Goal: Task Accomplishment & Management: Manage account settings

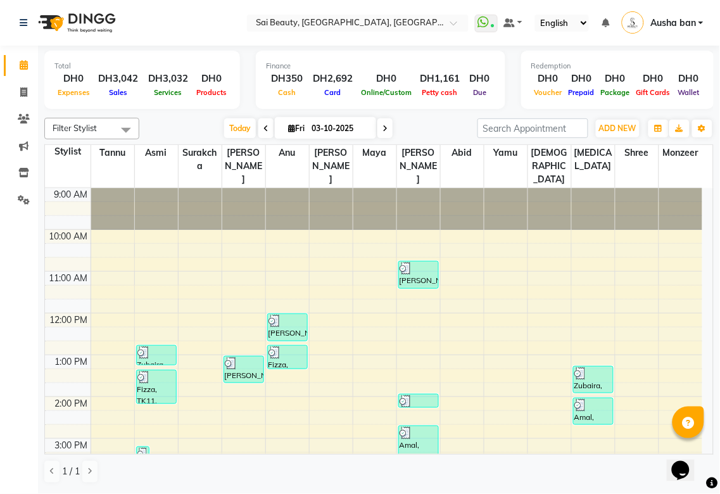
scroll to position [295, 0]
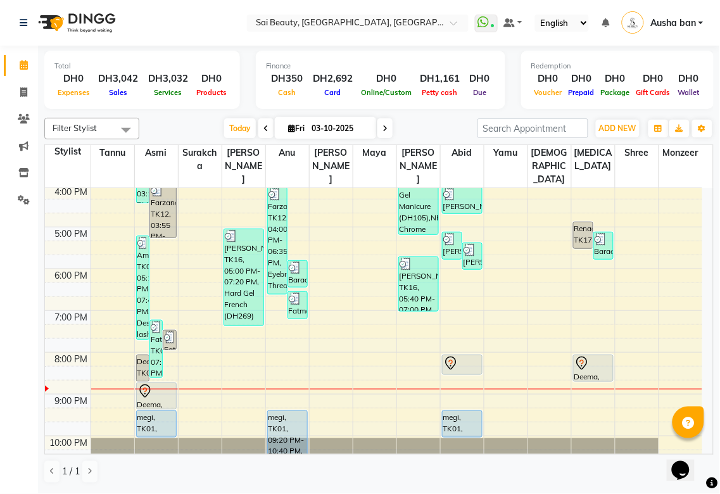
click at [459, 356] on div at bounding box center [462, 363] width 38 height 15
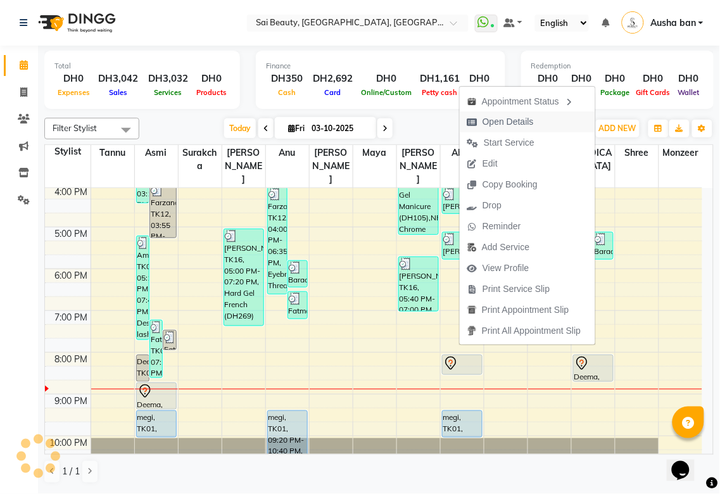
click at [530, 118] on span "Open Details" at bounding box center [507, 121] width 51 height 13
select select "7"
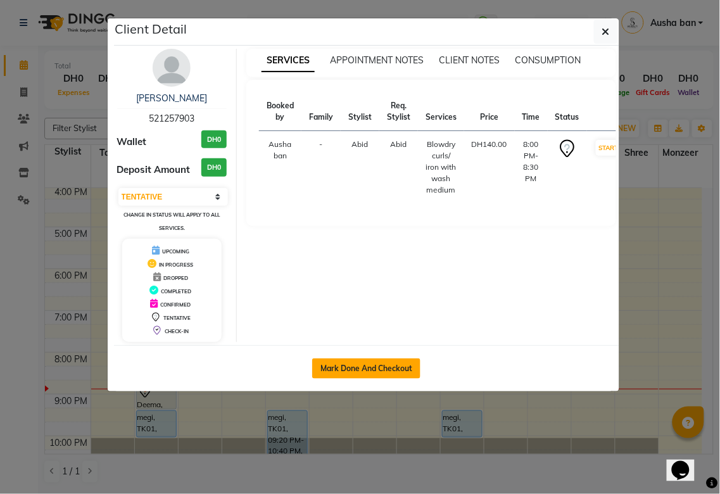
click at [379, 366] on button "Mark Done And Checkout" at bounding box center [366, 368] width 108 height 20
select select "service"
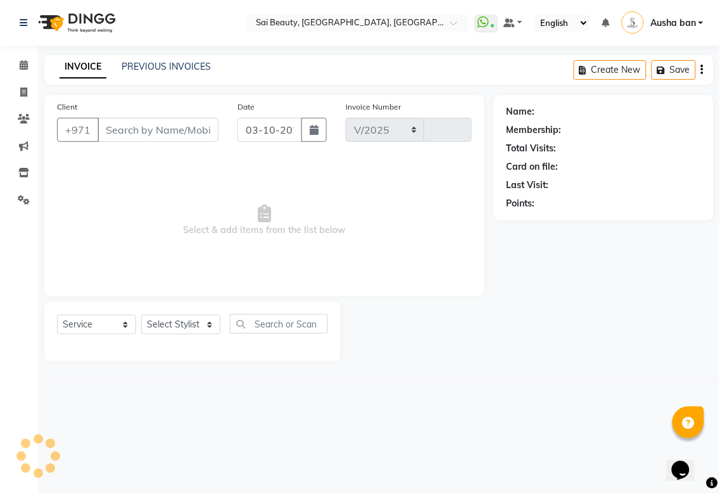
select select "5352"
type input "3970"
type input "521257903"
select select "59146"
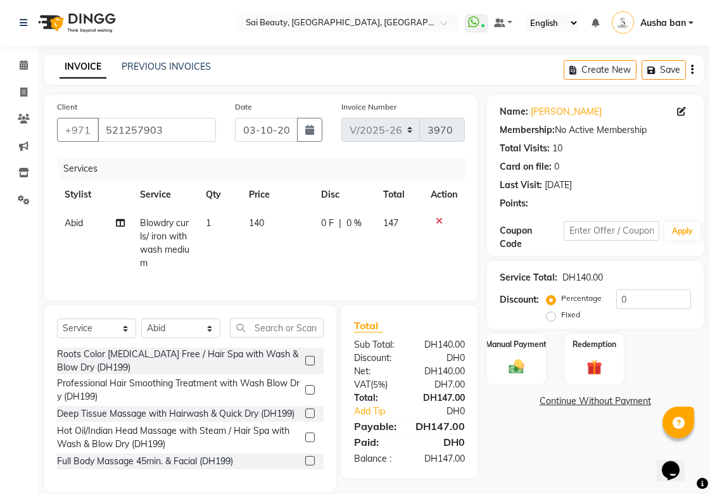
click at [440, 220] on icon at bounding box center [438, 220] width 7 height 9
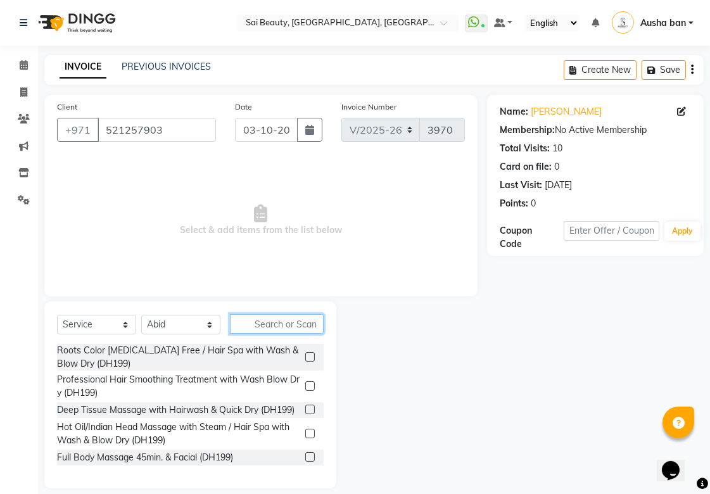
click at [295, 327] on input "text" at bounding box center [277, 324] width 94 height 20
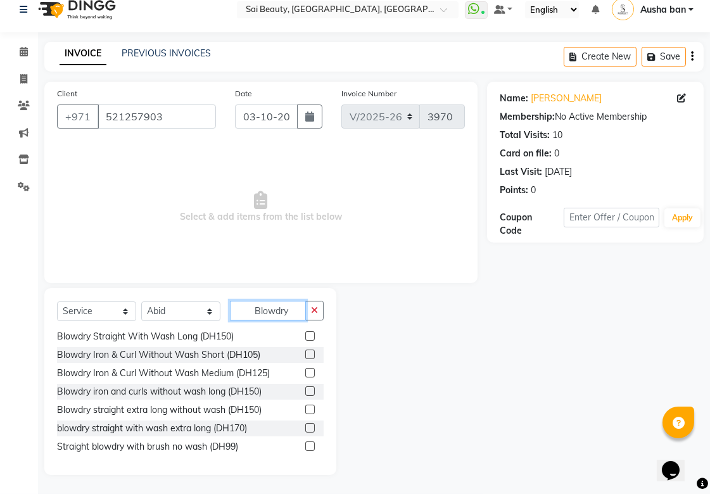
scroll to position [796, 0]
type input "Blowdry"
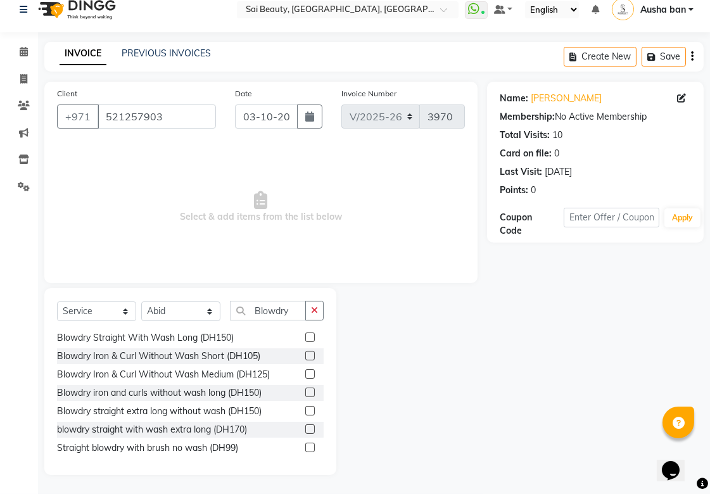
click at [305, 379] on label at bounding box center [309, 373] width 9 height 9
click at [305, 379] on input "checkbox" at bounding box center [309, 374] width 8 height 8
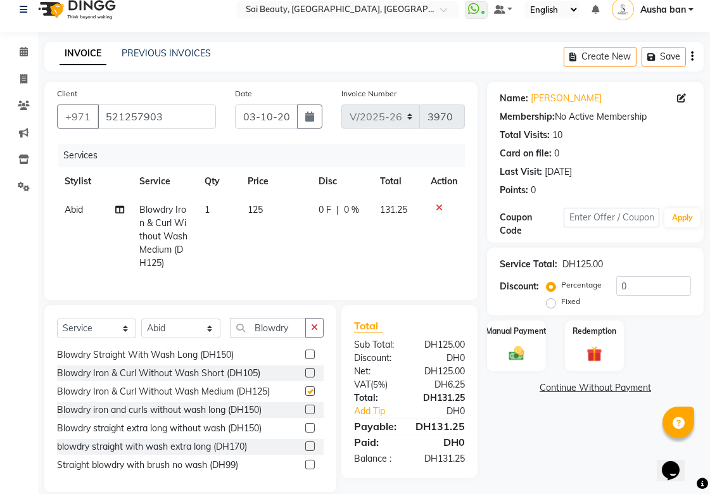
checkbox input "false"
click at [515, 330] on label "Manual Payment" at bounding box center [516, 330] width 63 height 12
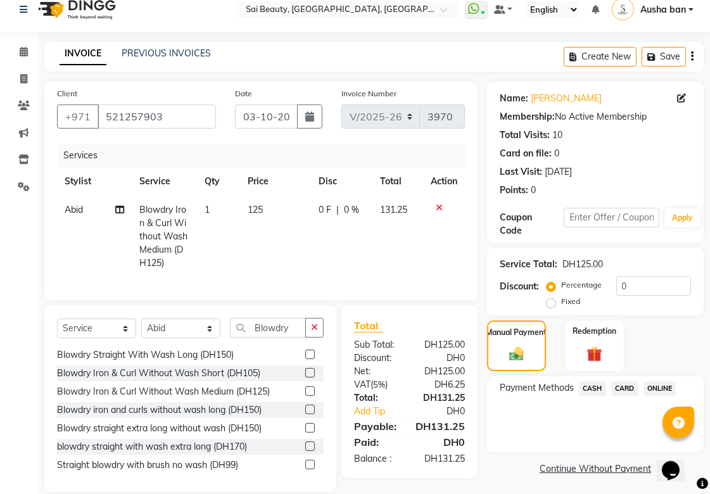
click at [623, 387] on span "CARD" at bounding box center [624, 388] width 27 height 15
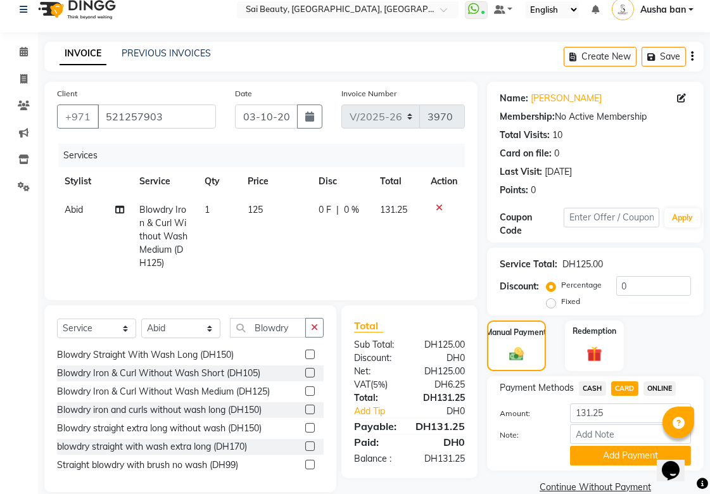
scroll to position [41, 0]
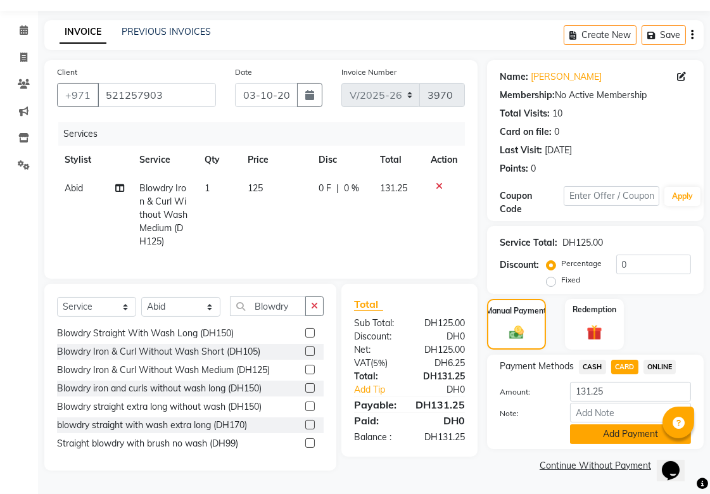
click at [600, 429] on button "Add Payment" at bounding box center [630, 434] width 121 height 20
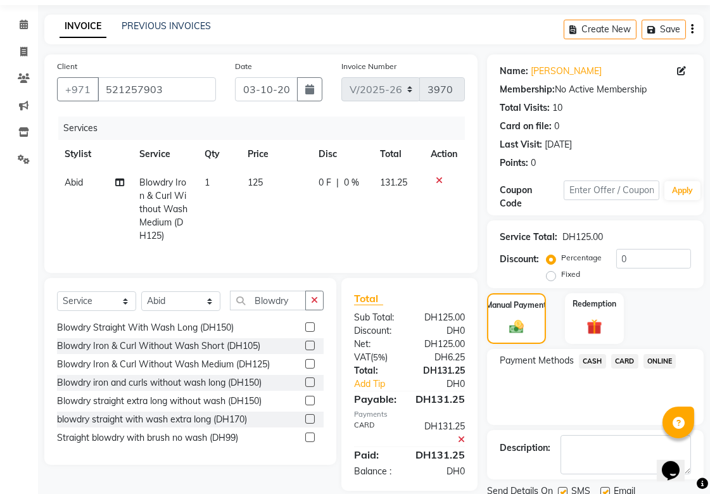
scroll to position [87, 0]
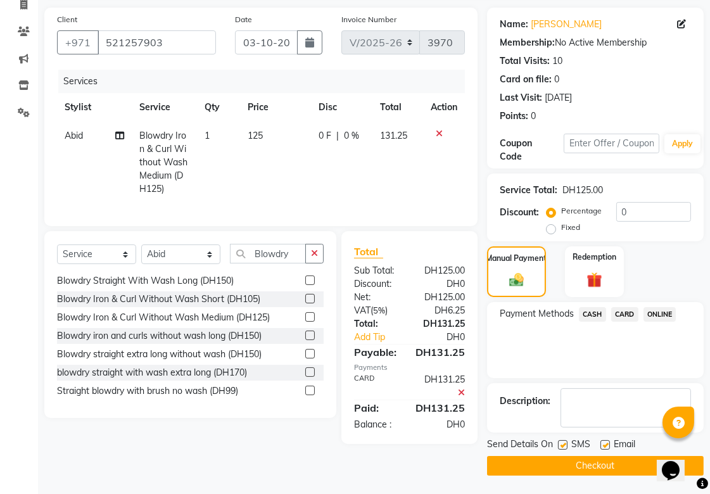
click at [614, 459] on button "Checkout" at bounding box center [595, 466] width 216 height 20
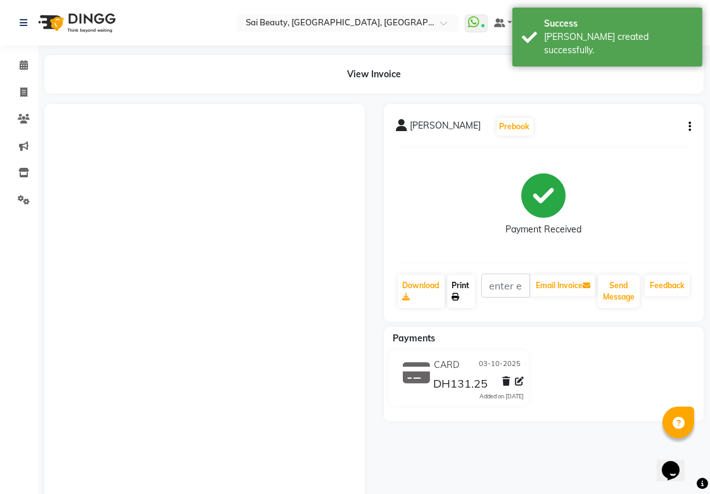
click at [459, 285] on link "Print" at bounding box center [461, 291] width 28 height 33
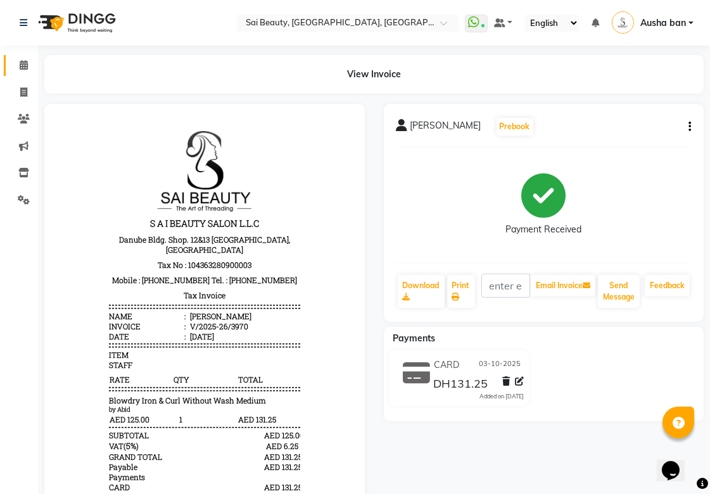
click at [20, 68] on icon at bounding box center [24, 64] width 8 height 9
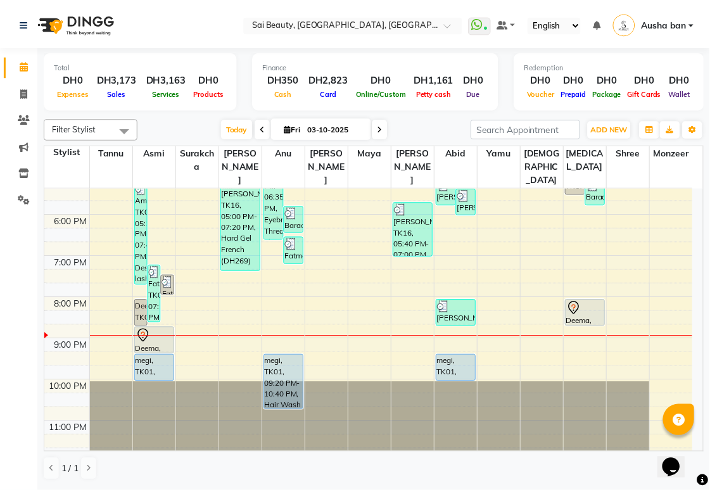
scroll to position [347, 0]
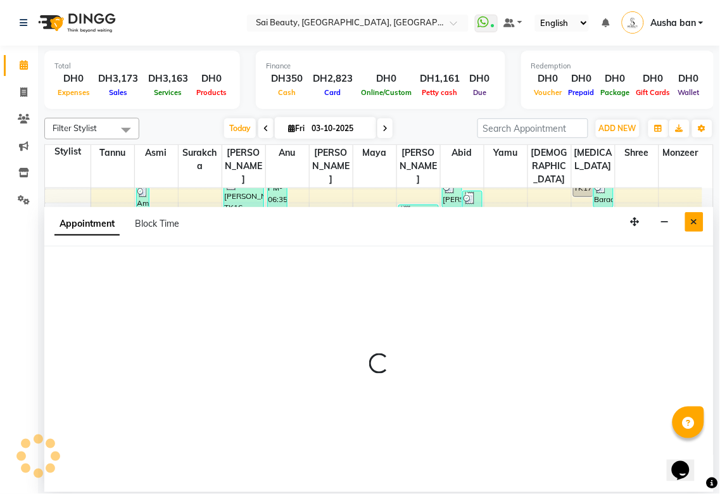
click at [694, 222] on icon "Close" at bounding box center [694, 221] width 7 height 9
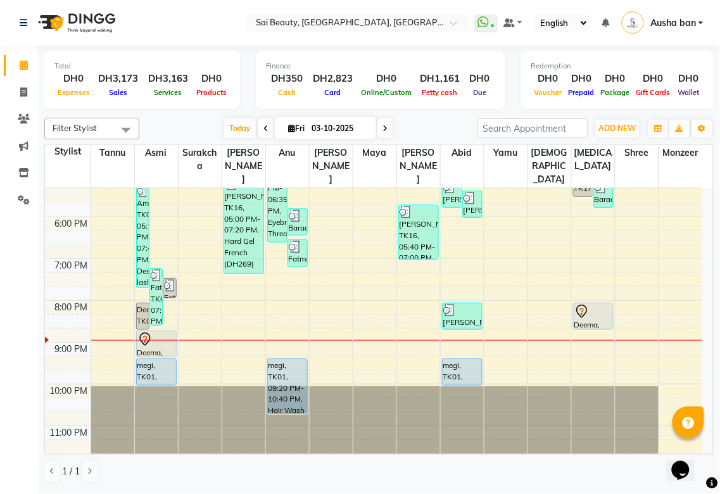
click at [593, 304] on div at bounding box center [593, 311] width 38 height 15
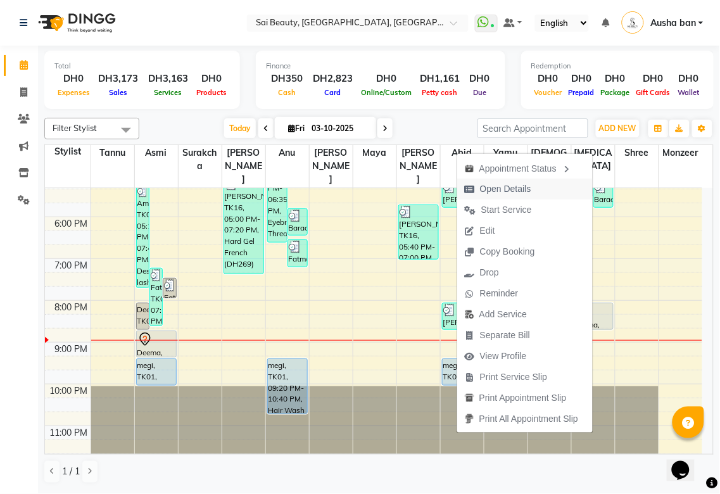
click at [516, 188] on span "Open Details" at bounding box center [505, 188] width 51 height 13
select select "7"
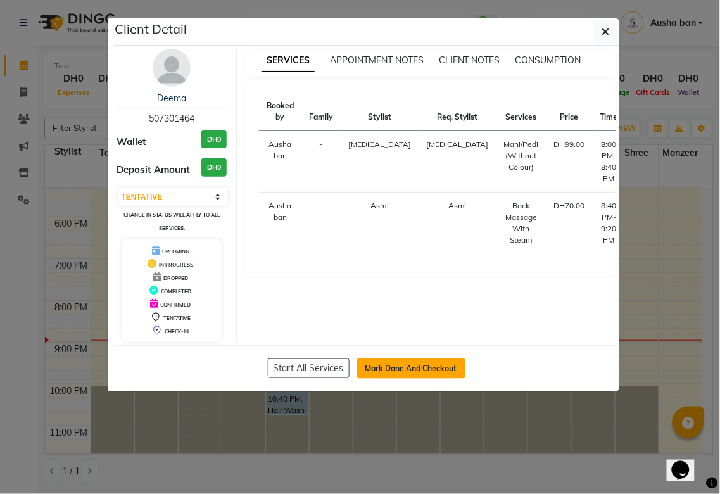
click at [429, 363] on button "Mark Done And Checkout" at bounding box center [411, 368] width 108 height 20
select select "service"
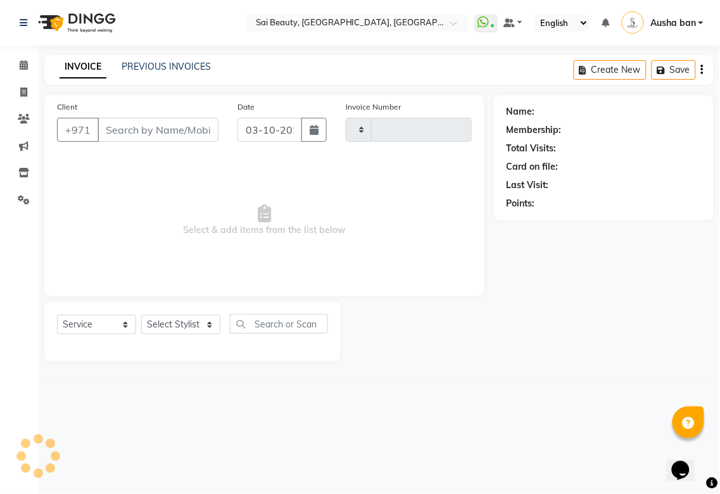
type input "3971"
select select "5352"
type input "507301464"
select select "63787"
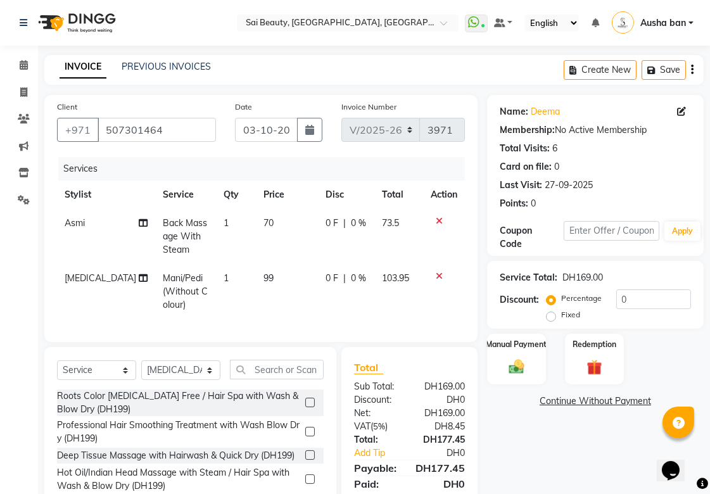
scroll to position [70, 0]
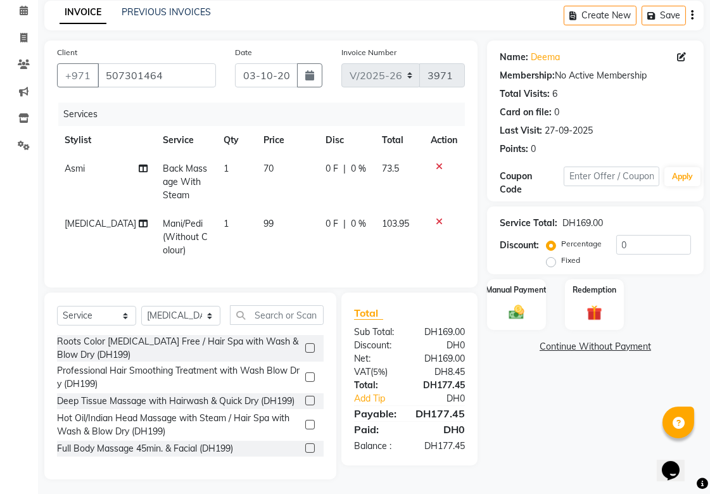
click at [438, 163] on icon at bounding box center [438, 166] width 7 height 9
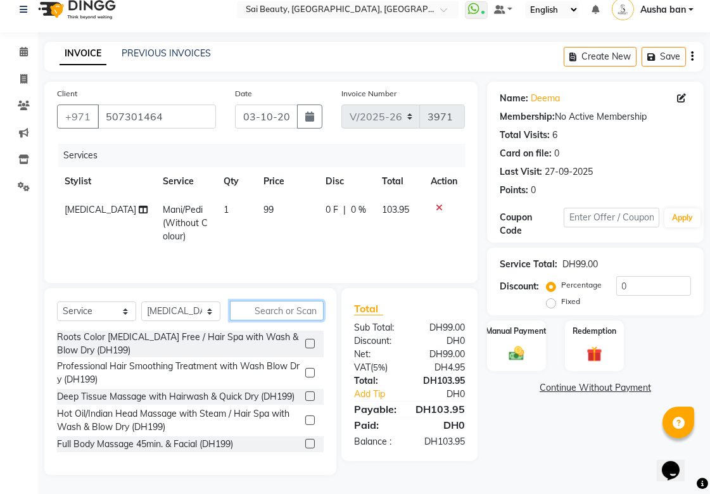
click at [269, 311] on input "text" at bounding box center [277, 311] width 94 height 20
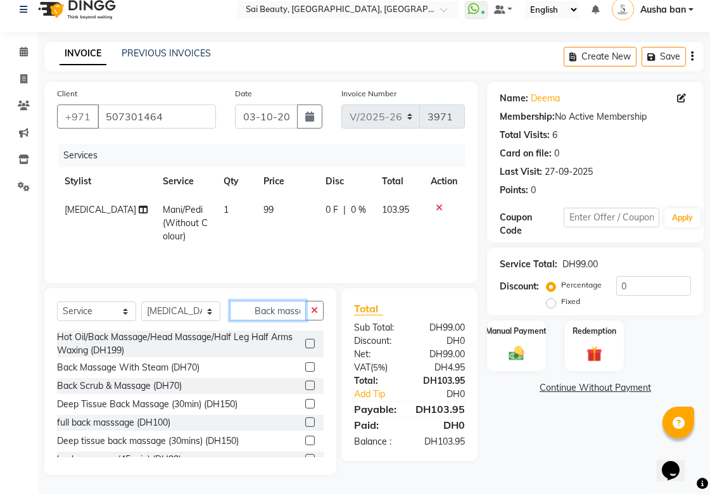
scroll to position [0, 0]
type input "Back massage"
click at [82, 363] on div "Back Massage With Steam (DH70)" at bounding box center [128, 367] width 142 height 13
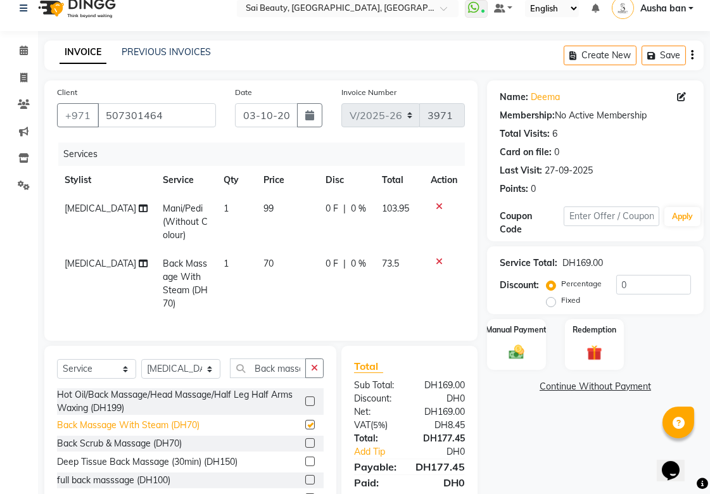
checkbox input "false"
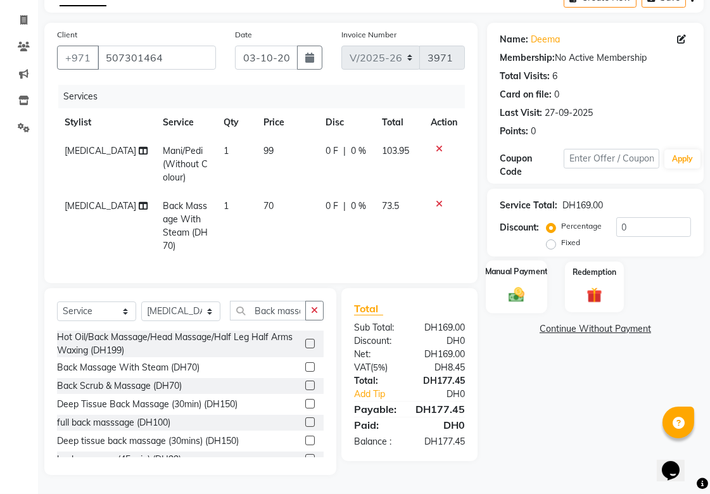
click at [509, 285] on img at bounding box center [516, 294] width 26 height 18
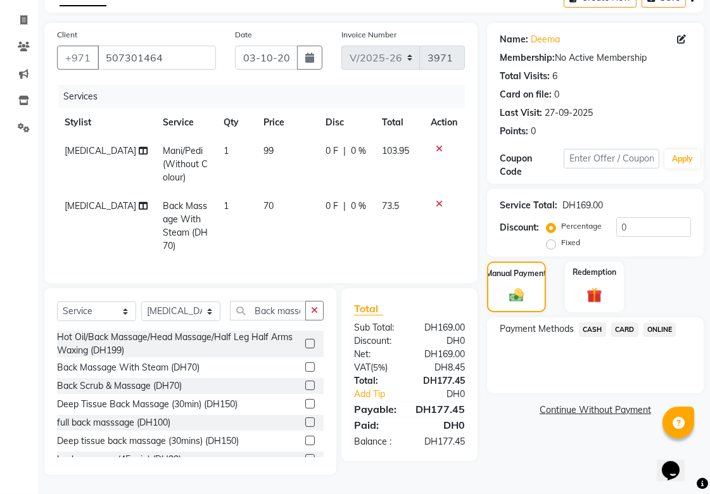
click at [636, 322] on span "CARD" at bounding box center [624, 329] width 27 height 15
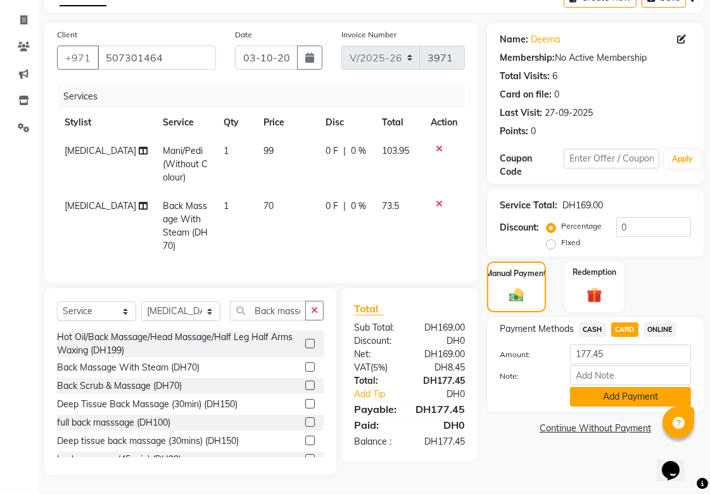
click at [628, 390] on button "Add Payment" at bounding box center [630, 397] width 121 height 20
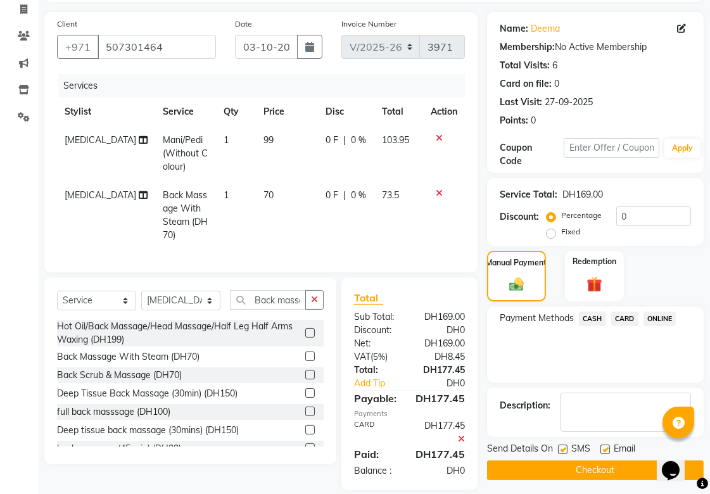
scroll to position [109, 0]
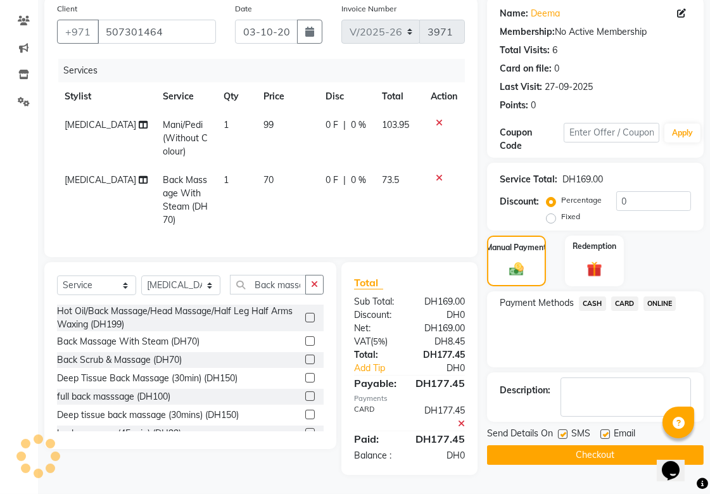
click at [616, 445] on button "Checkout" at bounding box center [595, 455] width 216 height 20
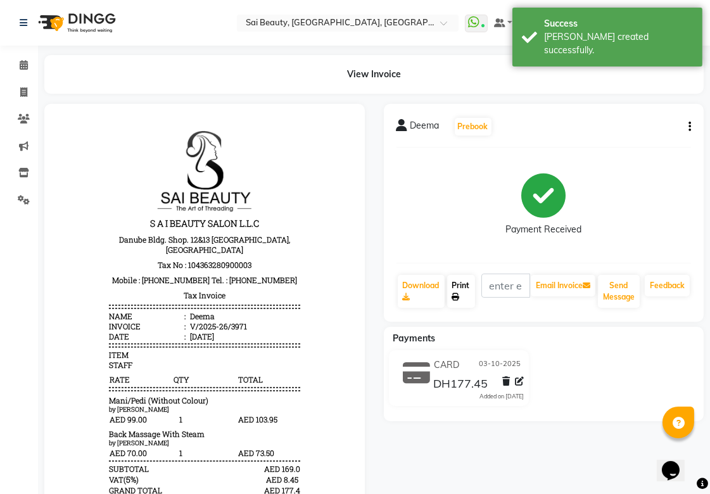
click at [467, 282] on link "Print" at bounding box center [461, 291] width 28 height 33
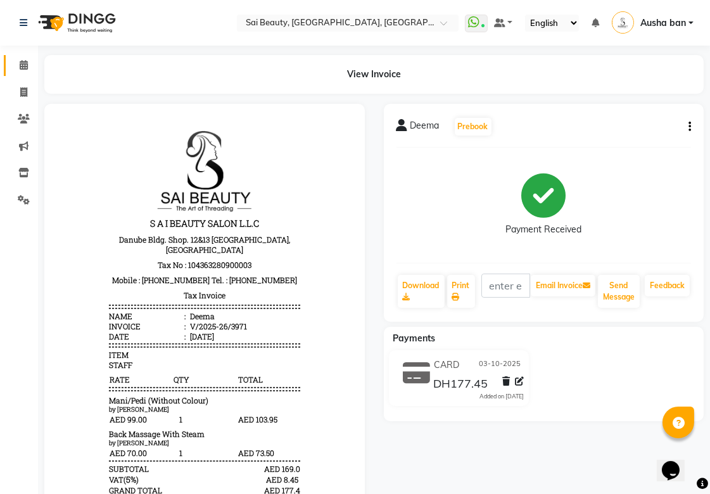
click at [13, 61] on span at bounding box center [24, 65] width 22 height 15
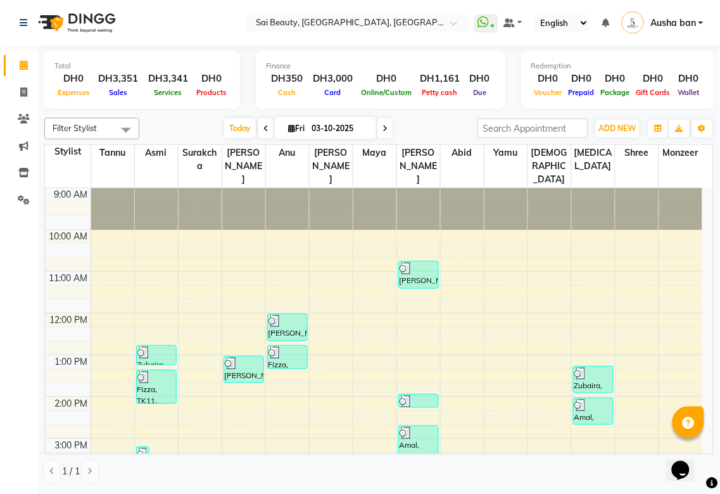
click at [399, 395] on img at bounding box center [405, 401] width 13 height 13
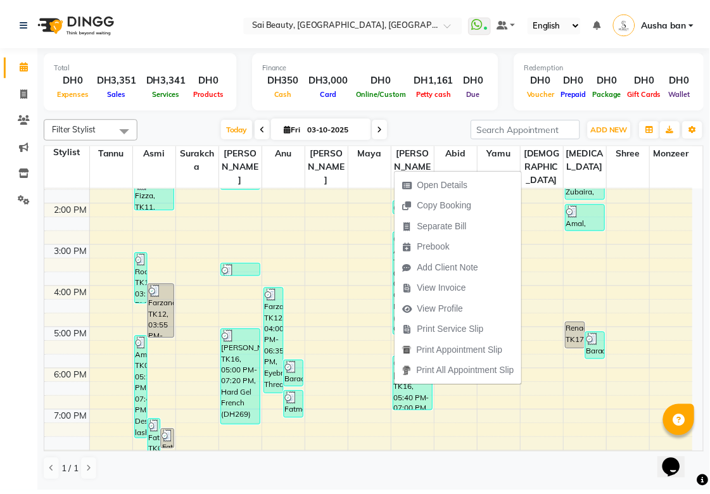
scroll to position [349, 0]
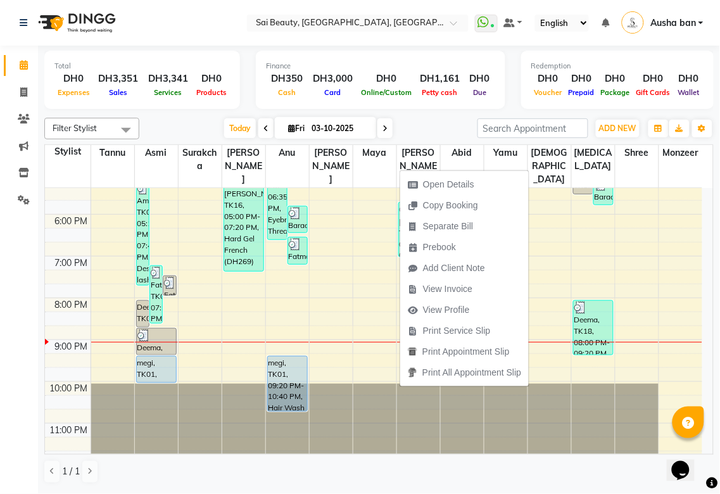
click at [14, 70] on span at bounding box center [24, 65] width 22 height 15
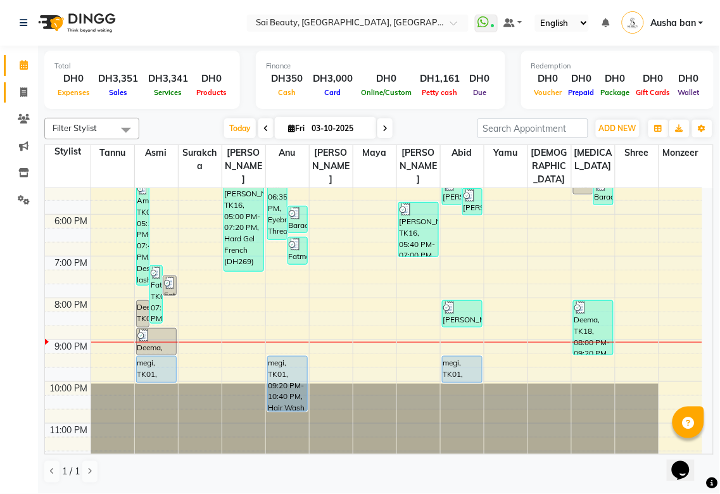
click at [23, 92] on icon at bounding box center [23, 91] width 7 height 9
select select "service"
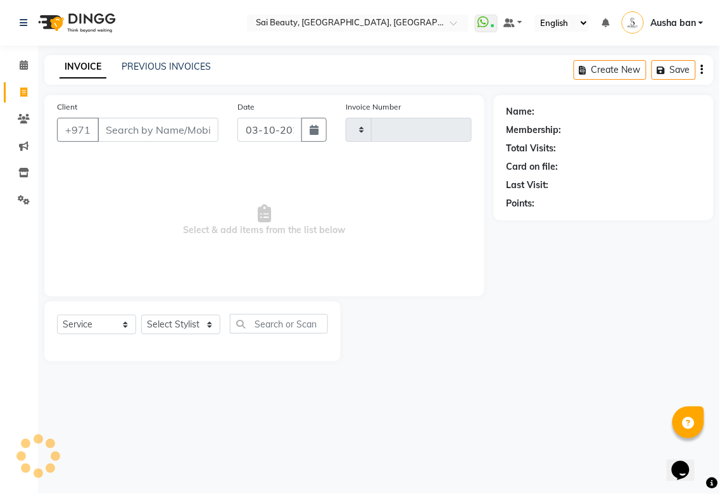
type input "3972"
select select "5352"
click at [177, 328] on select "Select Stylist" at bounding box center [180, 325] width 79 height 20
select select "57468"
click at [141, 315] on select "Select Stylist [PERSON_NAME][MEDICAL_DATA] [PERSON_NAME] Asmi Ausha ban [PERSON…" at bounding box center [180, 325] width 79 height 20
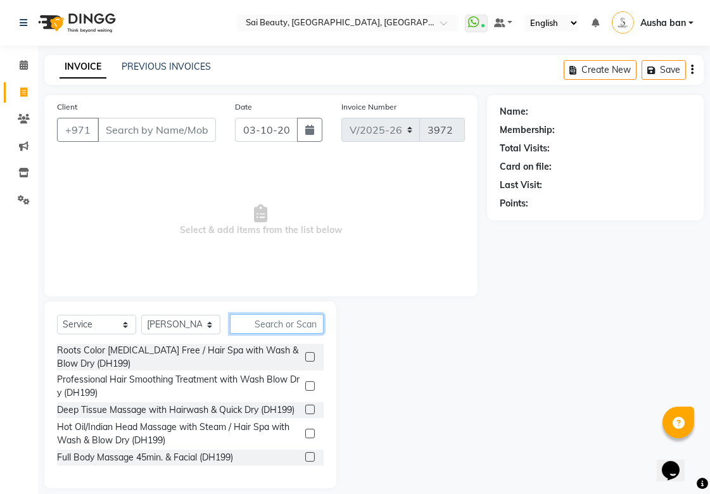
click at [277, 323] on input "text" at bounding box center [277, 324] width 94 height 20
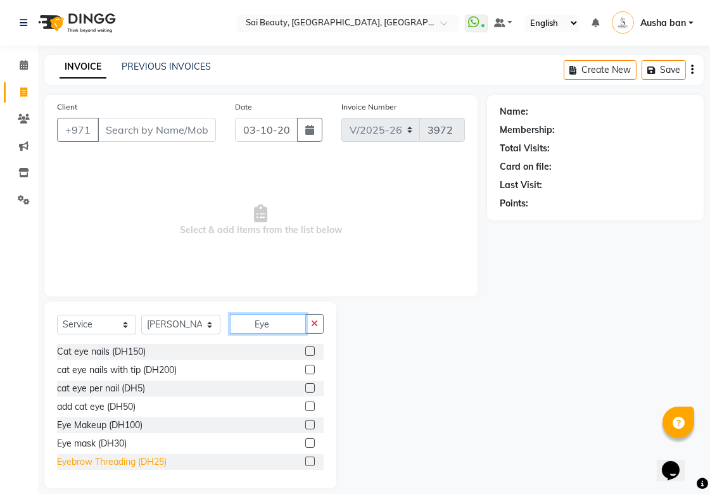
type input "Eye"
click at [81, 463] on div "Eyebrow Threading (DH25)" at bounding box center [112, 461] width 110 height 13
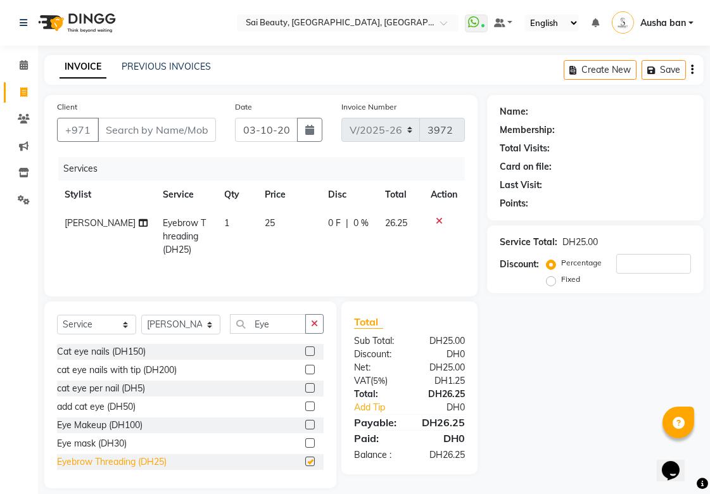
checkbox input "false"
click at [314, 324] on icon "button" at bounding box center [314, 323] width 7 height 9
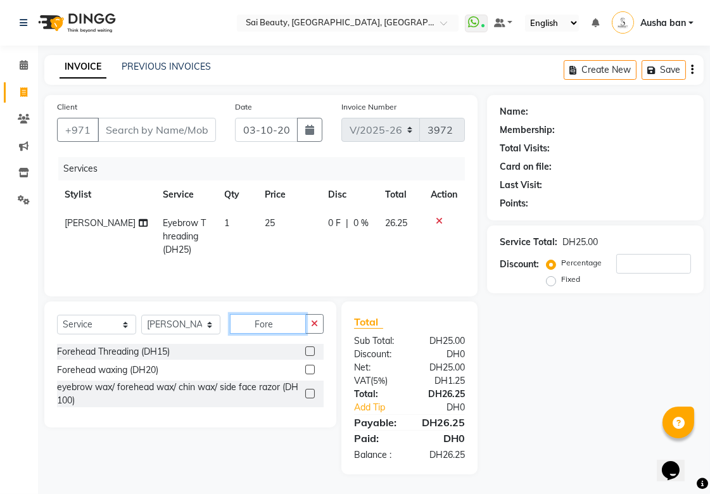
type input "Fore"
click at [96, 351] on div "Forehead Threading (DH15)" at bounding box center [113, 351] width 113 height 13
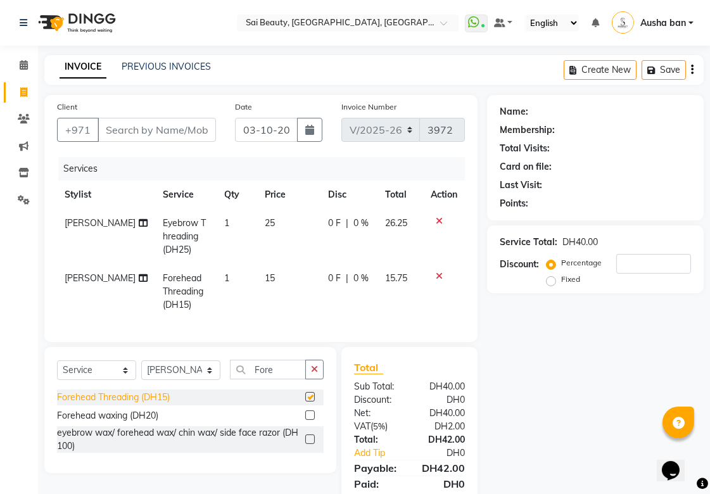
checkbox input "false"
click at [312, 373] on icon "button" at bounding box center [314, 369] width 7 height 9
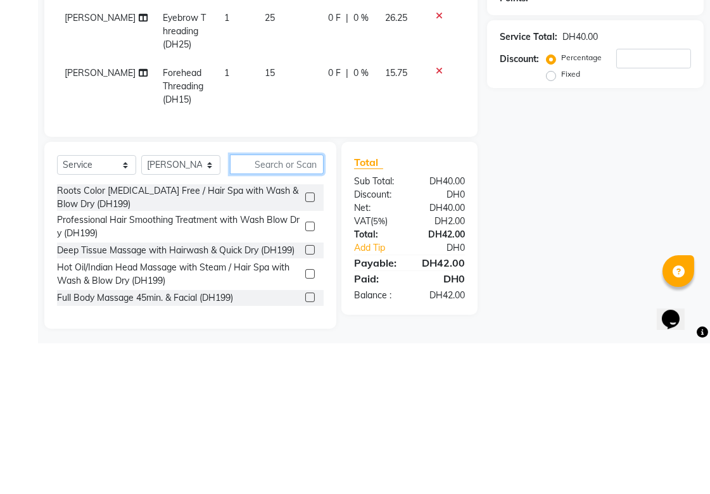
scroll to position [58, 0]
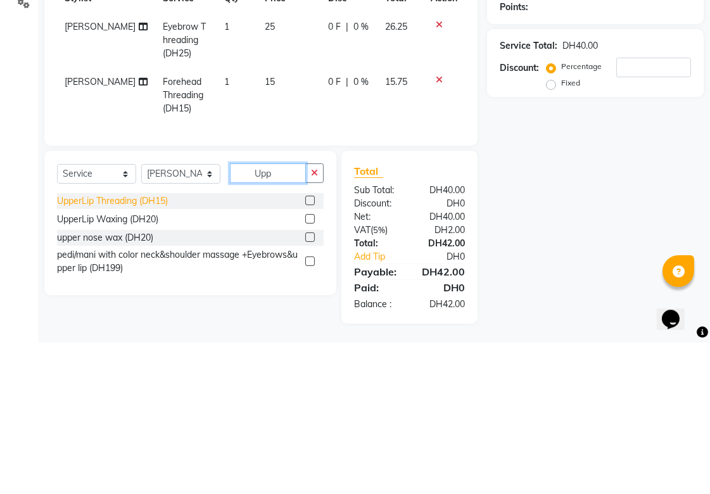
type input "Upp"
click at [89, 356] on div "UpperLip Threading (DH15)" at bounding box center [112, 352] width 111 height 13
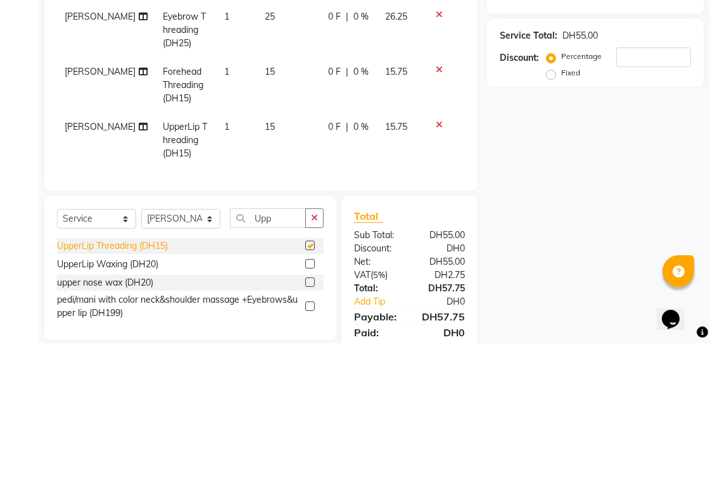
scroll to position [55, 0]
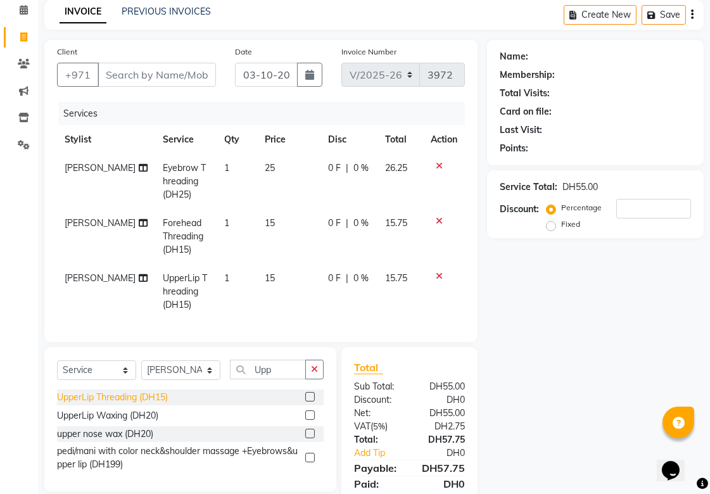
checkbox input "false"
click at [314, 373] on icon "button" at bounding box center [314, 369] width 7 height 9
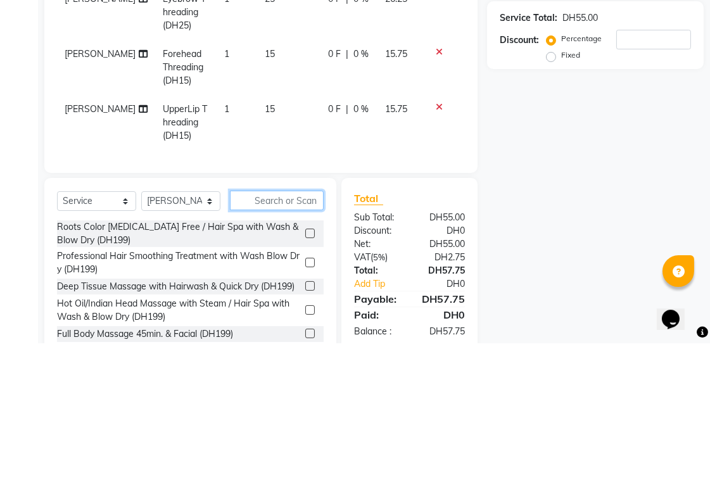
scroll to position [112, 0]
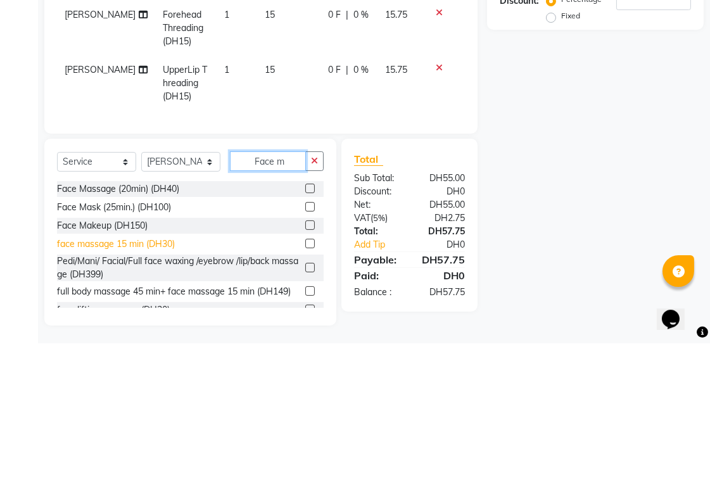
type input "Face m"
click at [77, 402] on div "face massage 15 min (DH30)" at bounding box center [116, 395] width 118 height 13
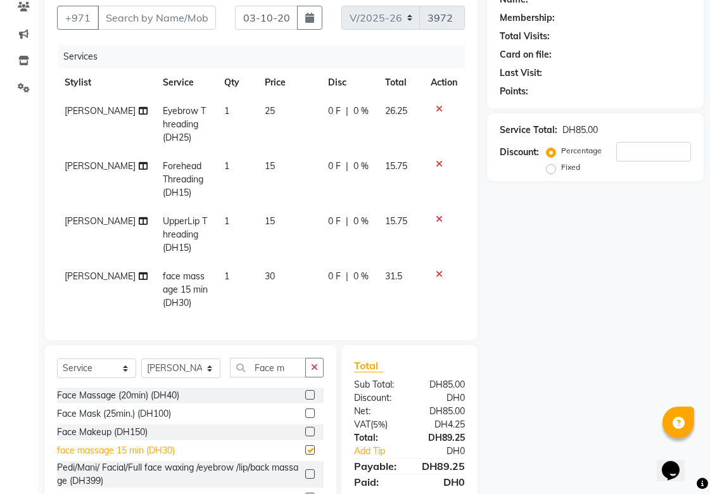
checkbox input "false"
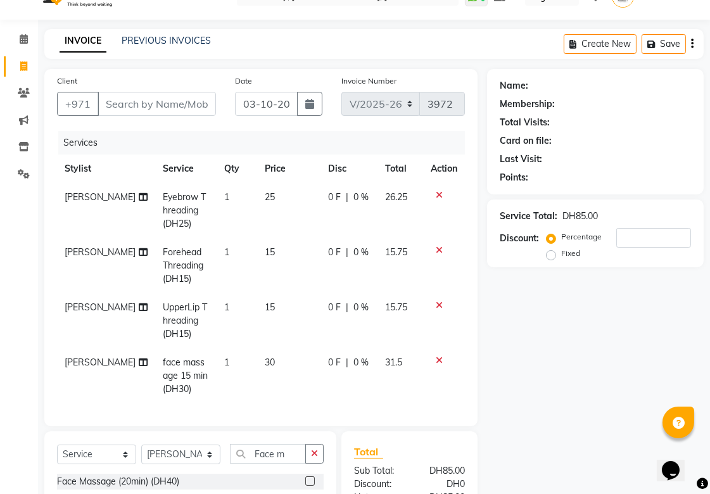
scroll to position [0, 0]
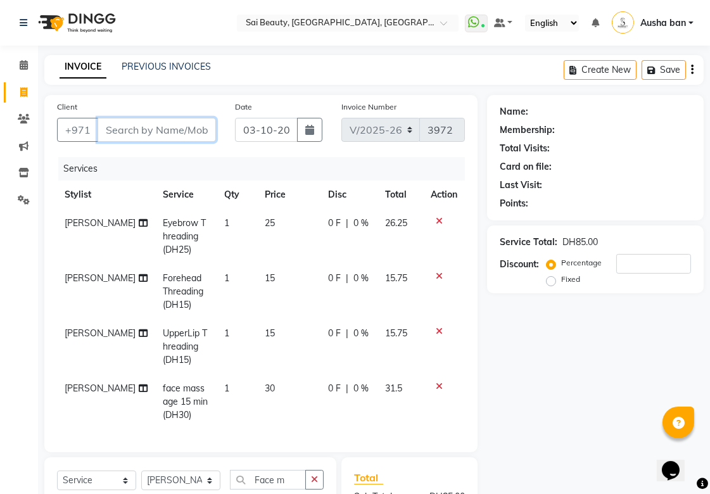
click at [134, 128] on input "Client" at bounding box center [156, 130] width 118 height 24
type input "5"
type input "0"
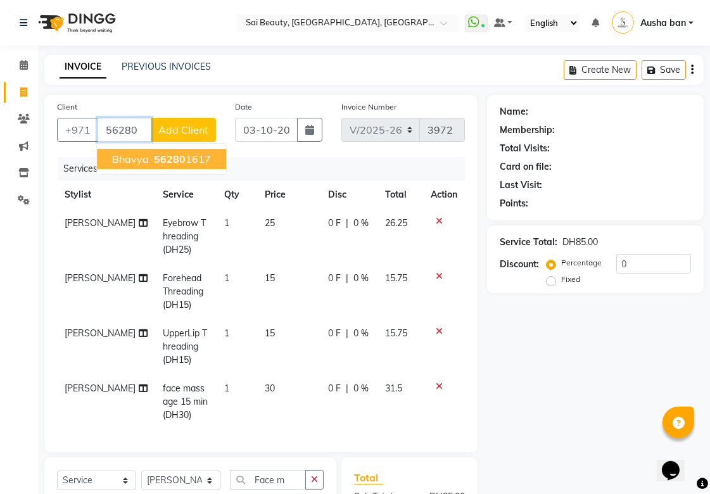
click at [130, 163] on span "Bhavya" at bounding box center [130, 159] width 37 height 13
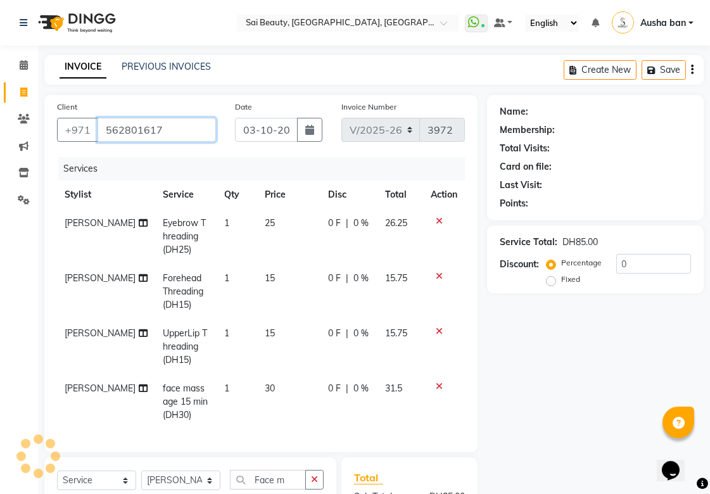
type input "562801617"
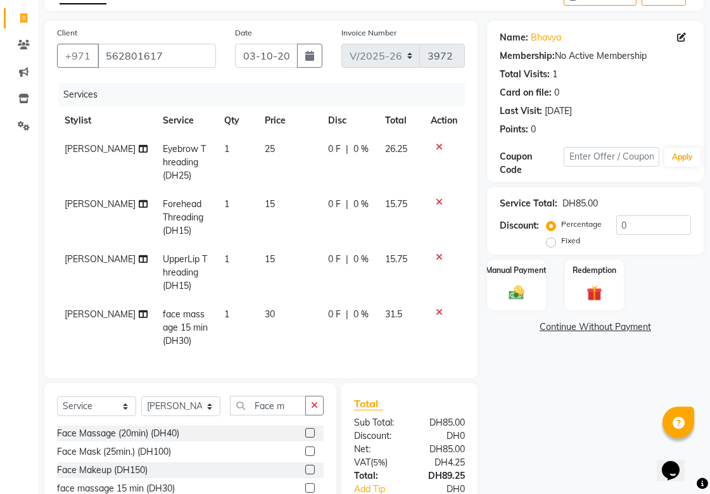
scroll to position [128, 0]
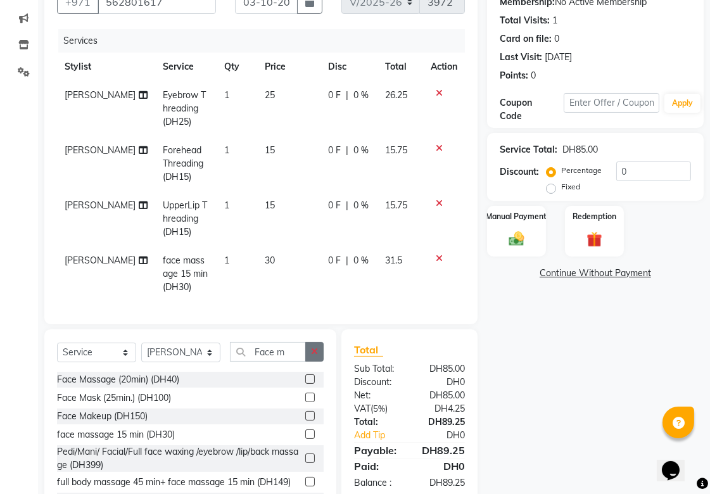
click at [314, 356] on icon "button" at bounding box center [314, 351] width 7 height 9
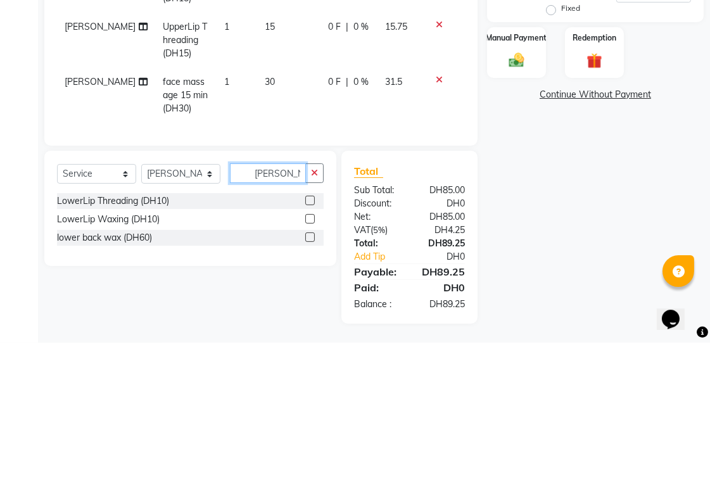
scroll to position [166, 0]
type input "Lower"
click at [92, 353] on div "LowerLip Threading (DH10)" at bounding box center [113, 352] width 112 height 13
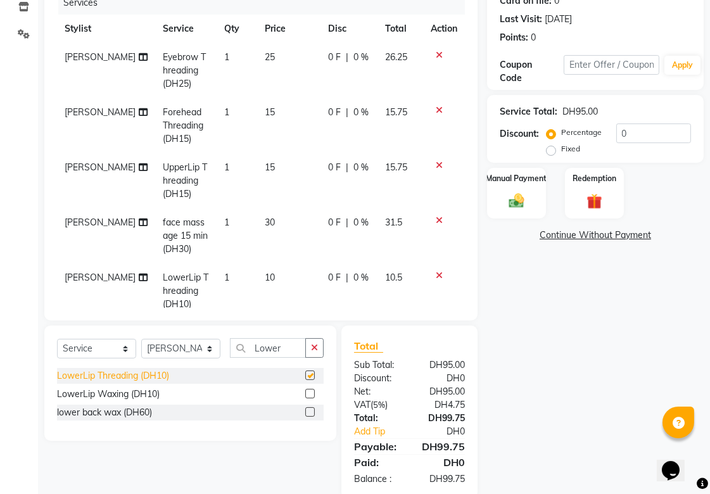
checkbox input "false"
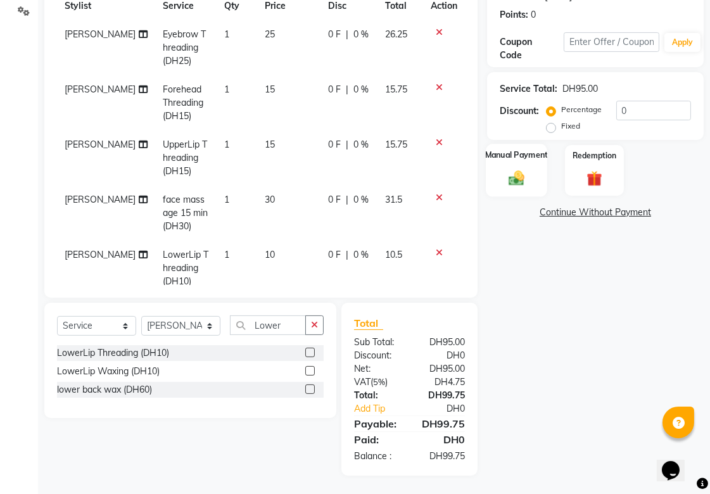
click at [513, 163] on div "Manual Payment" at bounding box center [515, 170] width 61 height 53
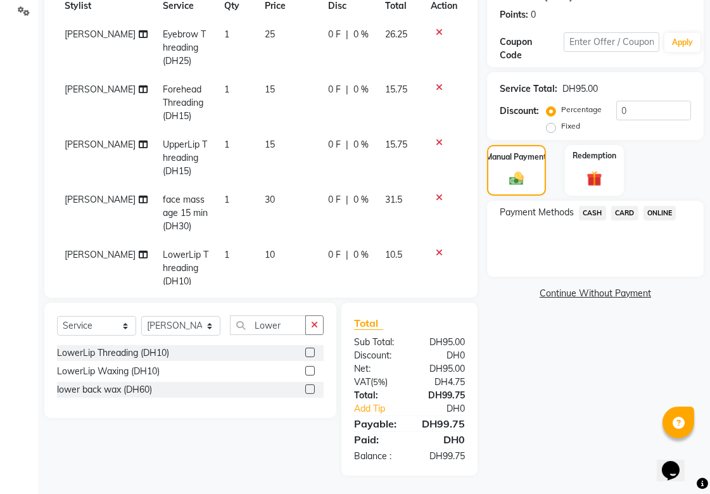
click at [589, 216] on span "CASH" at bounding box center [592, 213] width 27 height 15
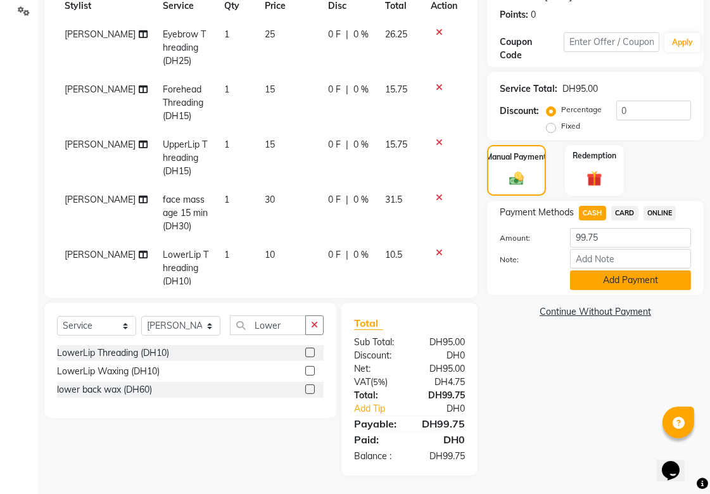
click at [616, 276] on button "Add Payment" at bounding box center [630, 280] width 121 height 20
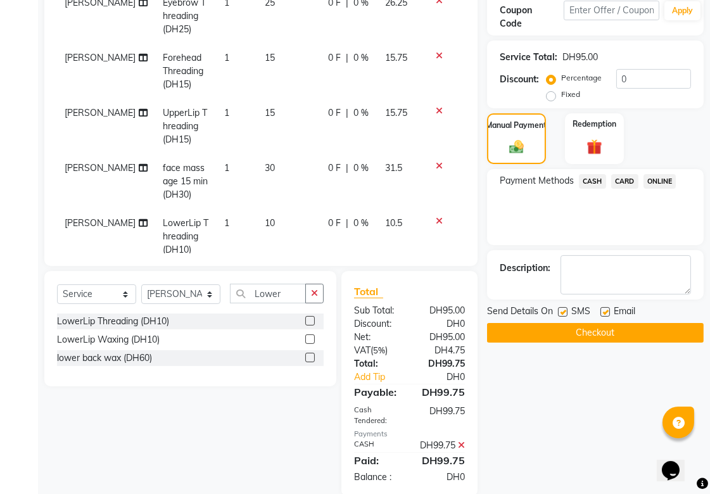
scroll to position [248, 0]
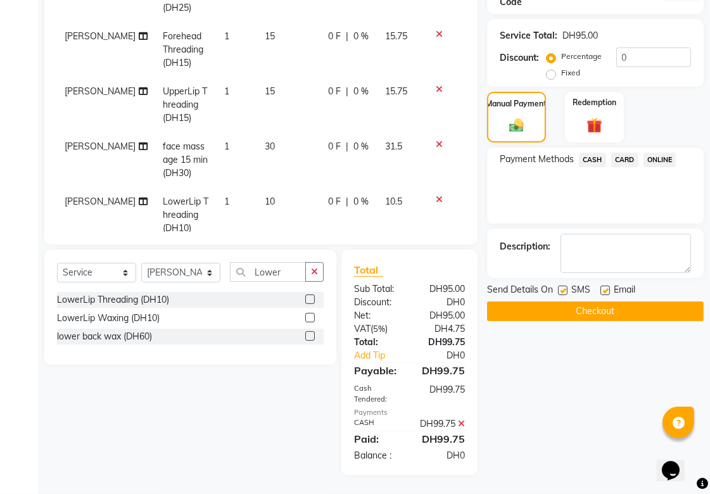
click at [641, 303] on button "Checkout" at bounding box center [595, 311] width 216 height 20
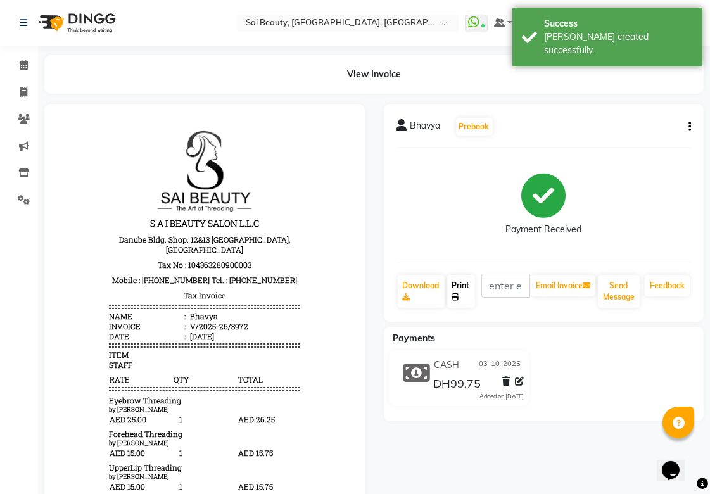
click at [465, 290] on link "Print" at bounding box center [461, 291] width 28 height 33
click at [23, 65] on icon at bounding box center [24, 64] width 8 height 9
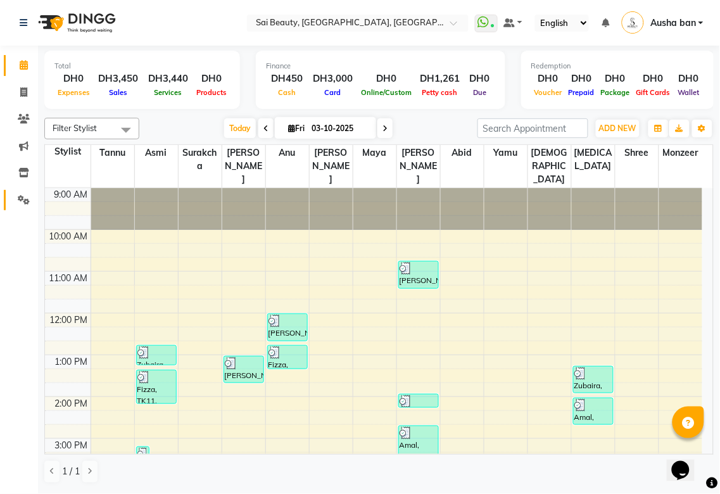
click at [23, 200] on icon at bounding box center [24, 199] width 12 height 9
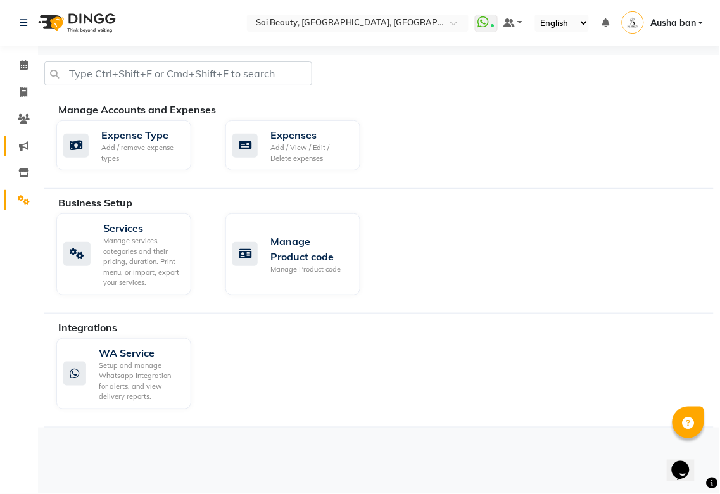
click at [23, 146] on icon at bounding box center [23, 145] width 9 height 9
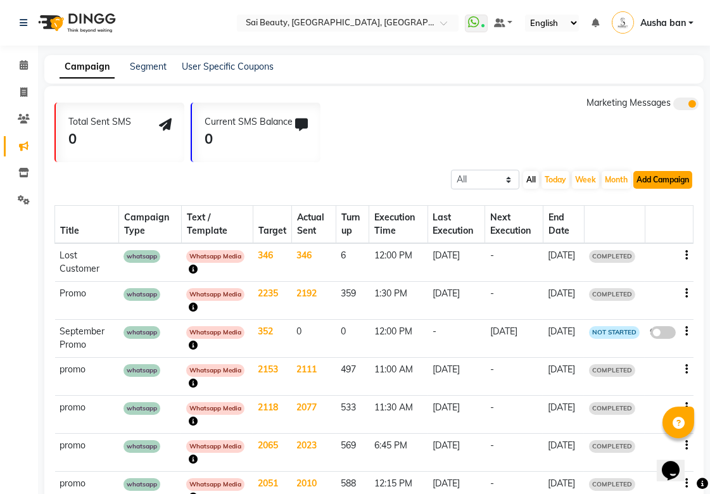
click at [660, 179] on button "Add Campaign" at bounding box center [662, 180] width 59 height 18
click at [673, 235] on div "WhatsApp (Direct)" at bounding box center [651, 237] width 107 height 19
select select "2"
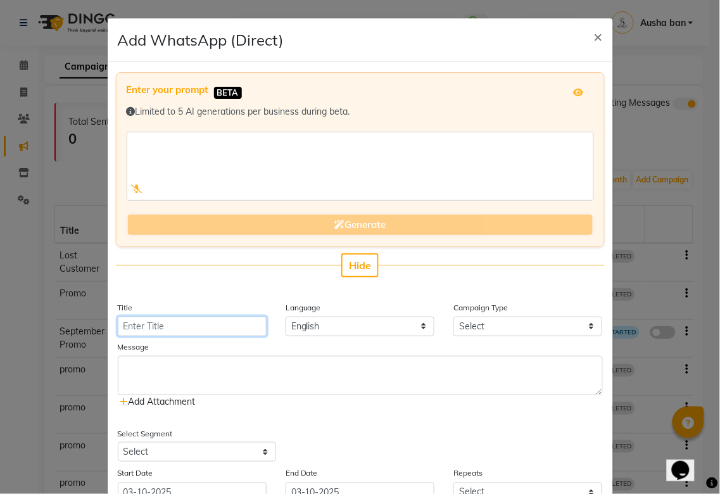
click at [210, 326] on input "Title" at bounding box center [192, 326] width 149 height 20
click at [218, 320] on input "Title" at bounding box center [192, 326] width 149 height 20
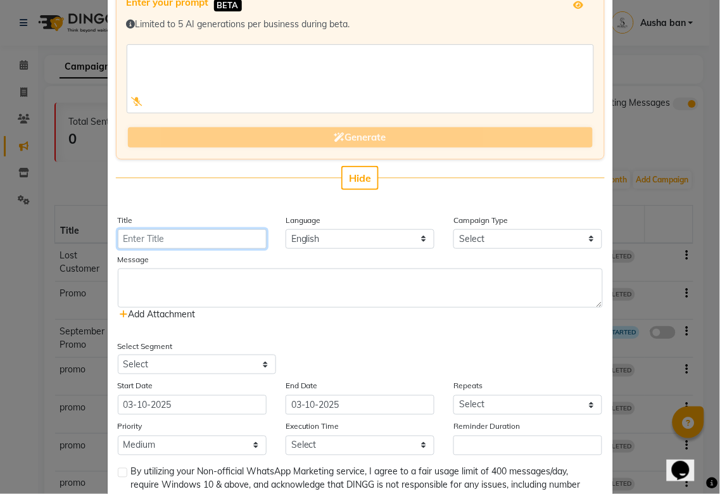
scroll to position [99, 0]
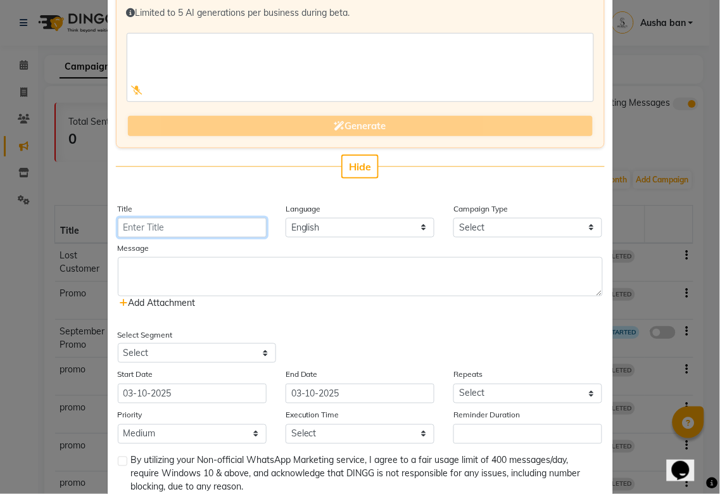
click at [199, 228] on input "Title" at bounding box center [192, 228] width 149 height 20
type input "promo"
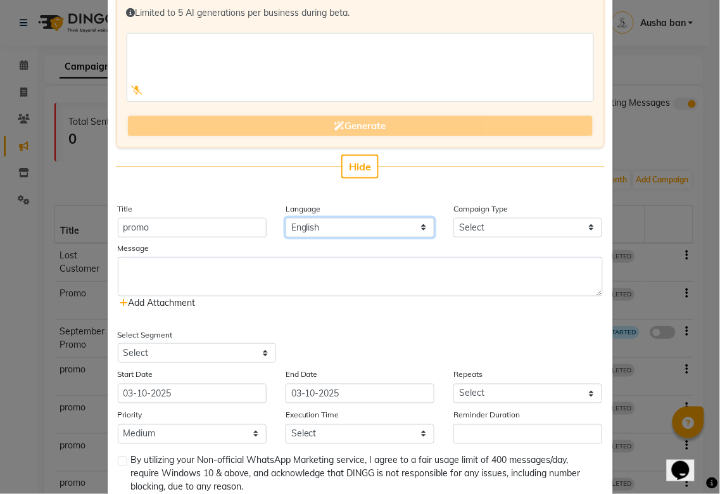
click at [375, 230] on select "English" at bounding box center [359, 228] width 149 height 20
click at [515, 224] on select "Select Birthday Anniversary Promotional Service reminder" at bounding box center [527, 228] width 149 height 20
select select "3"
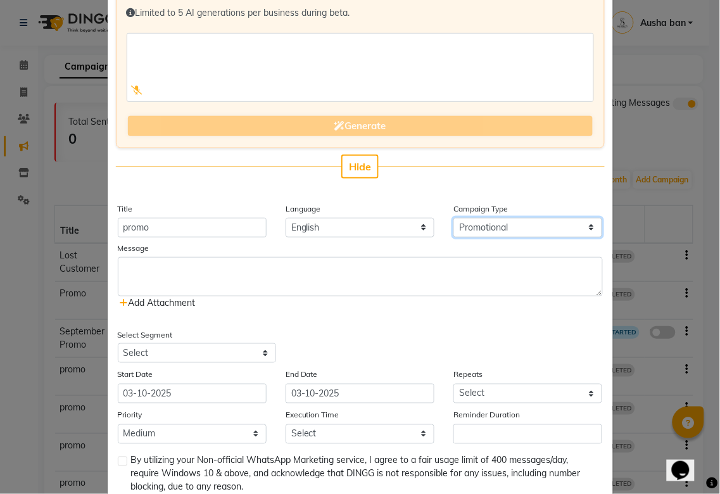
click at [453, 218] on select "Select Birthday Anniversary Promotional Service reminder" at bounding box center [527, 228] width 149 height 20
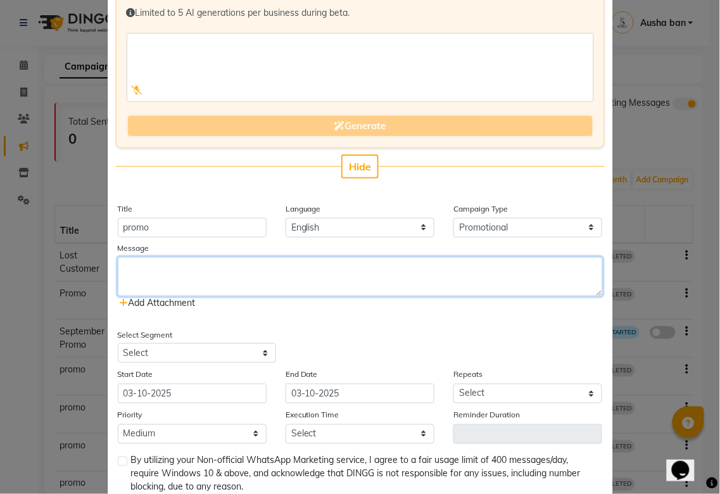
click at [269, 272] on textarea at bounding box center [360, 276] width 485 height 39
paste textarea "Get ready to fall in love with our October specials! 🍁✨ 👉 You can also visit ou…"
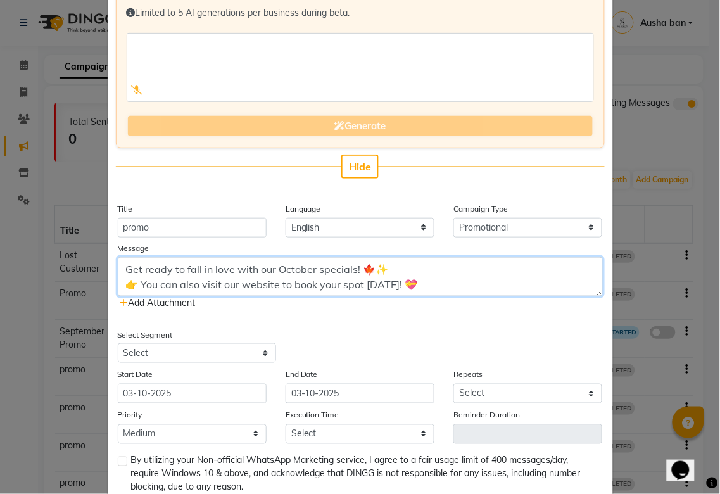
type textarea "Get ready to fall in love with our October specials! 🍁✨ 👉 You can also visit ou…"
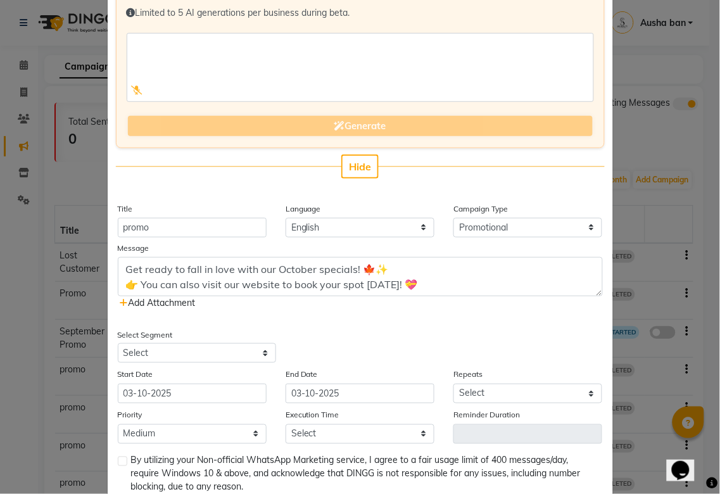
click at [137, 301] on span "Add Attachment" at bounding box center [157, 302] width 75 height 11
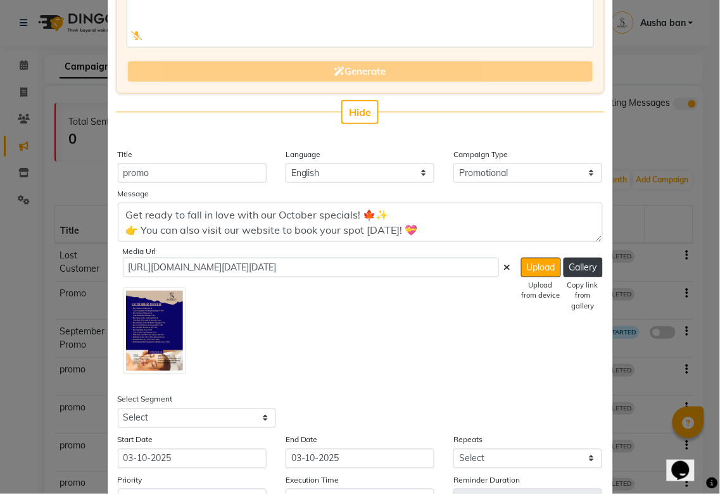
scroll to position [154, 0]
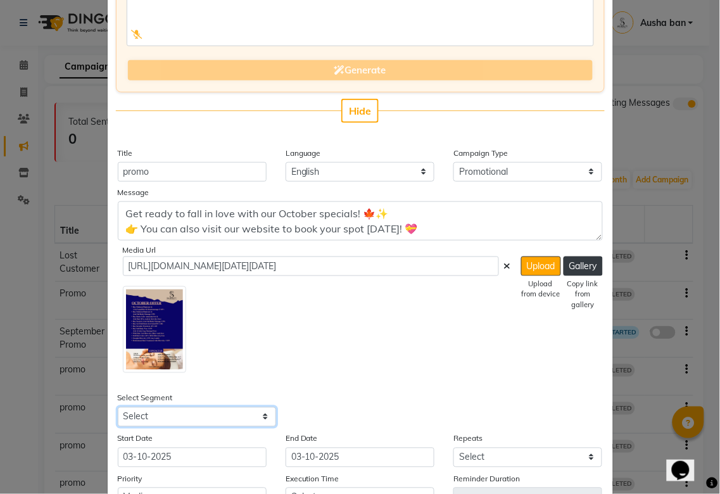
click at [255, 418] on select "Select All Customers All [DEMOGRAPHIC_DATA] Customer All [DEMOGRAPHIC_DATA] Cus…" at bounding box center [197, 417] width 158 height 20
select select "21467"
click at [118, 407] on select "Select All Customers All [DEMOGRAPHIC_DATA] Customer All [DEMOGRAPHIC_DATA] Cus…" at bounding box center [197, 417] width 158 height 20
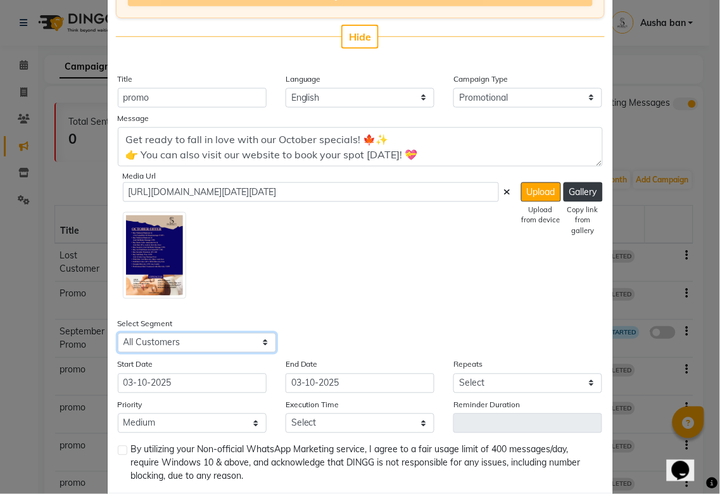
scroll to position [287, 0]
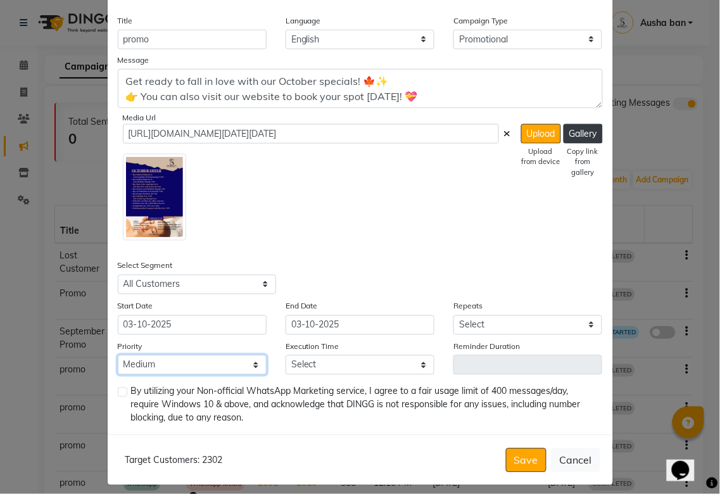
click at [218, 369] on select "Low Medium High" at bounding box center [192, 365] width 149 height 20
select select "3"
click at [118, 355] on select "Low Medium High" at bounding box center [192, 365] width 149 height 20
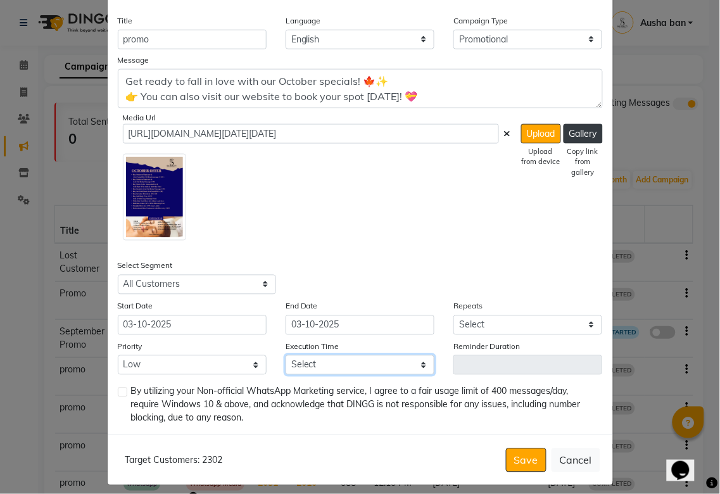
click at [373, 362] on select "Select 09:00 AM 09:05 AM 09:10 AM 09:15 AM 09:20 AM 09:25 AM 09:30 AM 09:35 AM …" at bounding box center [359, 365] width 149 height 20
select select "550"
click at [285, 355] on select "Select 09:00 AM 09:05 AM 09:10 AM 09:15 AM 09:20 AM 09:25 AM 09:30 AM 09:35 AM …" at bounding box center [359, 365] width 149 height 20
click at [118, 391] on label at bounding box center [122, 391] width 9 height 9
click at [118, 391] on input "checkbox" at bounding box center [122, 393] width 8 height 8
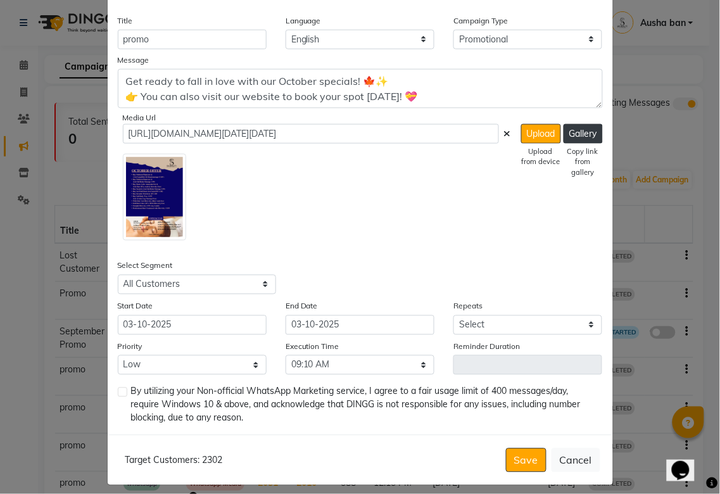
checkbox input "true"
click at [542, 320] on select "Select Once Daily Alternate Day Weekly Monthly Yearly" at bounding box center [527, 325] width 149 height 20
select select "1"
click at [453, 315] on select "Select Once Daily Alternate Day Weekly Monthly Yearly" at bounding box center [527, 325] width 149 height 20
click at [517, 460] on button "Save" at bounding box center [526, 460] width 41 height 24
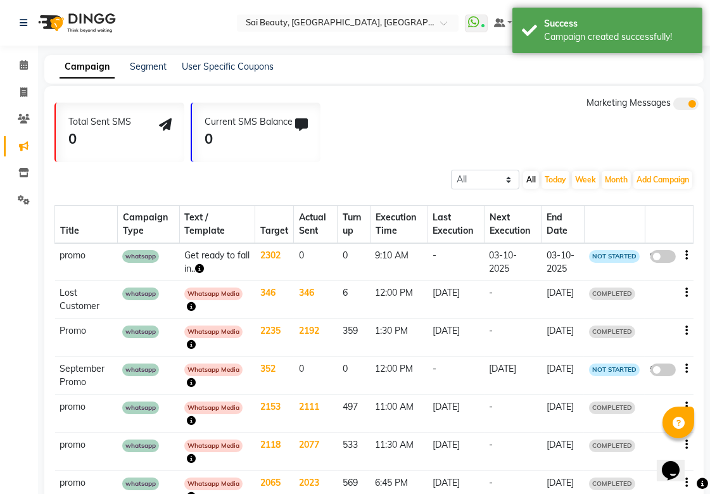
click at [655, 256] on span at bounding box center [662, 256] width 25 height 13
click at [667, 258] on input "false" at bounding box center [667, 258] width 0 height 0
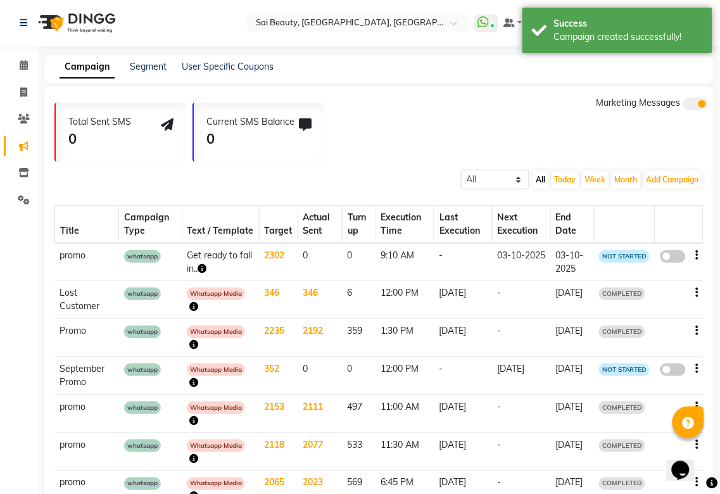
select select "3"
select select "21467"
select select "1"
select select "550"
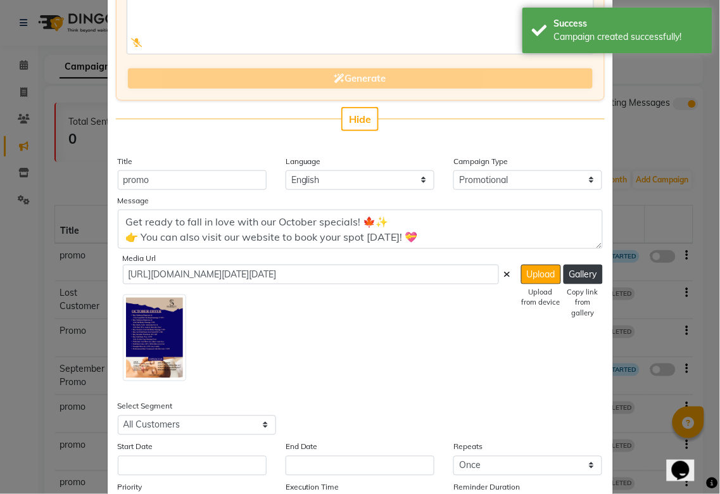
scroll to position [165, 0]
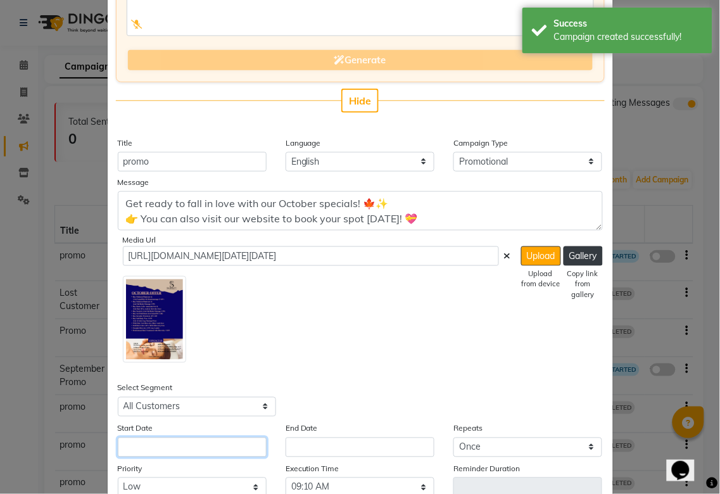
click at [228, 444] on input "text" at bounding box center [192, 447] width 149 height 20
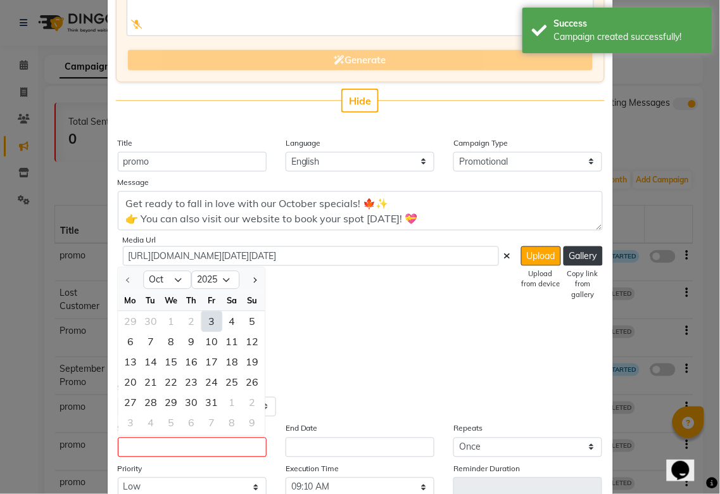
click at [206, 320] on div "3" at bounding box center [211, 321] width 20 height 20
type input "03-10-2025"
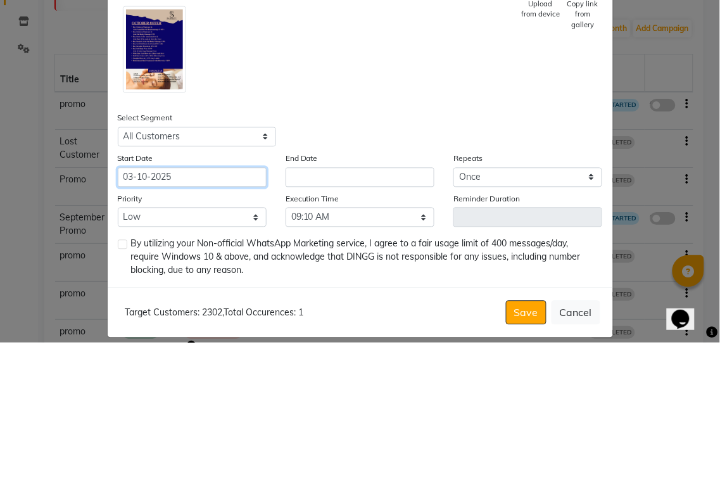
scroll to position [296, 0]
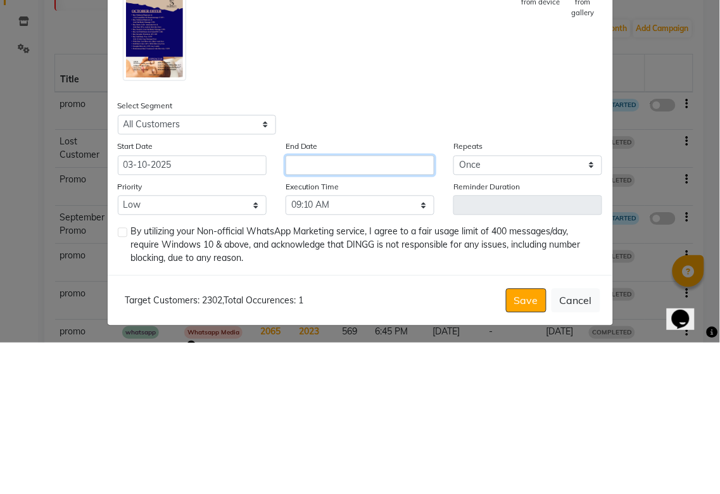
click at [372, 316] on input "text" at bounding box center [359, 316] width 149 height 20
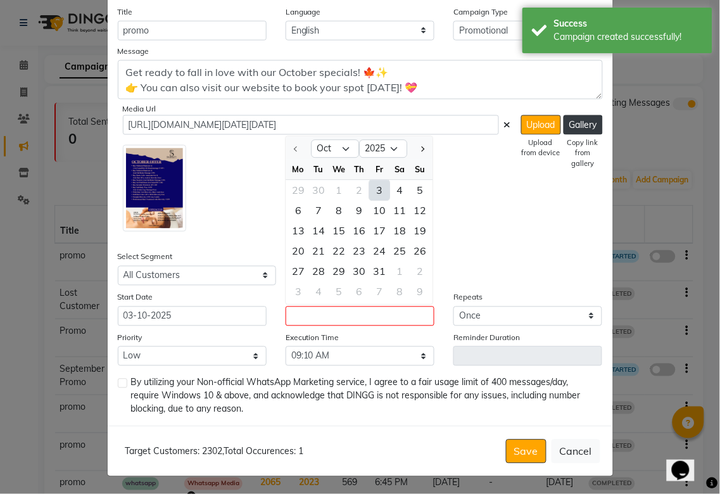
click at [374, 188] on div "3" at bounding box center [379, 190] width 20 height 20
type input "03-10-2025"
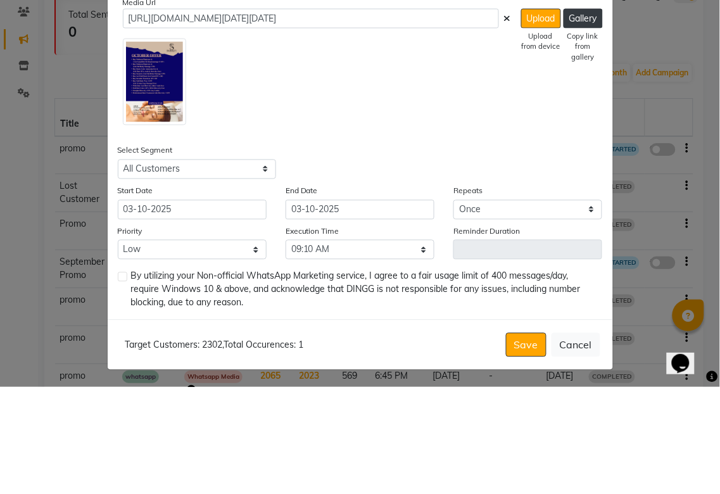
click at [118, 387] on label at bounding box center [122, 383] width 9 height 9
click at [118, 387] on input "checkbox" at bounding box center [122, 384] width 8 height 8
checkbox input "true"
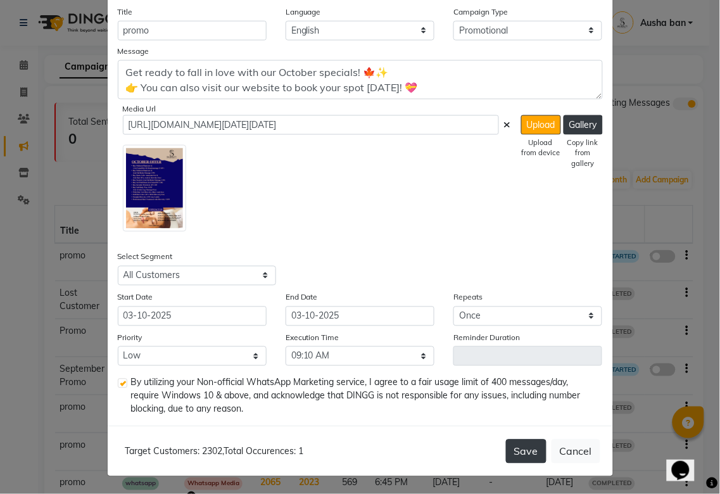
click at [511, 452] on button "Save" at bounding box center [526, 451] width 41 height 24
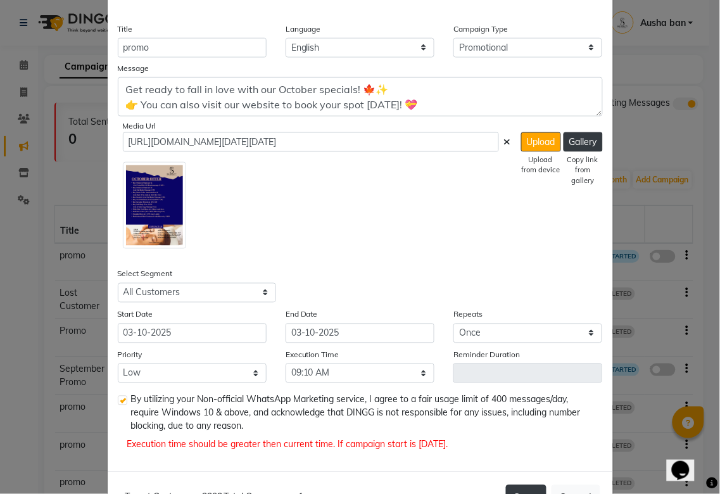
scroll to position [279, 0]
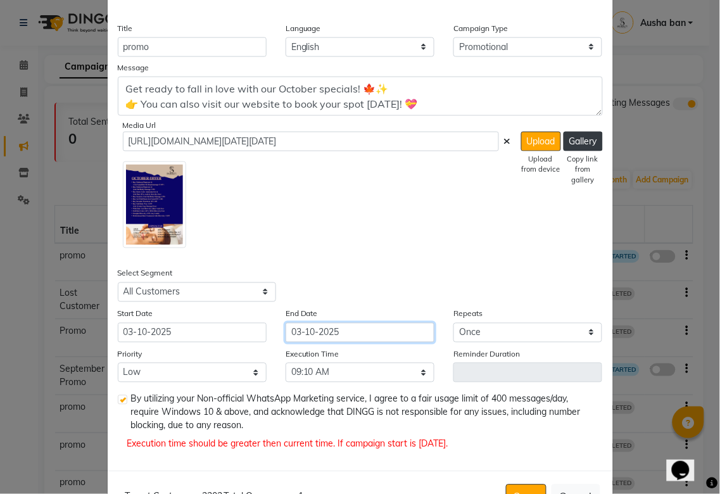
click at [364, 331] on input "03-10-2025" at bounding box center [359, 333] width 149 height 20
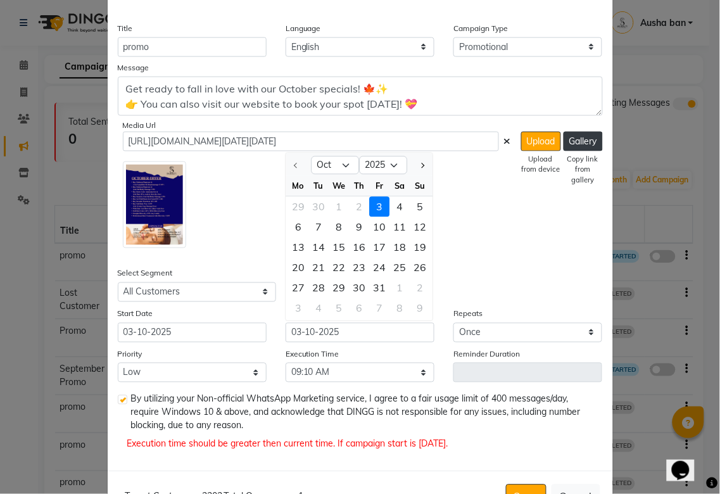
click at [374, 206] on div "3" at bounding box center [379, 206] width 20 height 20
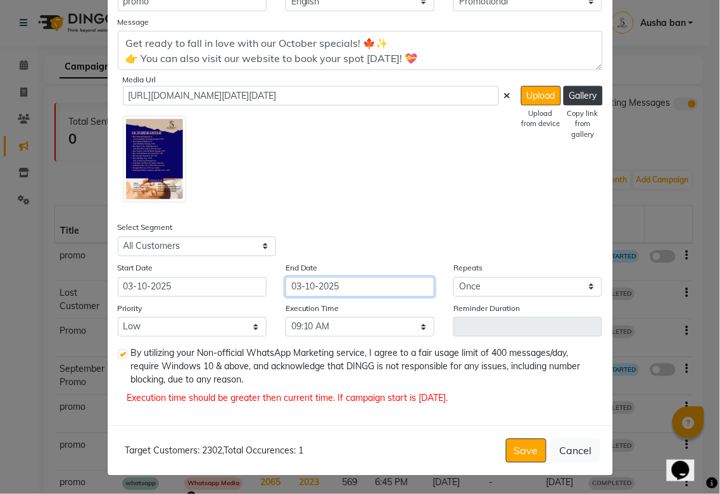
scroll to position [324, 0]
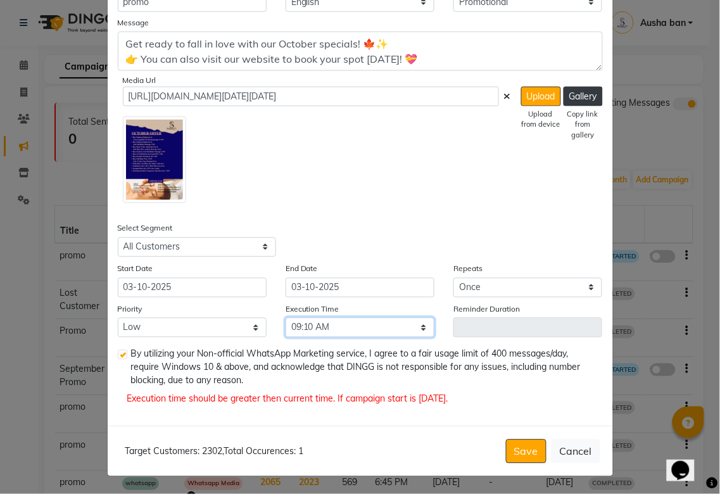
click at [387, 330] on select "Select 09:00 AM 09:05 AM 09:10 AM 09:15 AM 09:20 AM 09:25 AM 09:30 AM 09:35 AM …" at bounding box center [359, 328] width 149 height 20
click at [285, 318] on select "Select 09:00 AM 09:05 AM 09:10 AM 09:15 AM 09:20 AM 09:25 AM 09:30 AM 09:35 AM …" at bounding box center [359, 328] width 149 height 20
click at [517, 449] on button "Save" at bounding box center [526, 451] width 41 height 24
click at [410, 323] on select "Select 09:00 AM 09:05 AM 09:10 AM 09:15 AM 09:20 AM 09:25 AM 09:30 AM 09:35 AM …" at bounding box center [359, 328] width 149 height 20
select select "555"
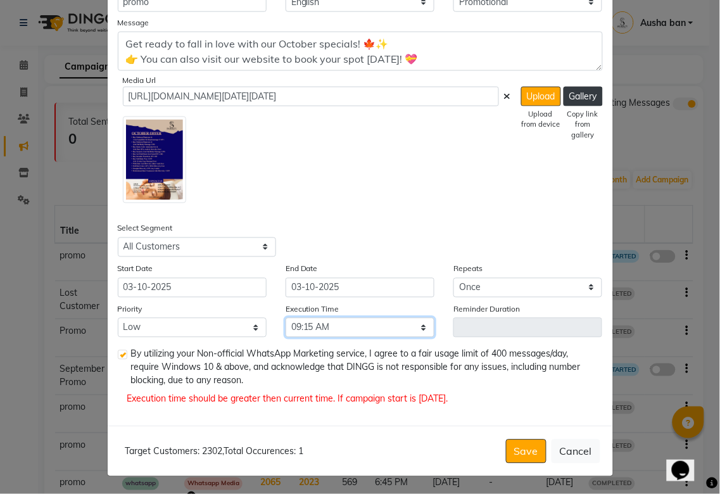
click at [285, 318] on select "Select 09:00 AM 09:05 AM 09:10 AM 09:15 AM 09:20 AM 09:25 AM 09:30 AM 09:35 AM …" at bounding box center [359, 328] width 149 height 20
click at [518, 447] on button "Save" at bounding box center [526, 451] width 41 height 24
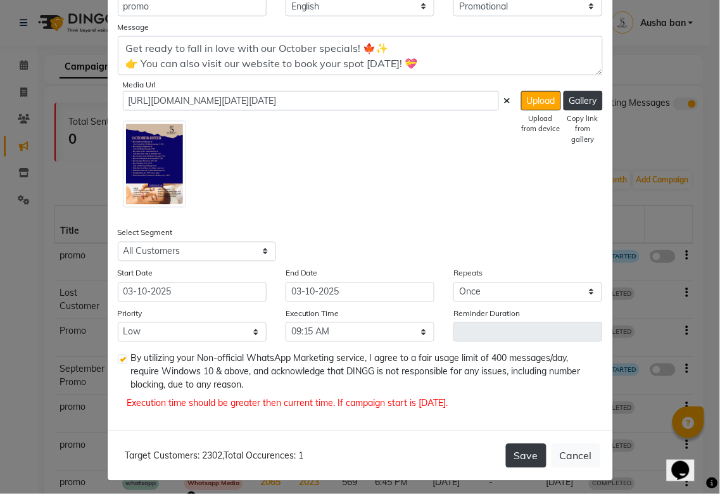
scroll to position [325, 0]
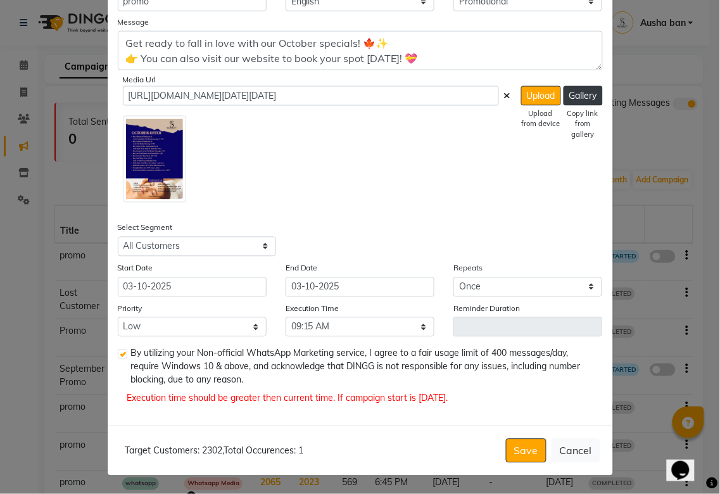
click at [556, 315] on div "Reminder Duration" at bounding box center [528, 319] width 168 height 35
click at [579, 282] on select "Select Once Daily Alternate Day Weekly Monthly Yearly" at bounding box center [527, 287] width 149 height 20
click at [453, 277] on select "Select Once Daily Alternate Day Weekly Monthly Yearly" at bounding box center [527, 287] width 149 height 20
click at [234, 325] on select "Low Medium High" at bounding box center [192, 327] width 149 height 20
click at [118, 317] on select "Low Medium High" at bounding box center [192, 327] width 149 height 20
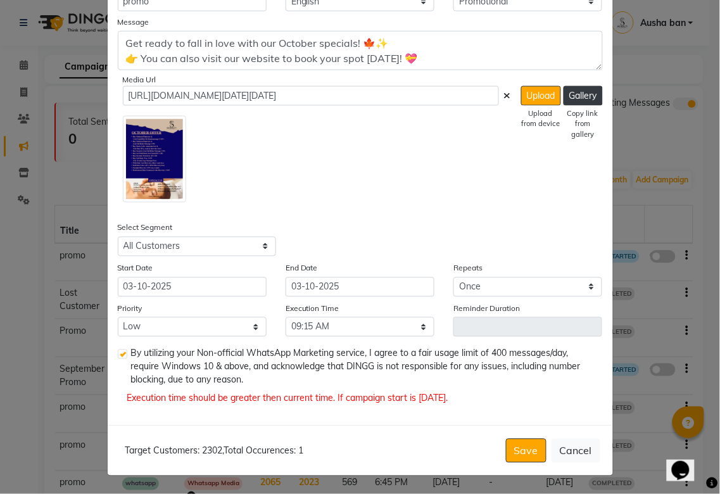
click at [118, 358] on label at bounding box center [122, 353] width 9 height 9
click at [118, 358] on input "checkbox" at bounding box center [122, 355] width 8 height 8
click at [118, 353] on label at bounding box center [122, 353] width 9 height 9
click at [118, 353] on input "checkbox" at bounding box center [122, 355] width 8 height 8
checkbox input "true"
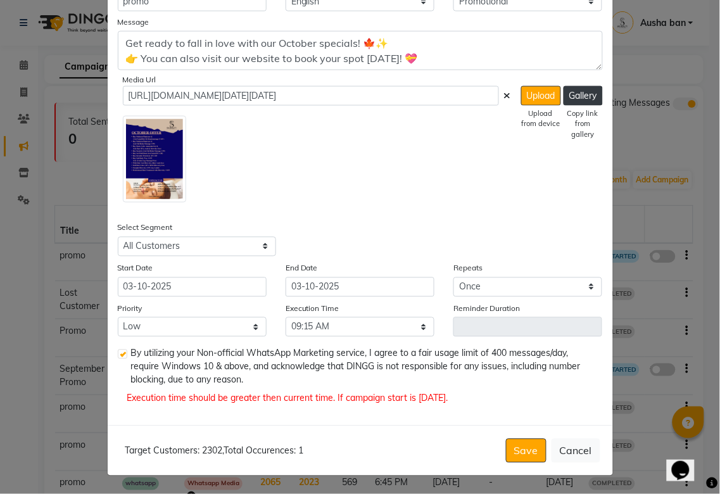
click at [403, 399] on p "Execution time should be greater then current time. If campaign start is [DATE]." at bounding box center [360, 398] width 466 height 13
click at [406, 330] on select "Select 09:00 AM 09:05 AM 09:10 AM 09:15 AM 09:20 AM 09:25 AM 09:30 AM 09:35 AM …" at bounding box center [359, 327] width 149 height 20
select select "550"
click at [285, 317] on select "Select 09:00 AM 09:05 AM 09:10 AM 09:15 AM 09:20 AM 09:25 AM 09:30 AM 09:35 AM …" at bounding box center [359, 327] width 149 height 20
click at [518, 448] on button "Save" at bounding box center [526, 451] width 41 height 24
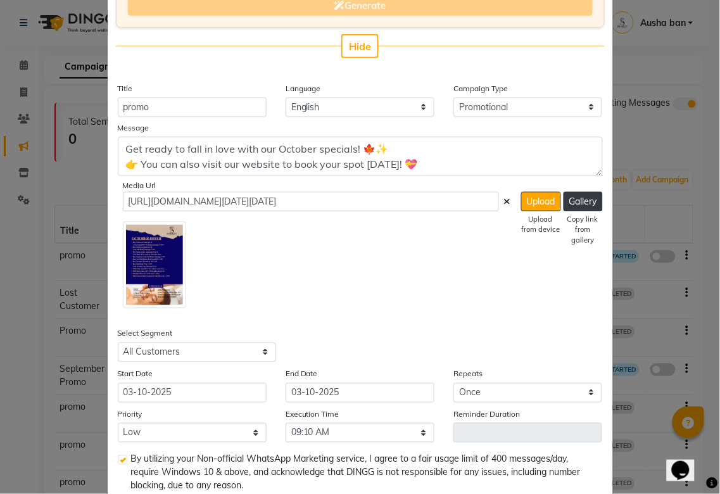
scroll to position [0, 0]
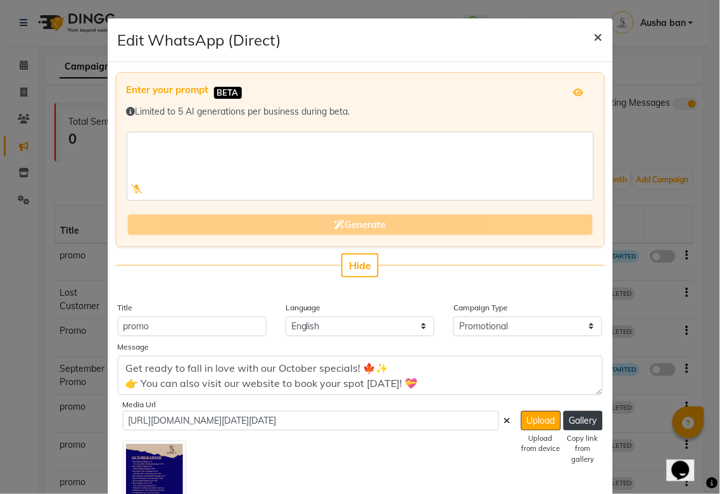
click at [594, 32] on span "×" at bounding box center [598, 36] width 9 height 19
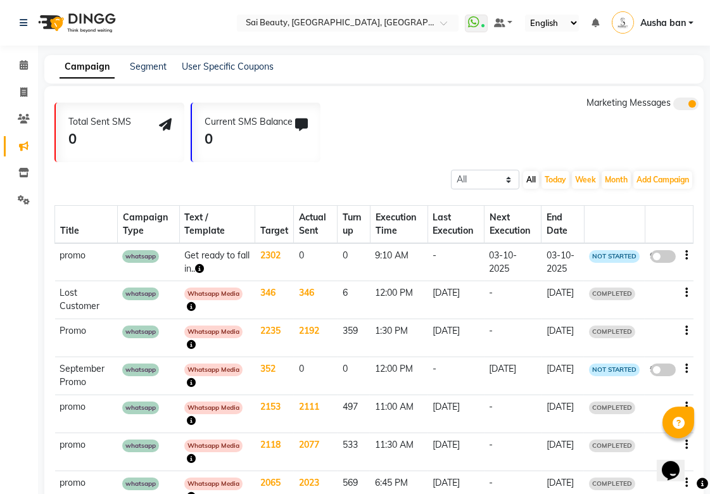
click at [655, 256] on span at bounding box center [662, 256] width 25 height 13
click at [667, 258] on input "false" at bounding box center [667, 258] width 0 height 0
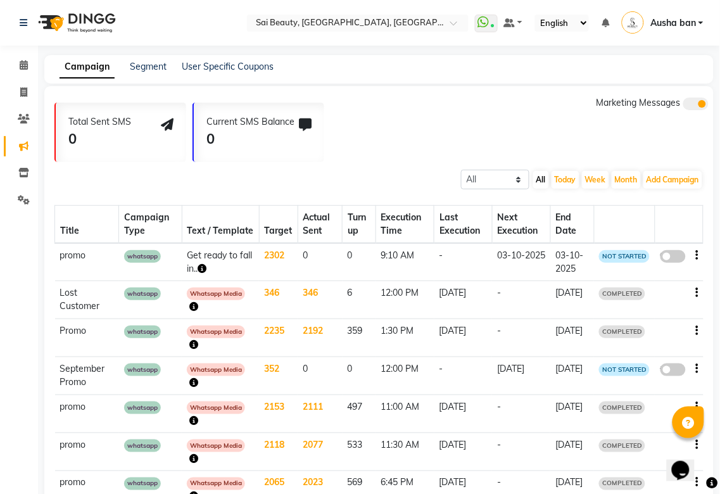
select select "3"
select select "21467"
select select "1"
select select "550"
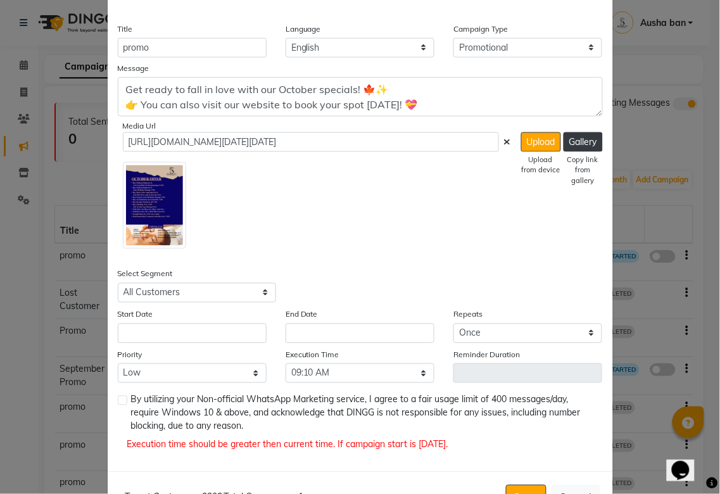
scroll to position [325, 0]
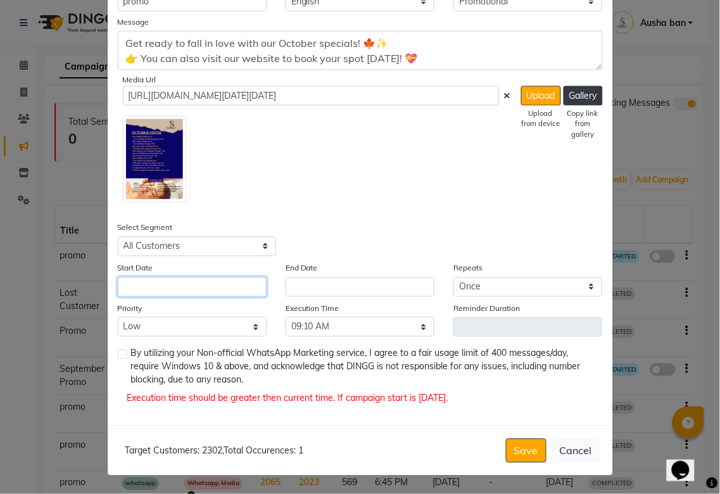
click at [232, 291] on input "text" at bounding box center [192, 287] width 149 height 20
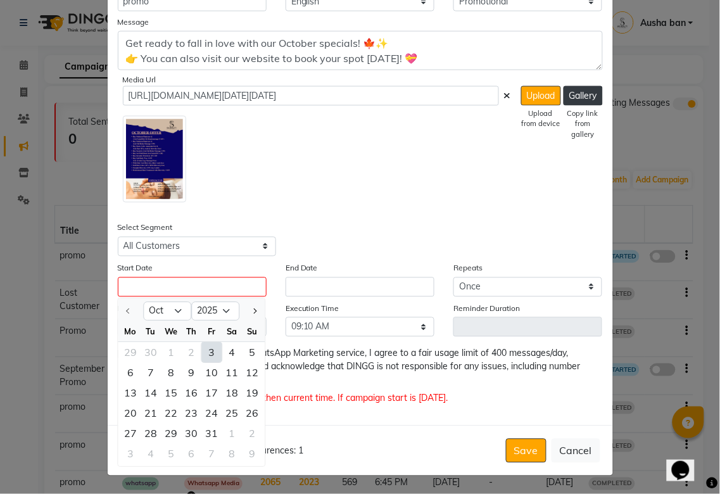
click at [204, 353] on div "3" at bounding box center [211, 352] width 20 height 20
type input "03-10-2025"
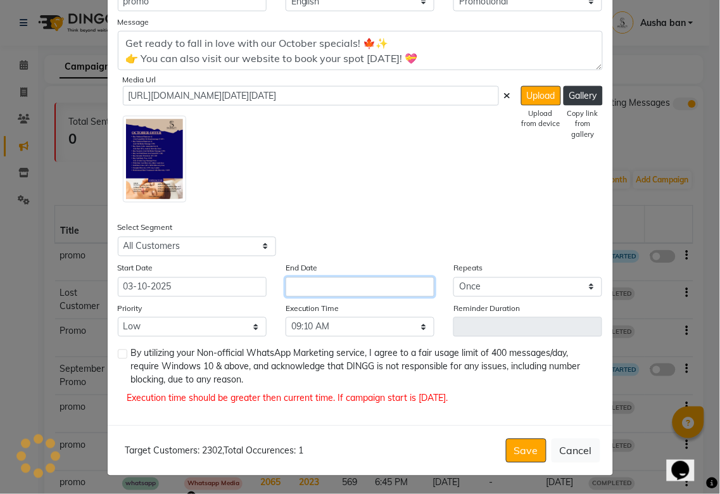
click at [350, 280] on input "text" at bounding box center [359, 287] width 149 height 20
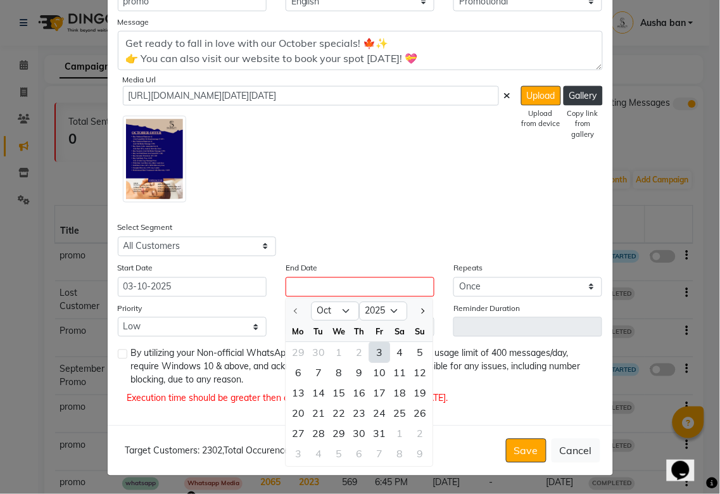
click at [373, 350] on div "3" at bounding box center [379, 352] width 20 height 20
type input "03-10-2025"
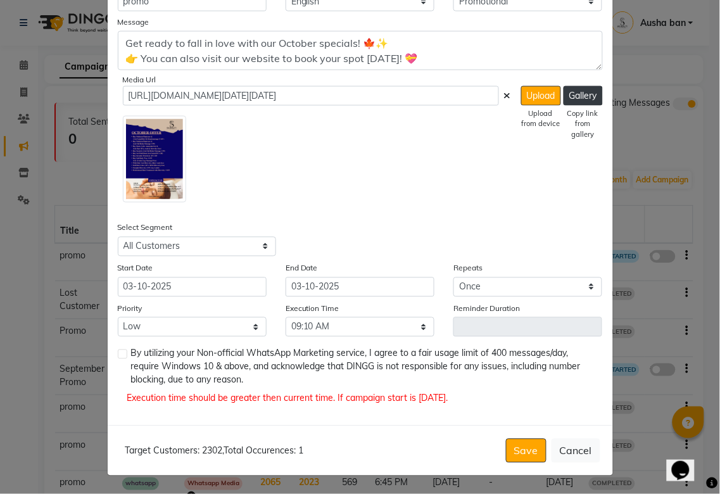
click at [118, 353] on label at bounding box center [122, 353] width 9 height 9
click at [118, 353] on input "checkbox" at bounding box center [122, 355] width 8 height 8
checkbox input "true"
click at [513, 446] on button "Save" at bounding box center [526, 451] width 41 height 24
click at [604, 355] on div "Enter your prompt BETA Limited to 5 AI generations per business during beta. Ge…" at bounding box center [360, 81] width 505 height 688
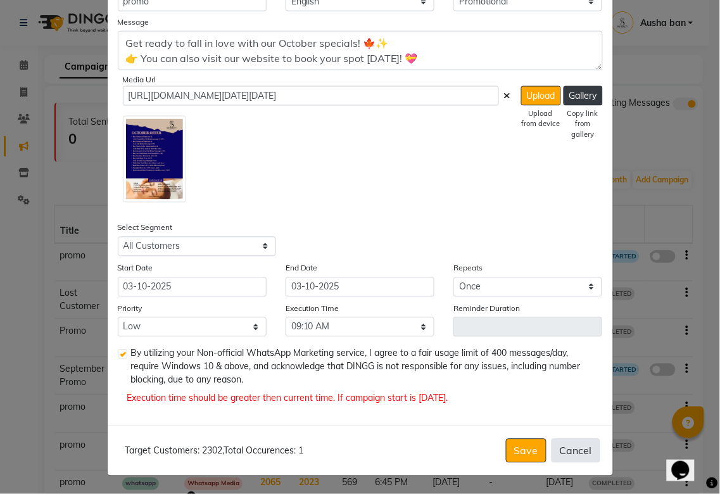
click at [571, 447] on button "Cancel" at bounding box center [575, 451] width 49 height 24
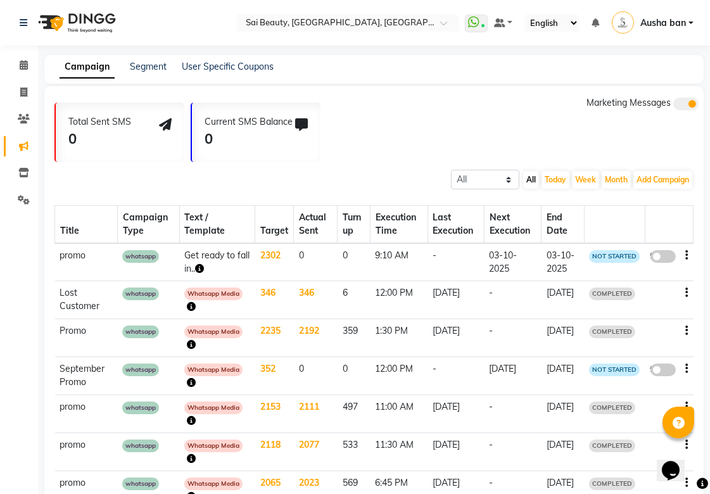
click at [660, 251] on span at bounding box center [662, 256] width 25 height 13
click at [667, 258] on input "false" at bounding box center [667, 258] width 0 height 0
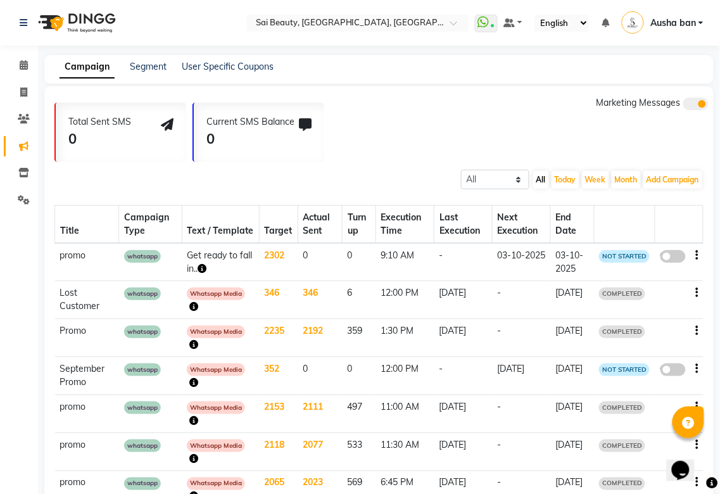
select select "3"
select select "21467"
select select "1"
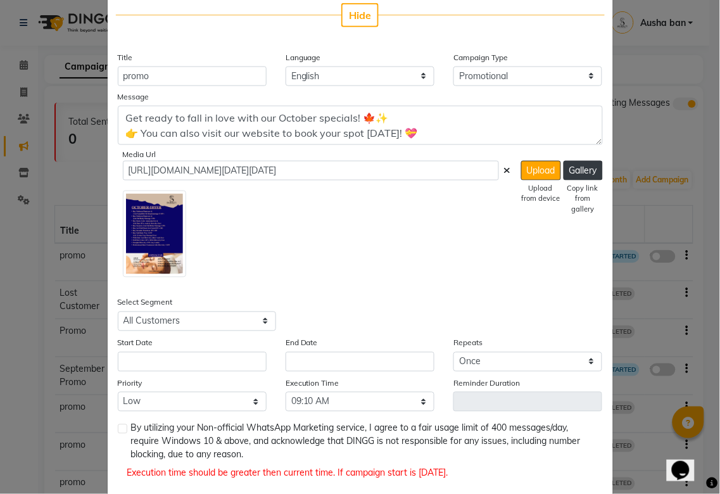
scroll to position [251, 0]
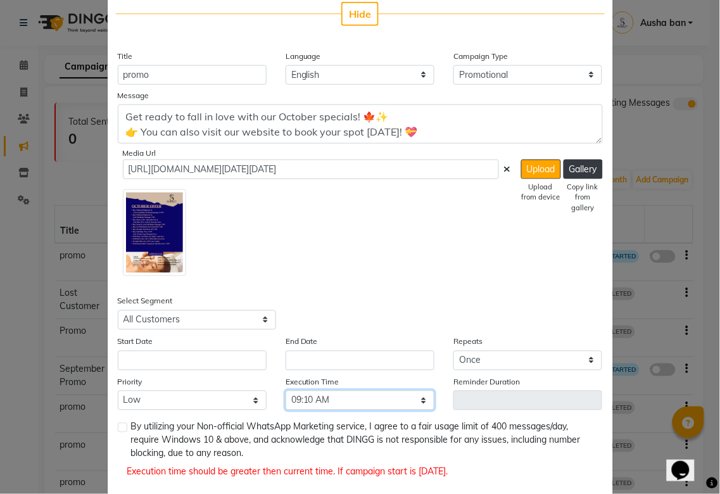
click at [410, 399] on select "Select 09:00 AM 09:05 AM 09:10 AM 09:15 AM 09:20 AM 09:25 AM 09:30 AM 09:35 AM …" at bounding box center [359, 401] width 149 height 20
select select "560"
click at [285, 391] on select "Select 09:00 AM 09:05 AM 09:10 AM 09:15 AM 09:20 AM 09:25 AM 09:30 AM 09:35 AM …" at bounding box center [359, 401] width 149 height 20
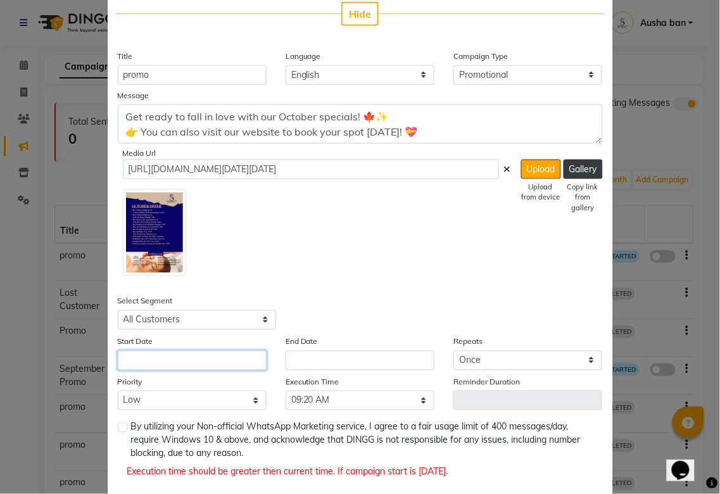
click at [199, 355] on input "text" at bounding box center [192, 361] width 149 height 20
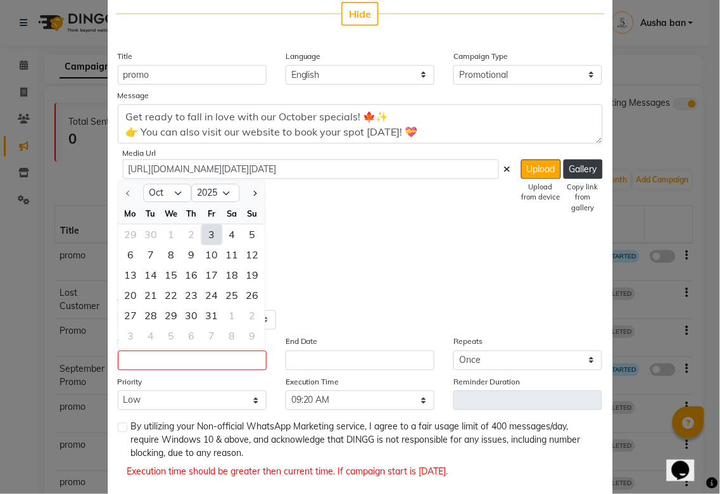
click at [206, 232] on div "3" at bounding box center [211, 234] width 20 height 20
type input "03-10-2025"
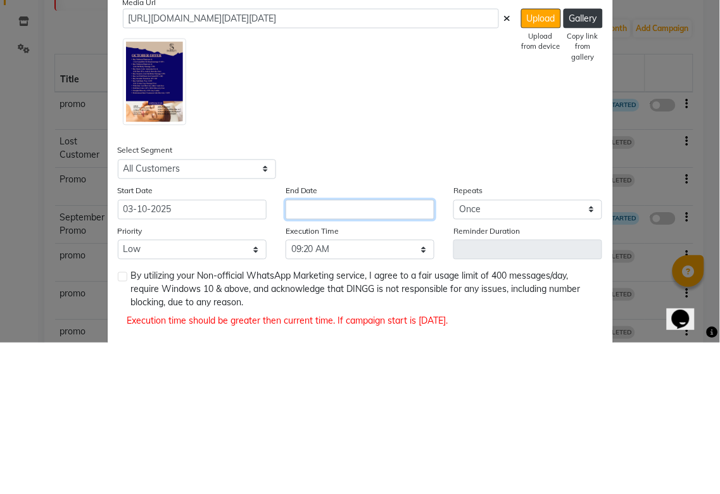
click at [372, 360] on input "text" at bounding box center [359, 361] width 149 height 20
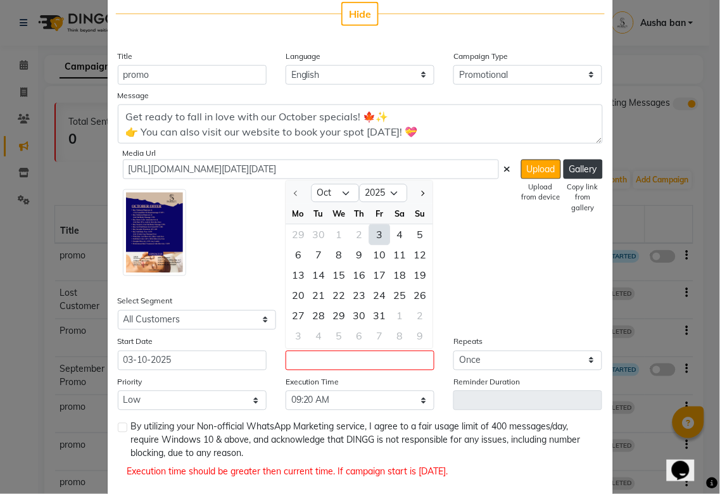
click at [373, 238] on div "3" at bounding box center [379, 234] width 20 height 20
type input "03-10-2025"
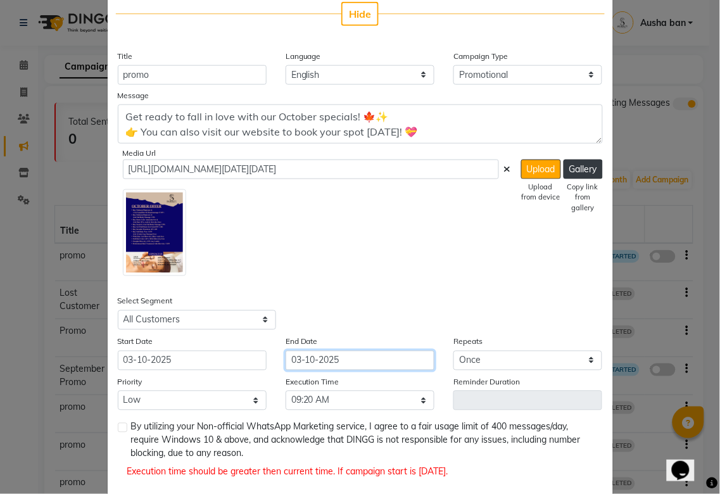
scroll to position [325, 0]
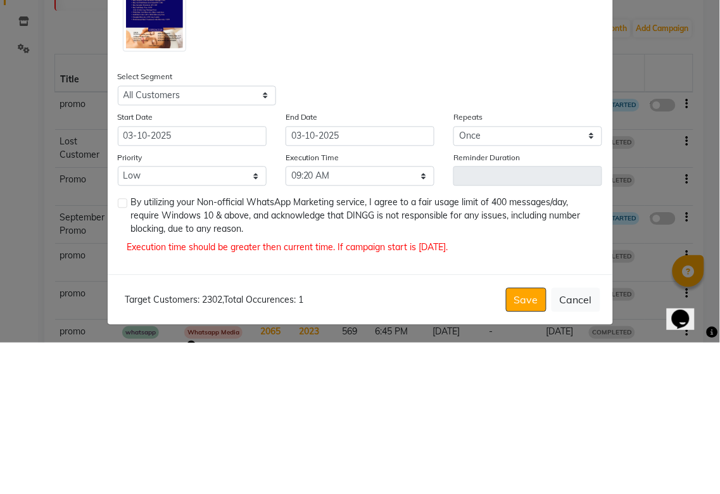
click at [118, 353] on label at bounding box center [122, 353] width 9 height 9
click at [118, 353] on input "checkbox" at bounding box center [122, 355] width 8 height 8
checkbox input "true"
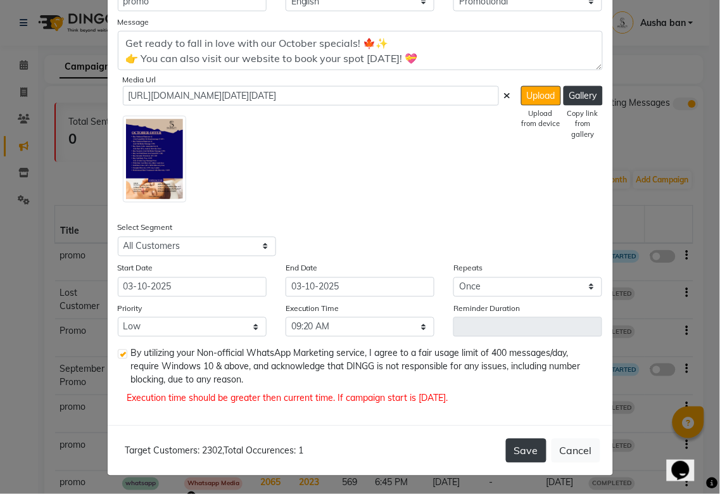
click at [520, 447] on button "Save" at bounding box center [526, 451] width 41 height 24
click at [668, 277] on ngb-modal-window "Edit WhatsApp (Direct) × Enter your prompt BETA Limited to 5 AI generations per…" at bounding box center [360, 247] width 720 height 494
click at [566, 453] on button "Cancel" at bounding box center [575, 451] width 49 height 24
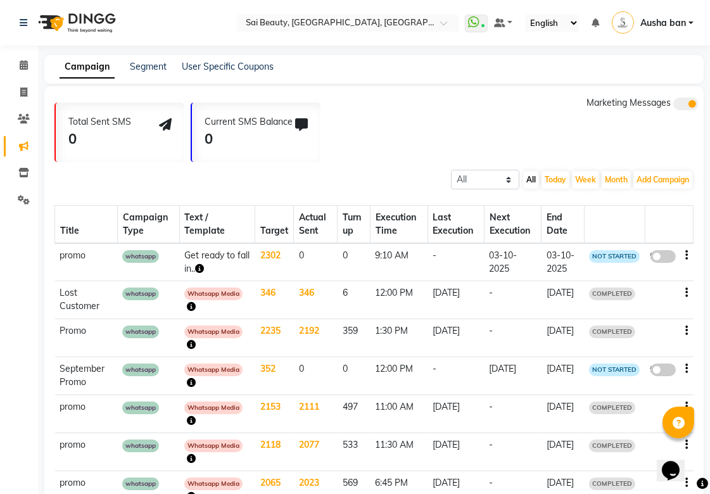
click at [685, 255] on icon "button" at bounding box center [686, 255] width 3 height 1
click at [653, 260] on div "Delete" at bounding box center [652, 262] width 39 height 16
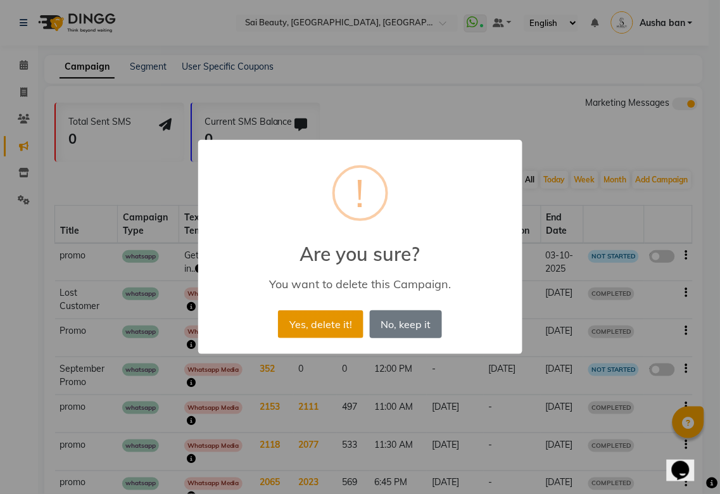
click at [323, 323] on button "Yes, delete it!" at bounding box center [320, 324] width 85 height 28
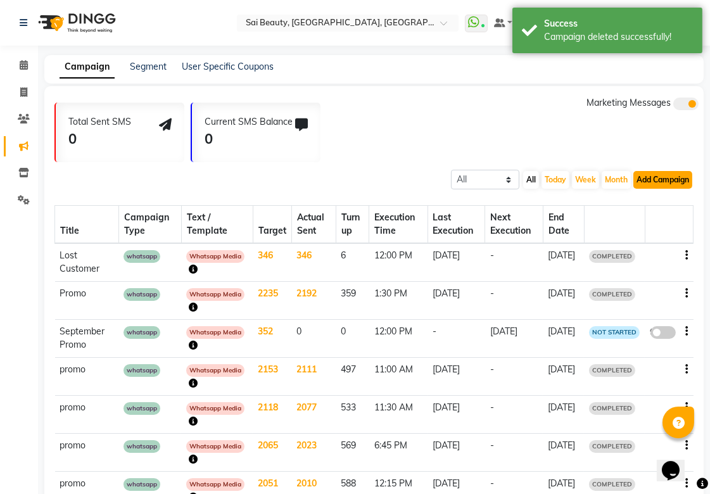
click at [674, 180] on button "Add Campaign" at bounding box center [662, 180] width 59 height 18
click at [662, 236] on div "WhatsApp (Direct)" at bounding box center [651, 237] width 107 height 19
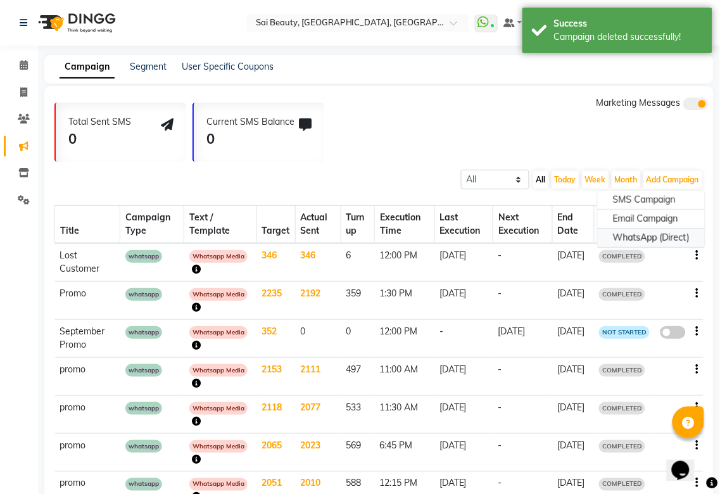
select select "2"
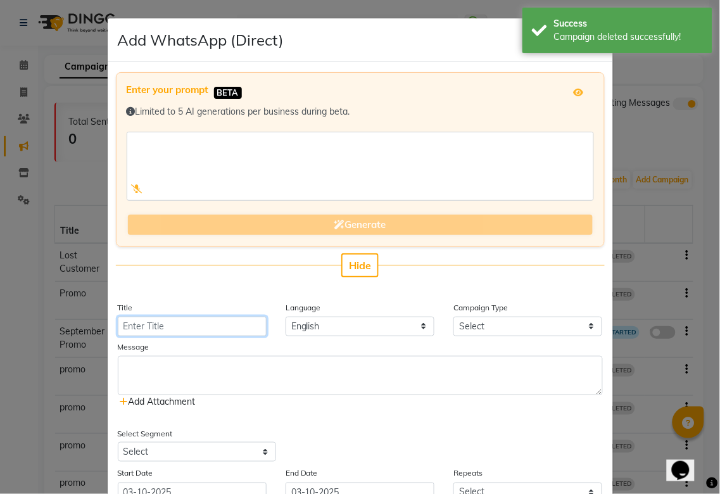
click at [208, 324] on input "Title" at bounding box center [192, 326] width 149 height 20
click at [216, 325] on input "Title" at bounding box center [192, 326] width 149 height 20
click at [210, 323] on input "Title" at bounding box center [192, 326] width 149 height 20
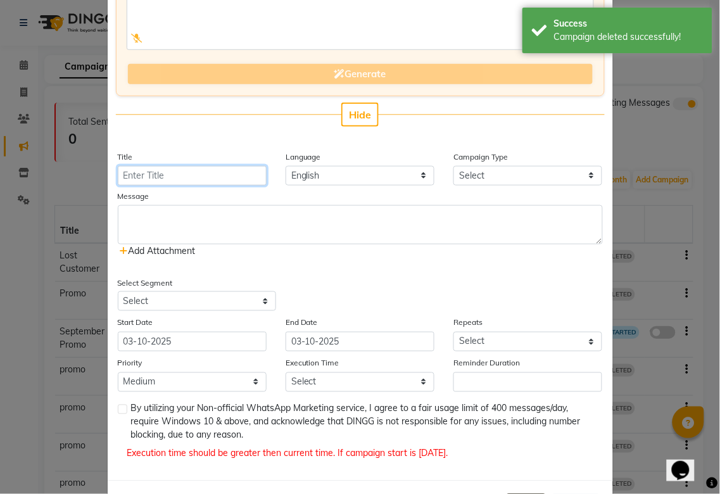
scroll to position [152, 0]
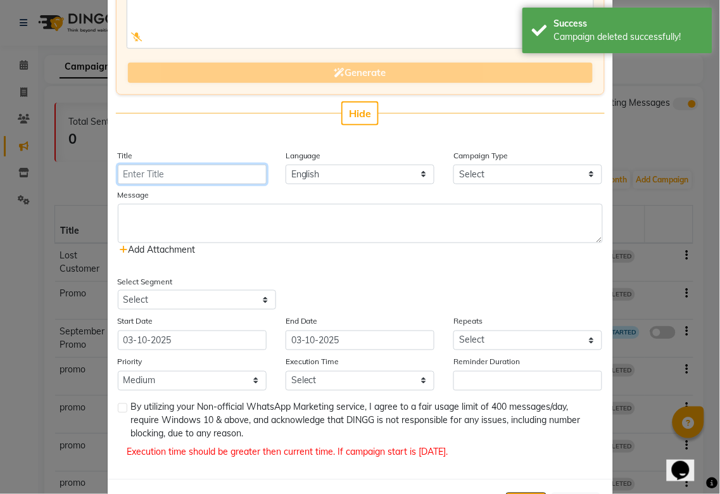
click at [214, 173] on input "Title" at bounding box center [192, 175] width 149 height 20
type input "promo"
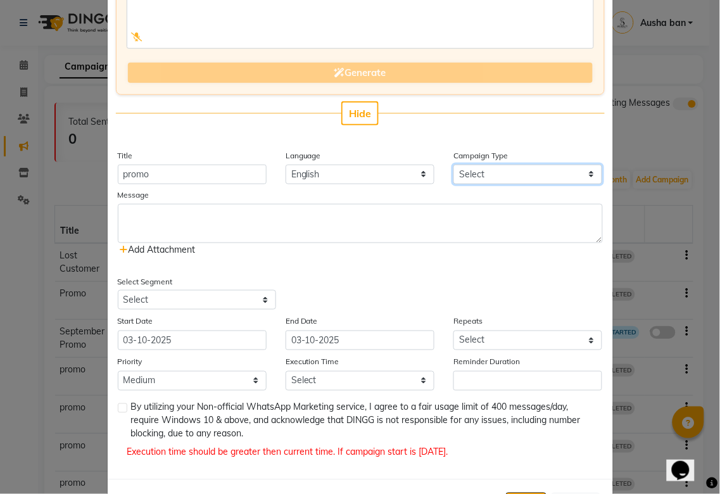
click at [504, 178] on select "Select Birthday Anniversary Promotional Service reminder" at bounding box center [527, 175] width 149 height 20
select select "3"
click at [453, 165] on select "Select Birthday Anniversary Promotional Service reminder" at bounding box center [527, 175] width 149 height 20
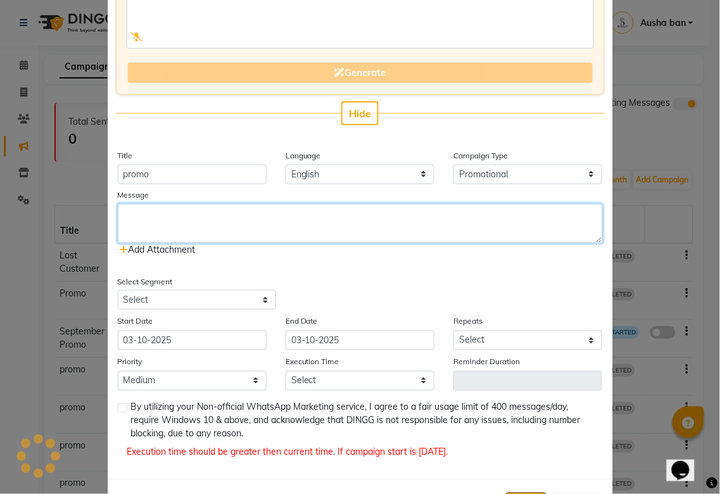
click at [306, 222] on textarea at bounding box center [360, 223] width 485 height 39
paste textarea "Get ready to fall in love with our October specials! 🍁✨ 👉 You can also visit ou…"
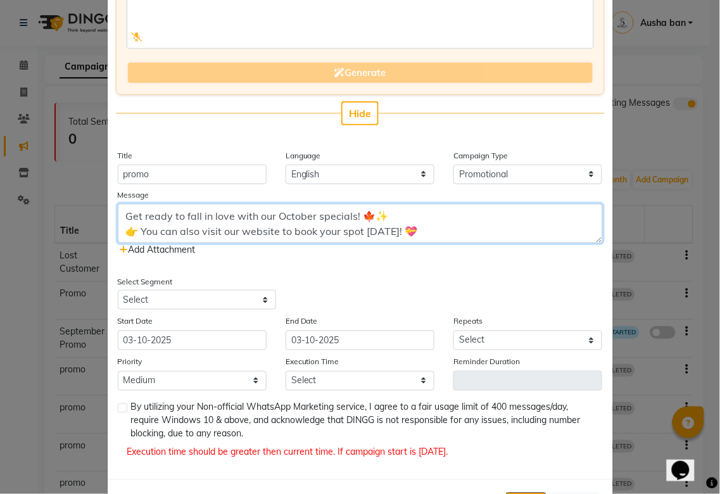
type textarea "Get ready to fall in love with our October specials! 🍁✨ 👉 You can also visit ou…"
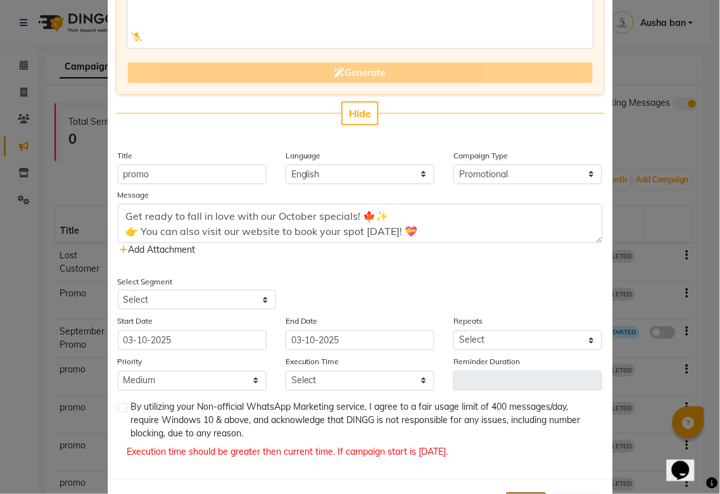
click at [120, 249] on icon at bounding box center [124, 249] width 8 height 9
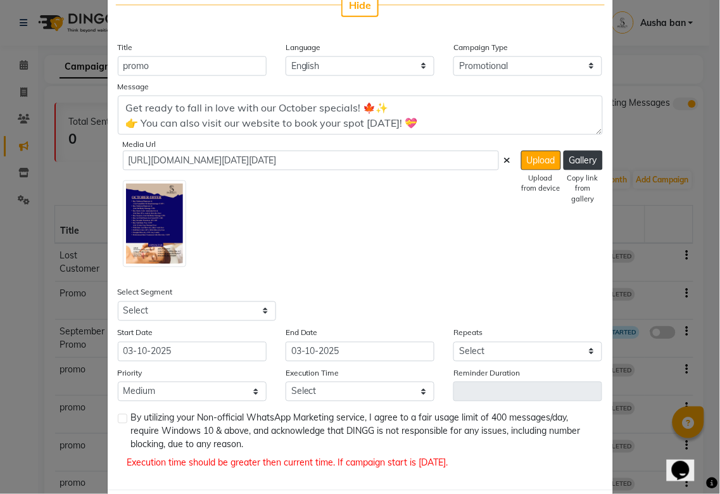
scroll to position [263, 0]
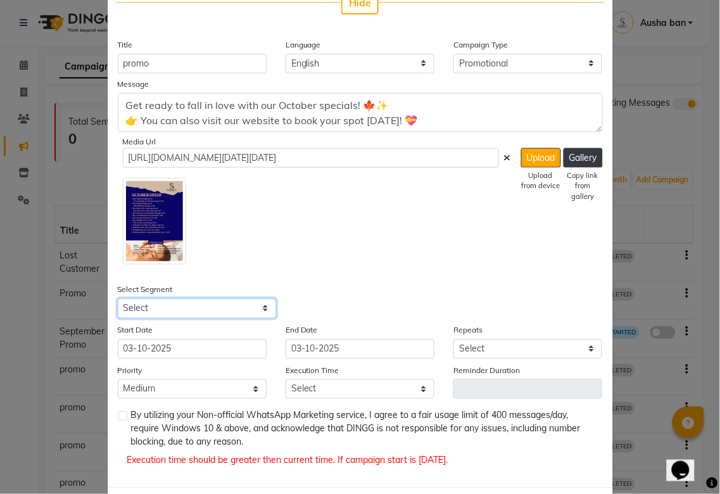
click at [254, 308] on select "Select All Customers All [DEMOGRAPHIC_DATA] Customer All [DEMOGRAPHIC_DATA] Cus…" at bounding box center [197, 309] width 158 height 20
select select "21467"
click at [118, 299] on select "Select All Customers All [DEMOGRAPHIC_DATA] Customer All [DEMOGRAPHIC_DATA] Cus…" at bounding box center [197, 309] width 158 height 20
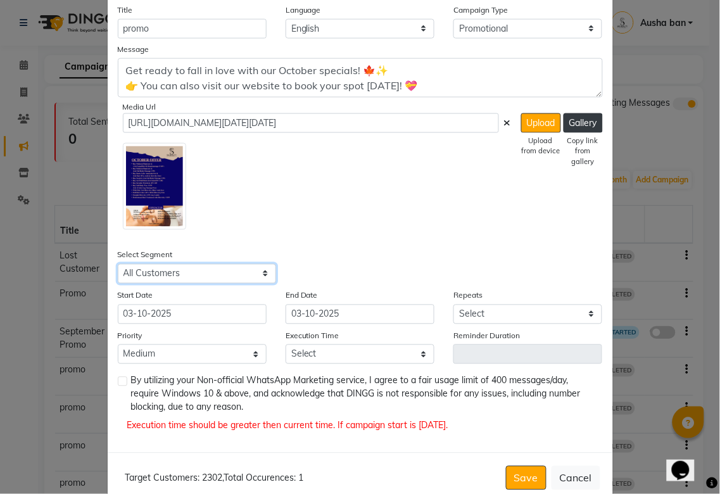
scroll to position [304, 0]
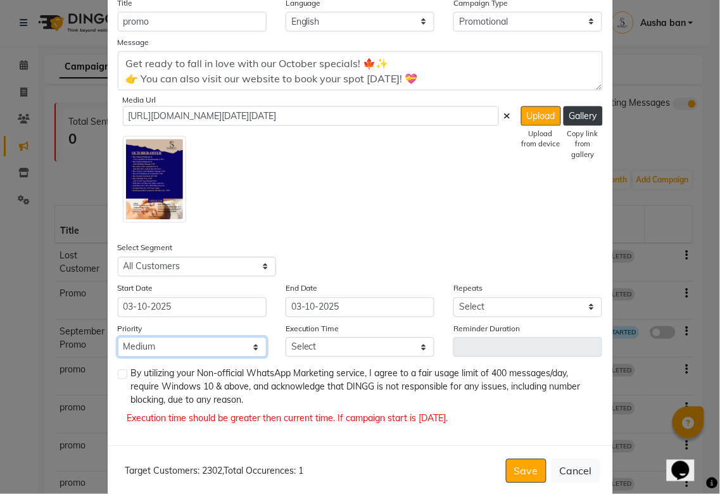
click at [227, 348] on select "Low Medium High" at bounding box center [192, 347] width 149 height 20
select select "3"
click at [118, 337] on select "Low Medium High" at bounding box center [192, 347] width 149 height 20
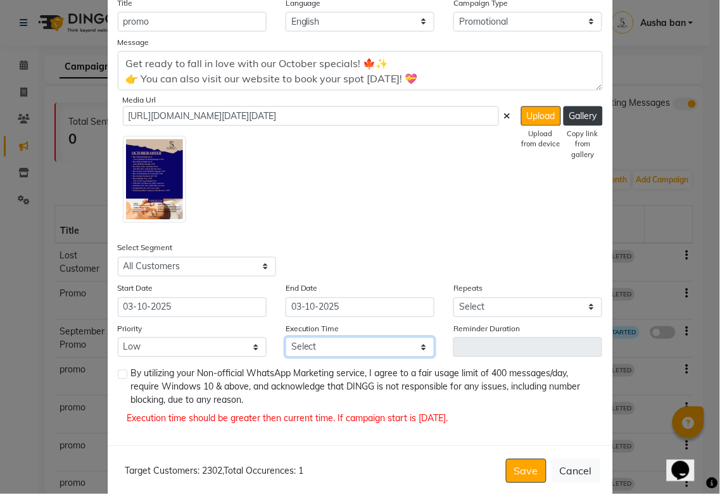
click at [380, 348] on select "Select 09:00 AM 09:05 AM 09:10 AM 09:15 AM 09:20 AM 09:25 AM 09:30 AM 09:35 AM …" at bounding box center [359, 347] width 149 height 20
select select "555"
click at [285, 337] on select "Select 09:00 AM 09:05 AM 09:10 AM 09:15 AM 09:20 AM 09:25 AM 09:30 AM 09:35 AM …" at bounding box center [359, 347] width 149 height 20
click at [118, 374] on label at bounding box center [122, 374] width 9 height 9
click at [118, 374] on input "checkbox" at bounding box center [122, 375] width 8 height 8
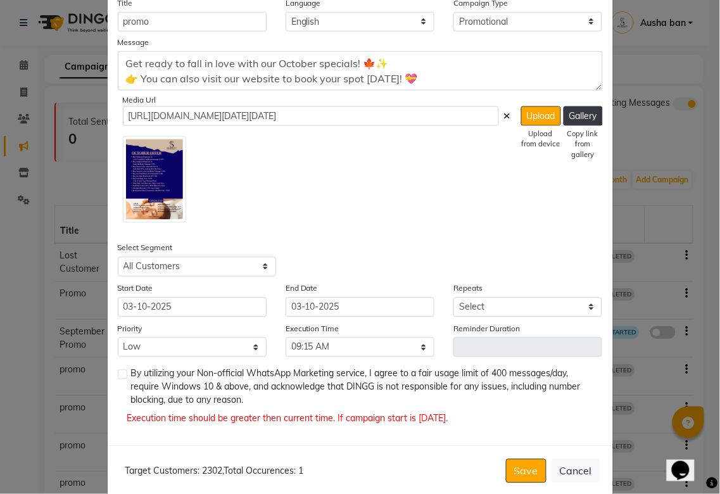
checkbox input "true"
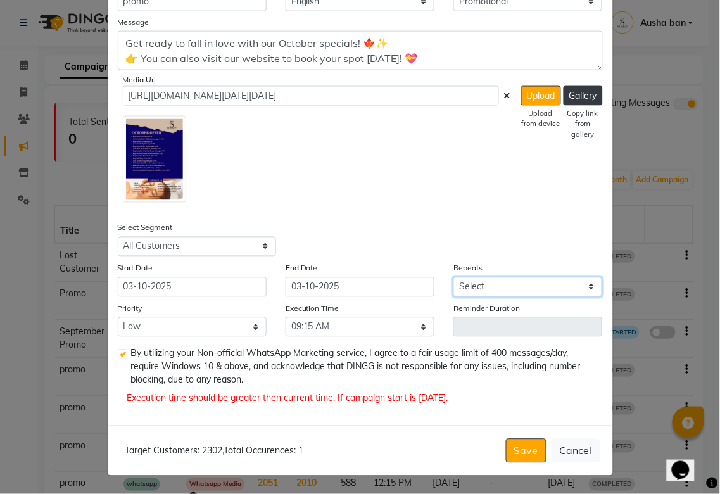
click at [527, 280] on select "Select Once Daily Alternate Day Weekly Monthly Yearly" at bounding box center [527, 287] width 149 height 20
select select "1"
click at [453, 277] on select "Select Once Daily Alternate Day Weekly Monthly Yearly" at bounding box center [527, 287] width 149 height 20
click at [567, 451] on button "Cancel" at bounding box center [575, 451] width 49 height 24
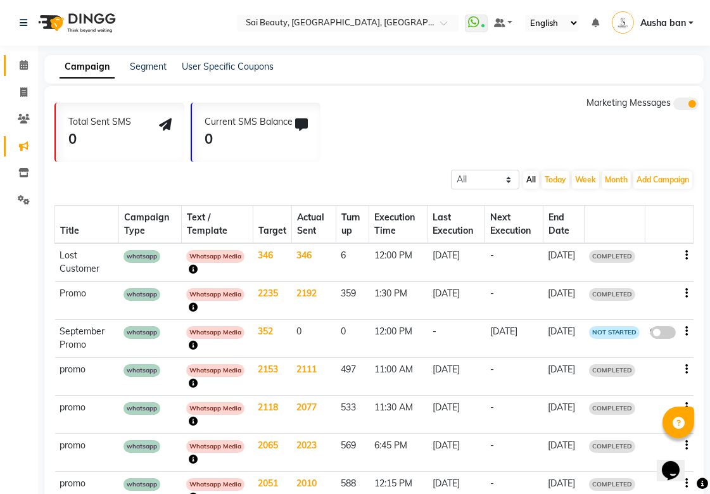
click at [23, 64] on icon at bounding box center [24, 64] width 8 height 9
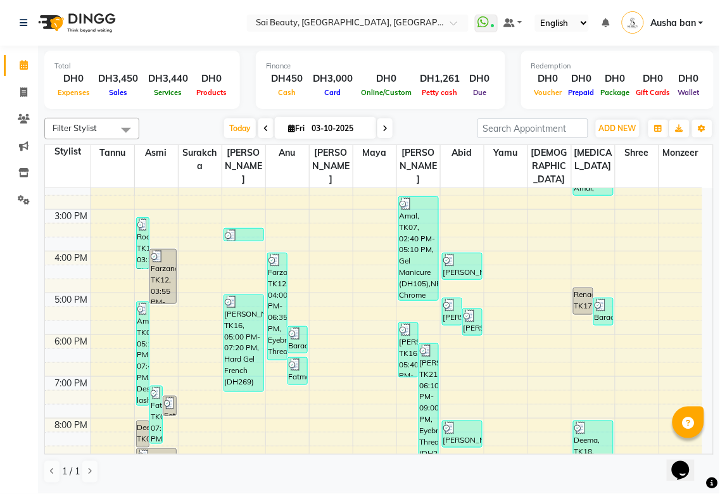
scroll to position [349, 0]
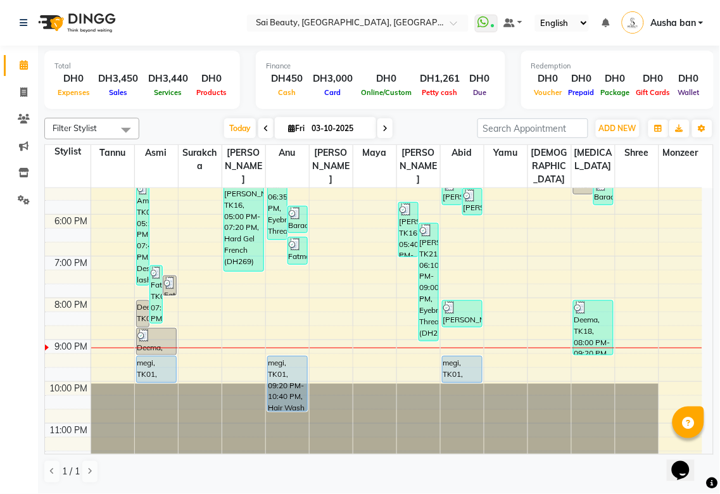
click at [143, 301] on div "Deema, TK02, 08:00 PM-08:40 PM, Full Body Massage (60min)" at bounding box center [143, 314] width 12 height 26
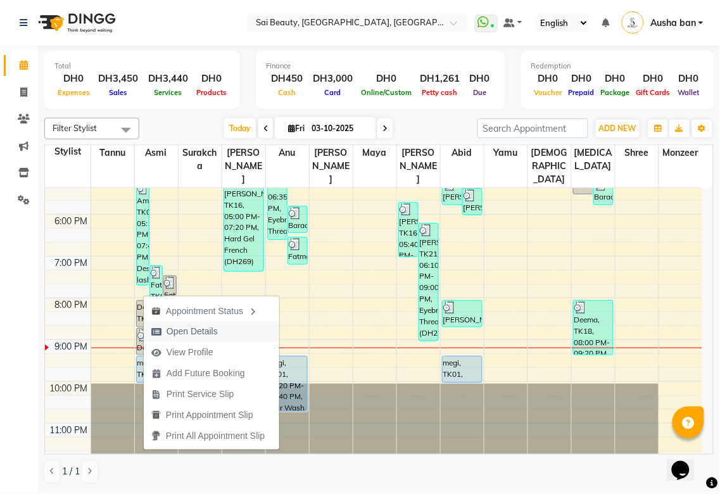
click at [176, 326] on span "Open Details" at bounding box center [191, 331] width 51 height 13
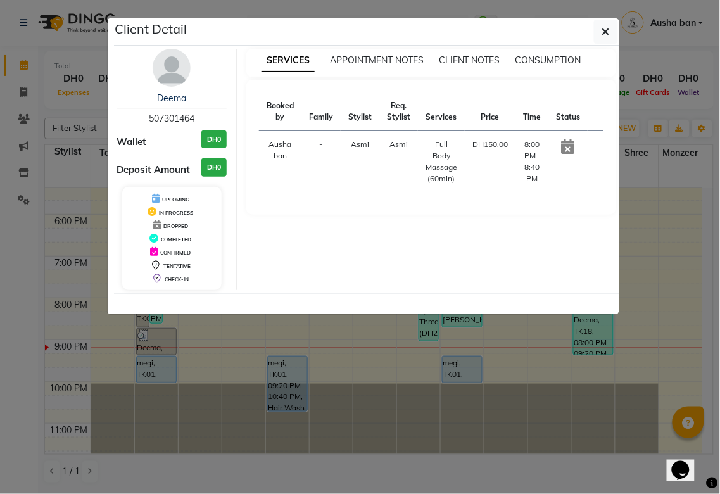
click at [218, 399] on ngb-modal-window "Client Detail Deema 507301464 Wallet DH0 Deposit Amount DH0 UPCOMING IN PROGRES…" at bounding box center [360, 247] width 720 height 494
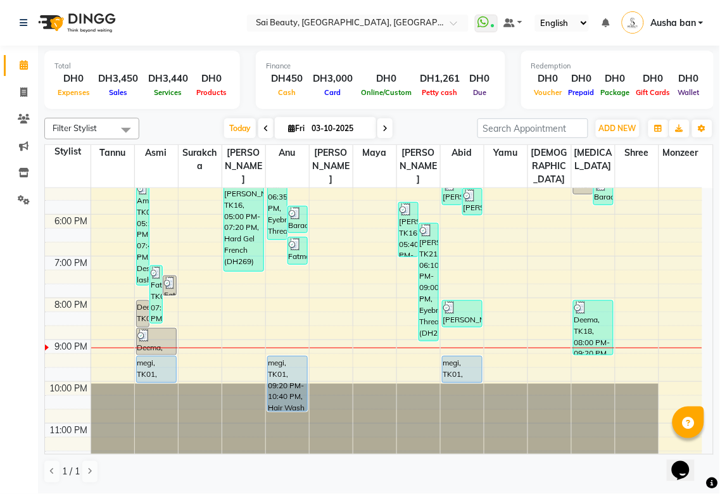
click at [138, 301] on div "Deema, TK02, 08:00 PM-08:40 PM, Full Body Massage (60min)" at bounding box center [143, 314] width 12 height 26
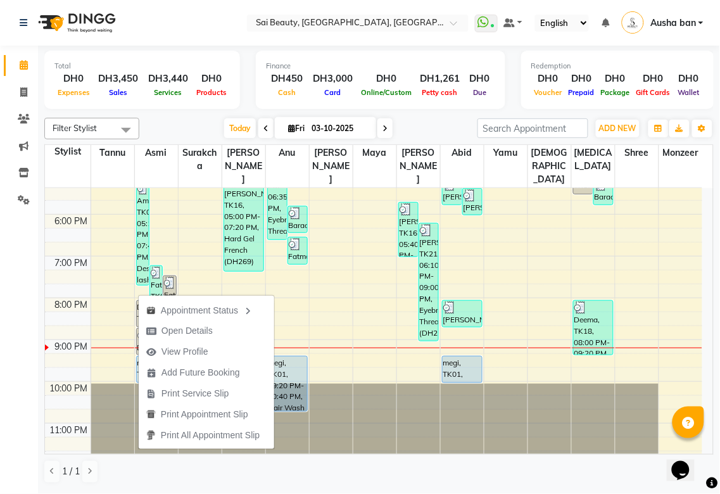
click at [97, 341] on td at bounding box center [396, 346] width 611 height 14
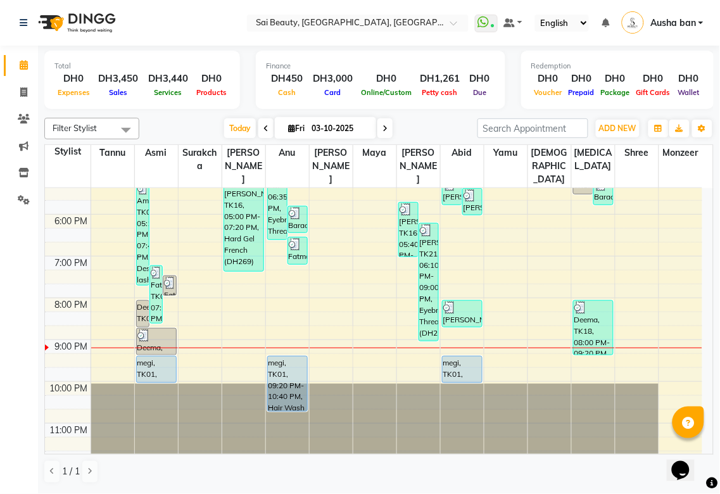
click at [140, 356] on div "megi, TK01, 09:20 PM-10:00 PM, Spa Pedicure (With Gelish)" at bounding box center [156, 369] width 39 height 26
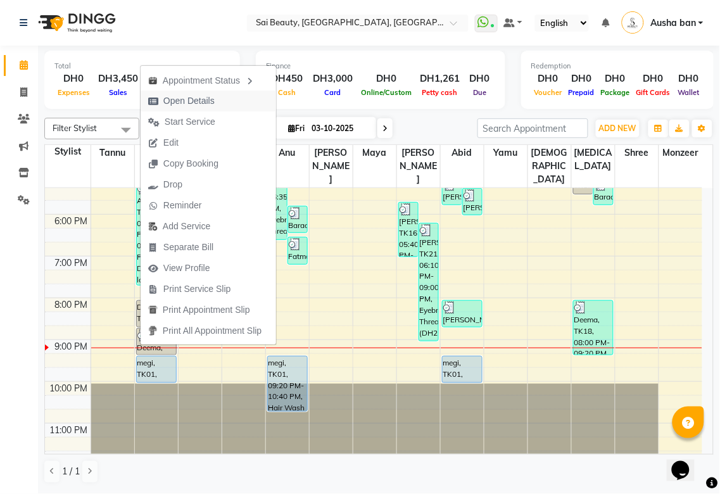
click at [173, 102] on span "Open Details" at bounding box center [188, 100] width 51 height 13
select select "5"
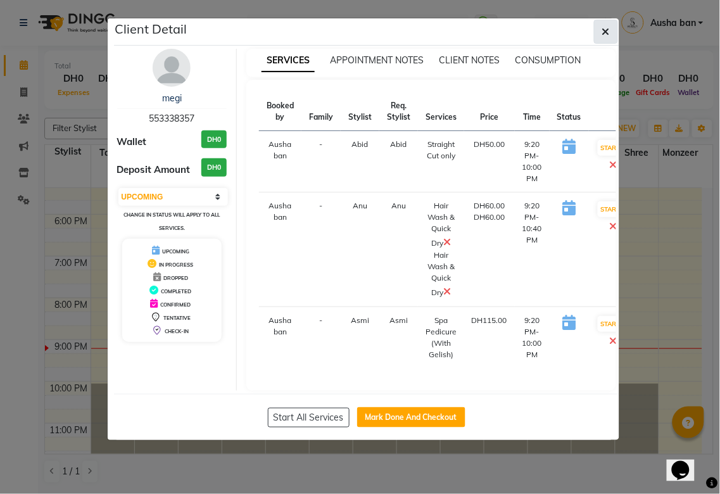
click at [610, 23] on button "button" at bounding box center [606, 32] width 24 height 24
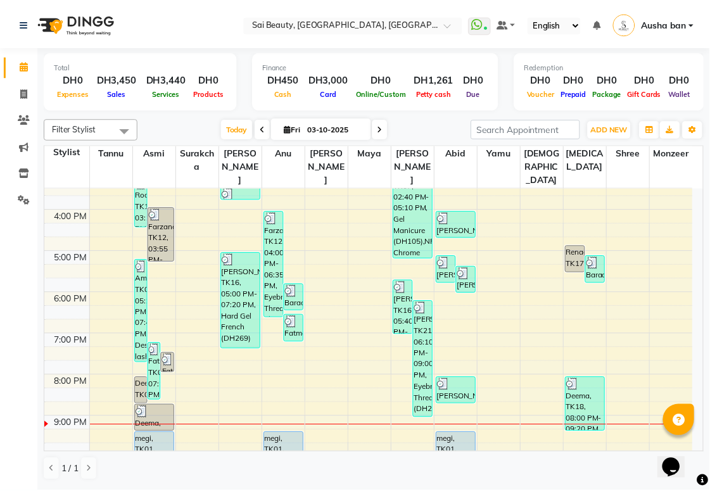
scroll to position [264, 0]
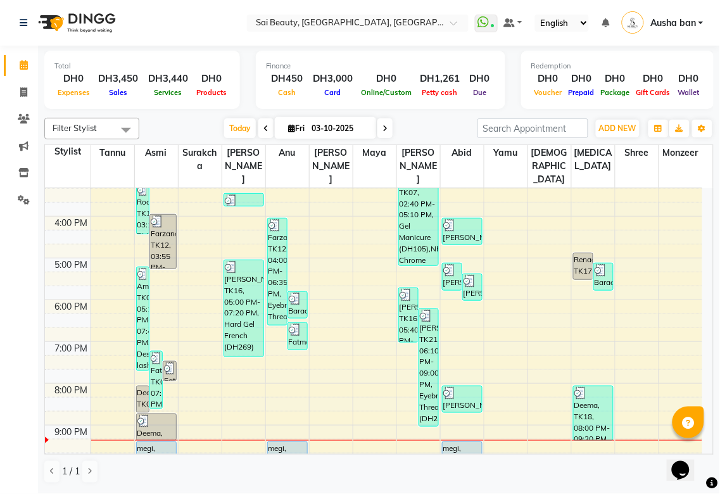
click at [369, 299] on td at bounding box center [396, 306] width 611 height 14
click at [20, 87] on icon at bounding box center [23, 91] width 7 height 9
select select "service"
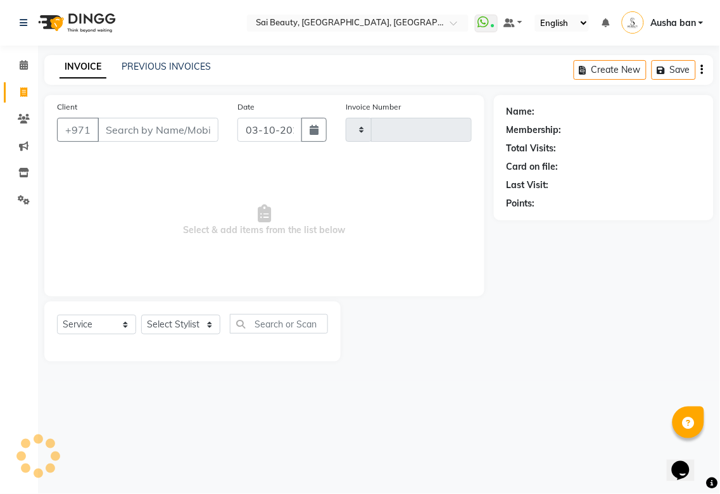
type input "3973"
select select "5352"
click at [215, 322] on select "Select Stylist" at bounding box center [180, 325] width 79 height 20
click at [212, 318] on select "Select Stylist" at bounding box center [180, 325] width 79 height 20
click at [196, 330] on select "Select Stylist" at bounding box center [180, 325] width 79 height 20
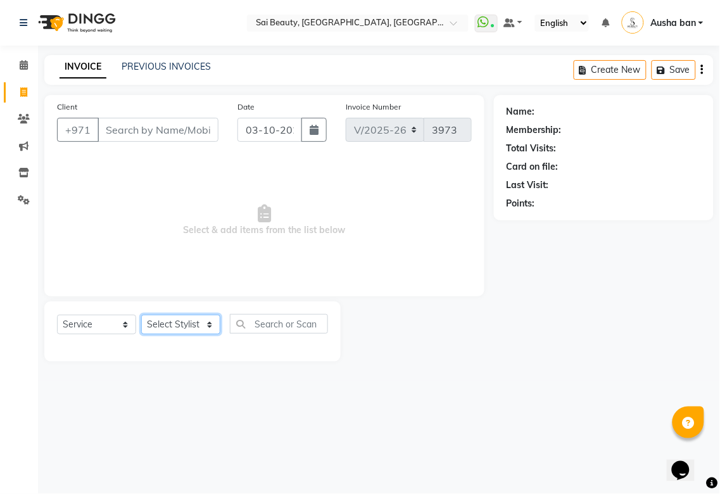
select select "45072"
click at [141, 315] on select "Select Stylist [PERSON_NAME][MEDICAL_DATA] [PERSON_NAME] Asmi Ausha ban [PERSON…" at bounding box center [180, 325] width 79 height 20
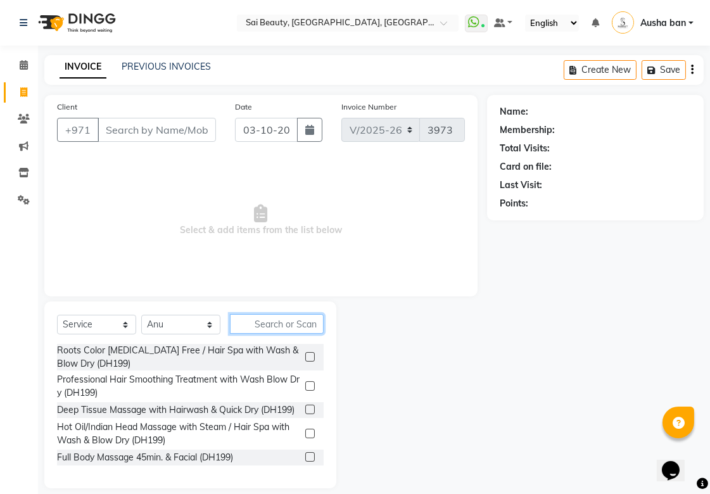
click at [296, 323] on input "text" at bounding box center [277, 324] width 94 height 20
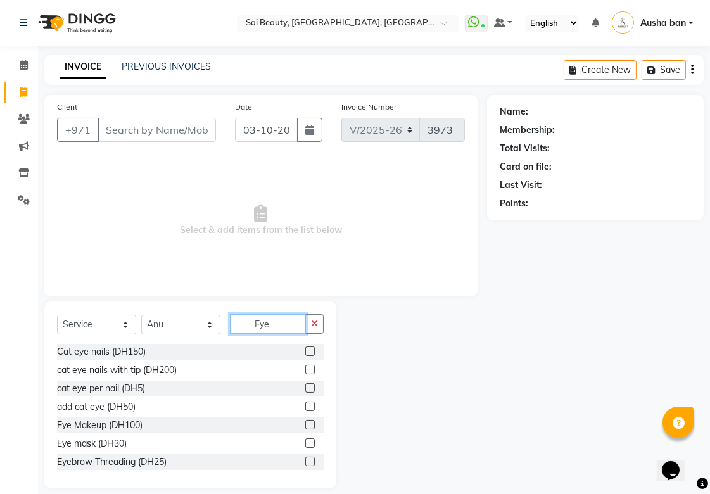
scroll to position [13, 0]
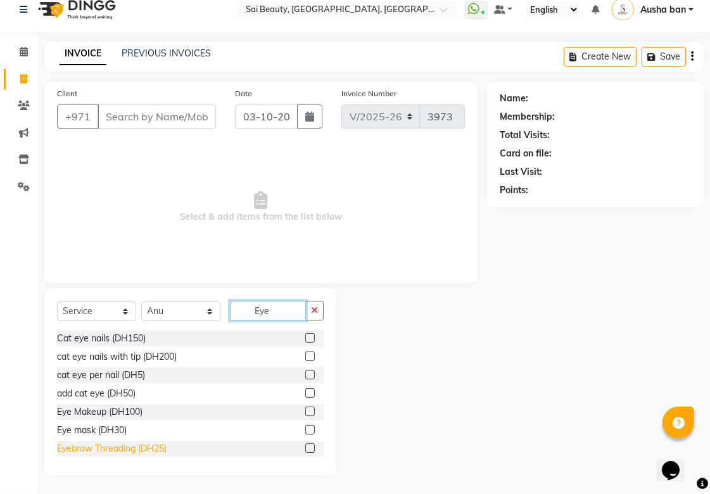
type input "Eye"
click at [110, 446] on div "Eyebrow Threading (DH25)" at bounding box center [112, 448] width 110 height 13
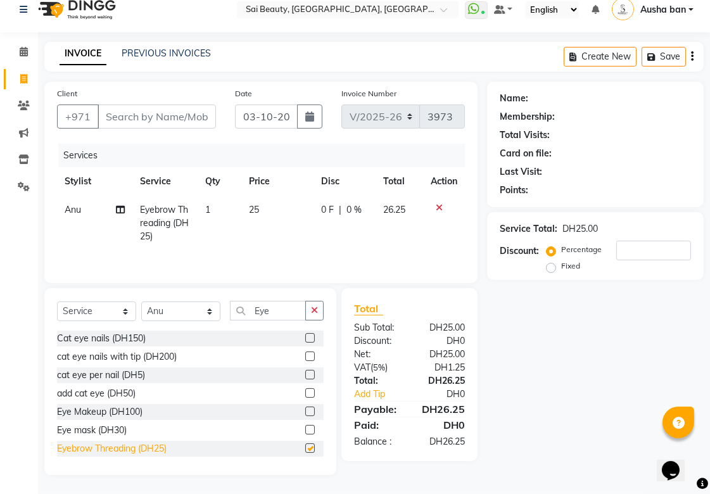
checkbox input "false"
click at [314, 311] on icon "button" at bounding box center [314, 310] width 7 height 9
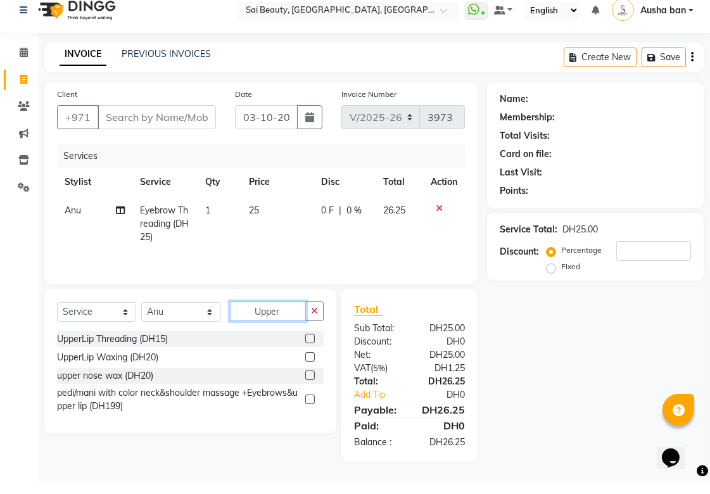
scroll to position [1, 0]
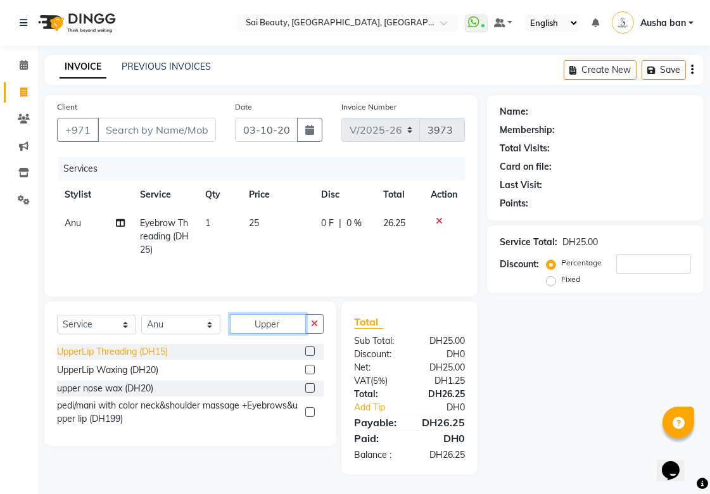
type input "Upper"
click at [103, 349] on div "UpperLip Threading (DH15)" at bounding box center [112, 351] width 111 height 13
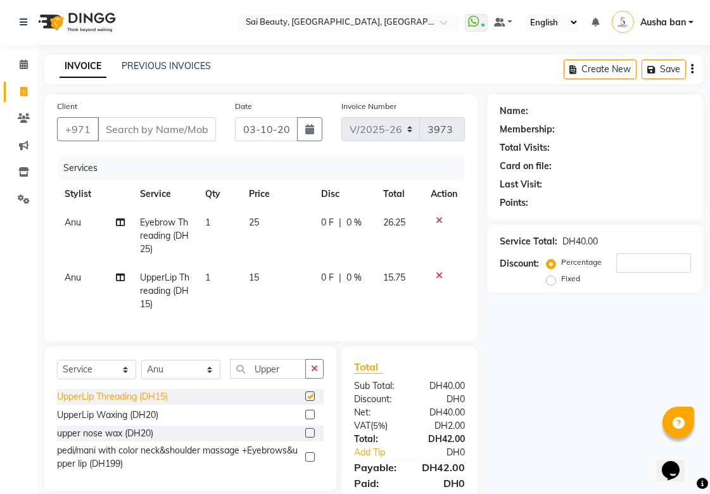
checkbox input "false"
click at [211, 375] on select "Select Stylist [PERSON_NAME][MEDICAL_DATA] [PERSON_NAME] Asmi Ausha ban [PERSON…" at bounding box center [180, 370] width 79 height 20
select select "59146"
click at [141, 370] on select "Select Stylist [PERSON_NAME][MEDICAL_DATA] [PERSON_NAME] Asmi Ausha ban [PERSON…" at bounding box center [180, 370] width 79 height 20
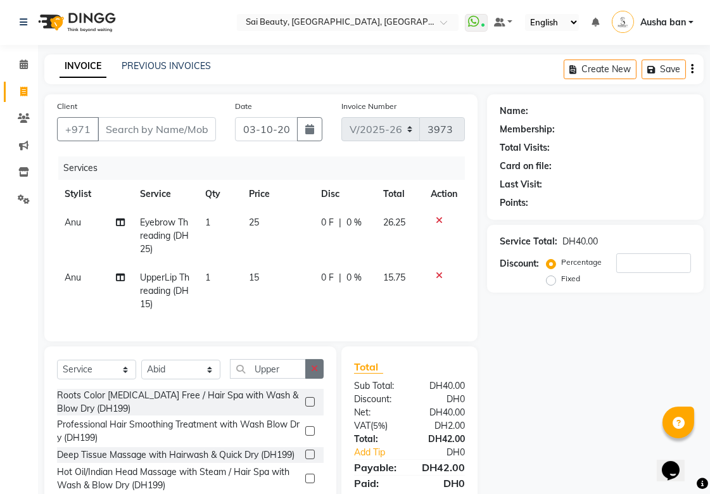
click at [314, 373] on icon "button" at bounding box center [314, 368] width 7 height 9
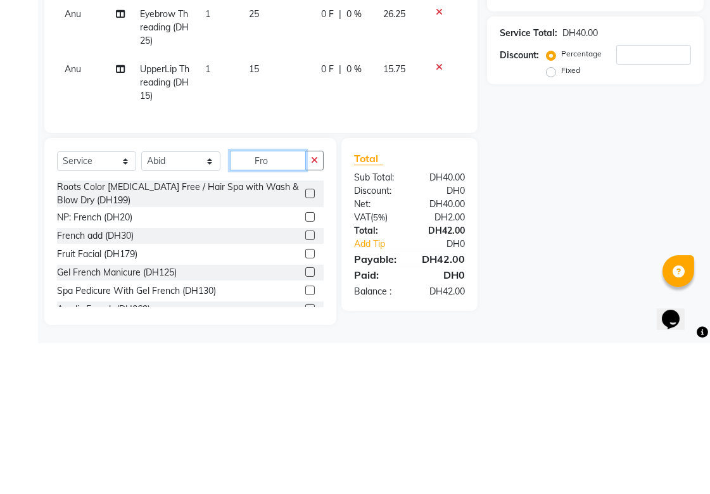
scroll to position [55, 0]
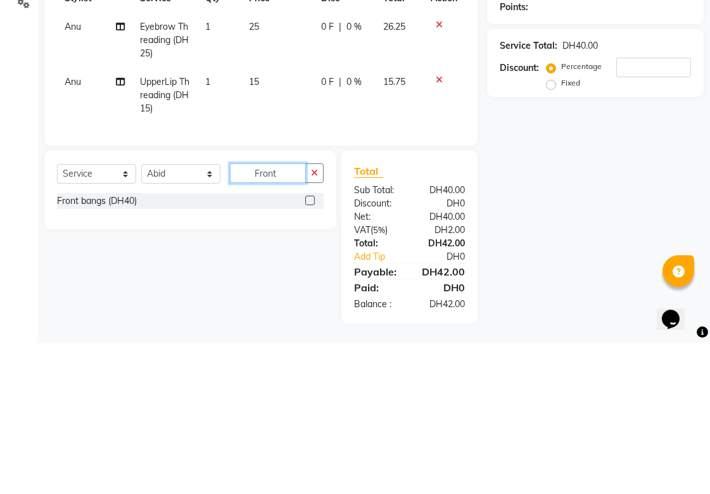
type input "Front"
click at [195, 356] on div "Front bangs (DH40)" at bounding box center [190, 352] width 266 height 16
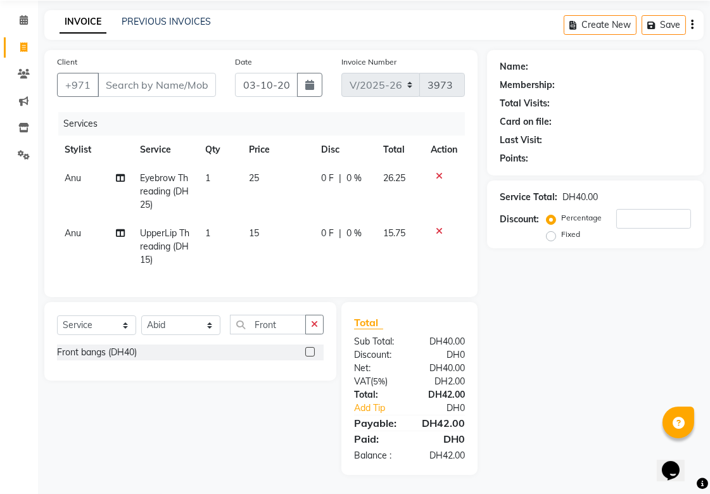
click at [311, 351] on label at bounding box center [309, 351] width 9 height 9
click at [311, 351] on input "checkbox" at bounding box center [309, 352] width 8 height 8
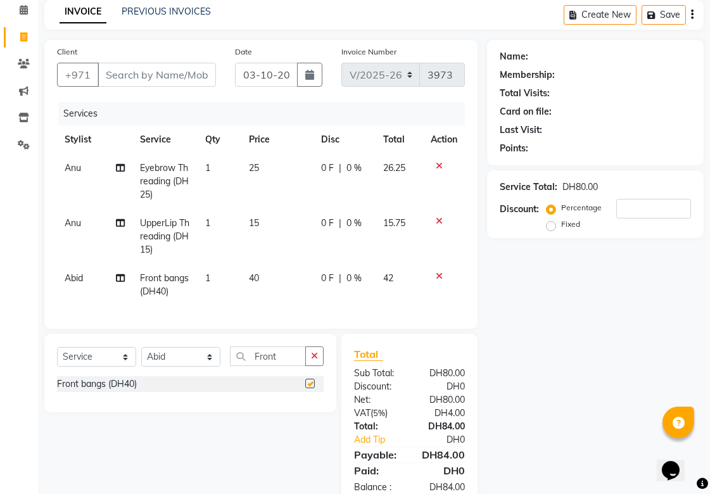
checkbox input "false"
click at [131, 72] on input "Client" at bounding box center [156, 75] width 118 height 24
type input "5"
type input "0"
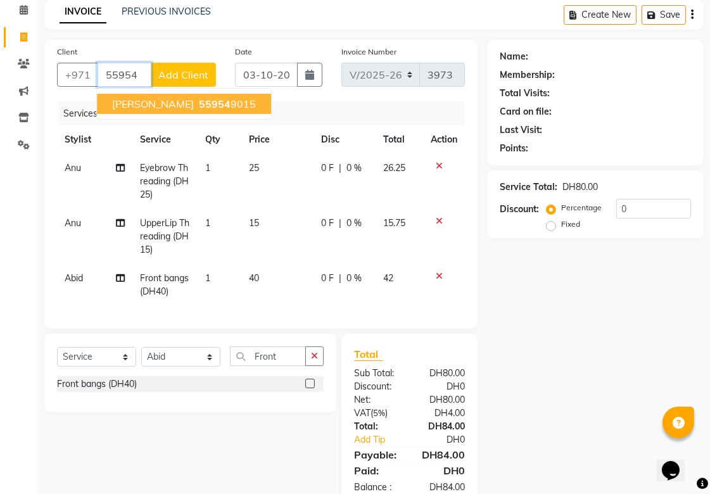
click at [114, 99] on span "[PERSON_NAME]" at bounding box center [153, 103] width 82 height 13
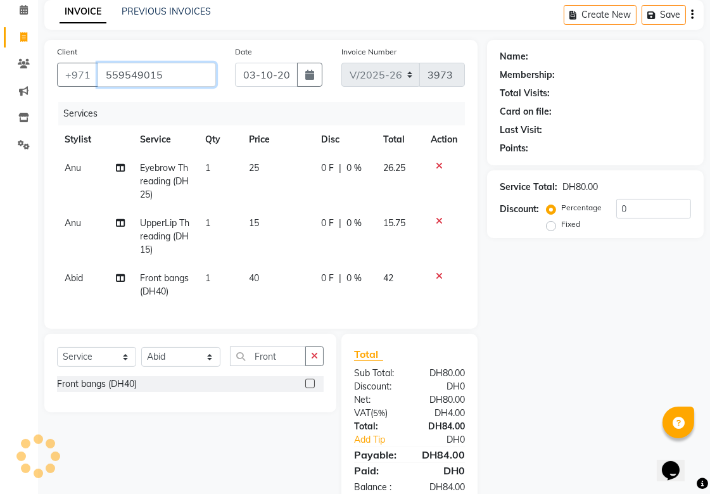
type input "559549015"
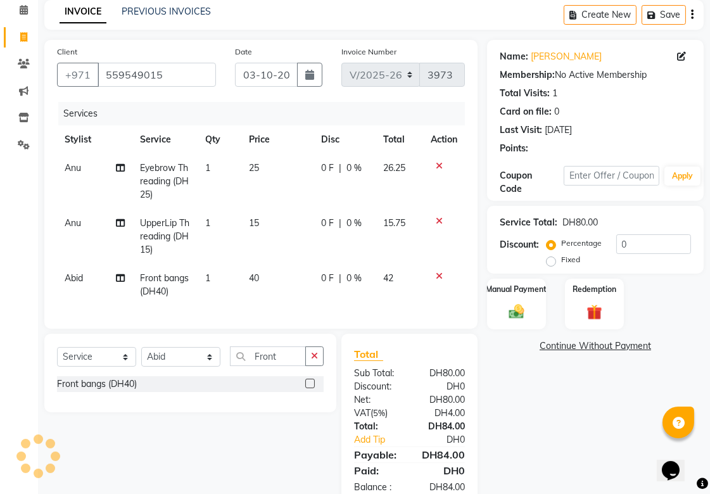
click at [330, 278] on span "0 F" at bounding box center [327, 278] width 13 height 13
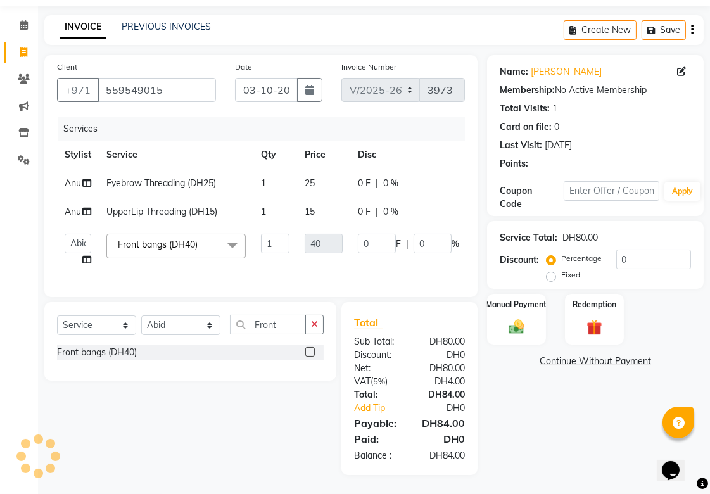
scroll to position [51, 0]
click at [382, 234] on input "0" at bounding box center [377, 244] width 38 height 20
click at [386, 234] on input "0" at bounding box center [377, 244] width 38 height 20
type input "10"
click at [416, 254] on tbody "Anu Eyebrow Threading (DH25) 1 25 0 F | 0 % 26.25 Anu UpperLip Threading (DH15)…" at bounding box center [301, 221] width 489 height 105
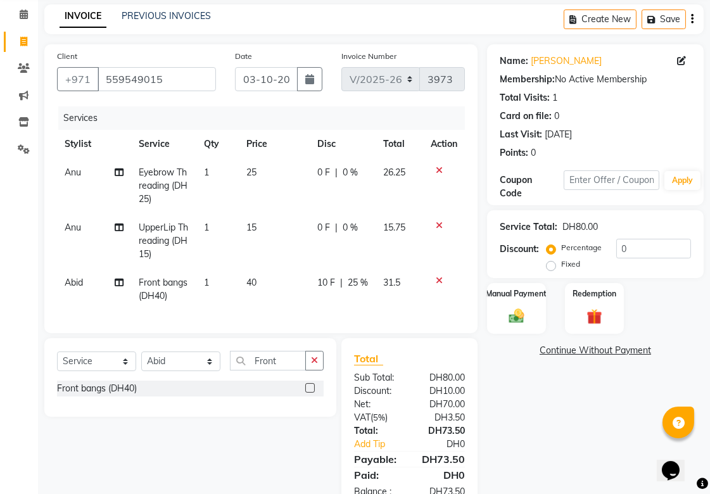
scroll to position [97, 0]
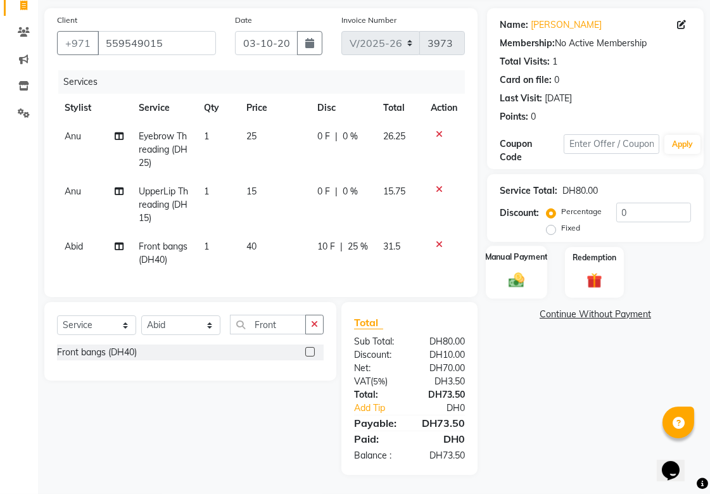
click at [516, 253] on div "Manual Payment" at bounding box center [515, 272] width 61 height 53
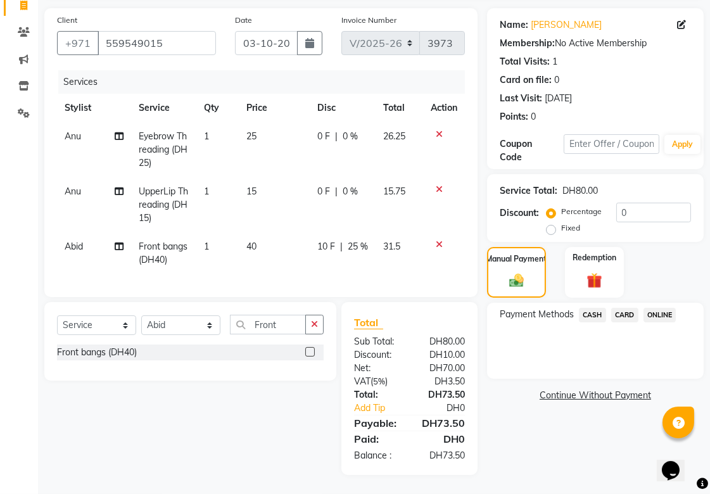
click at [627, 308] on span "CARD" at bounding box center [624, 315] width 27 height 15
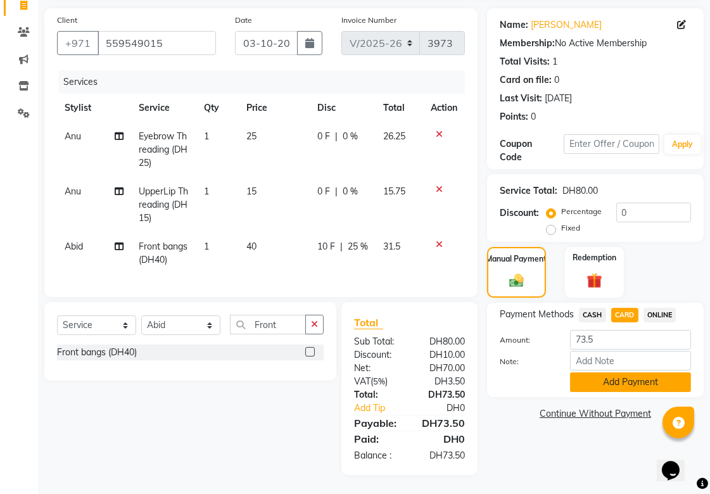
click at [644, 372] on button "Add Payment" at bounding box center [630, 382] width 121 height 20
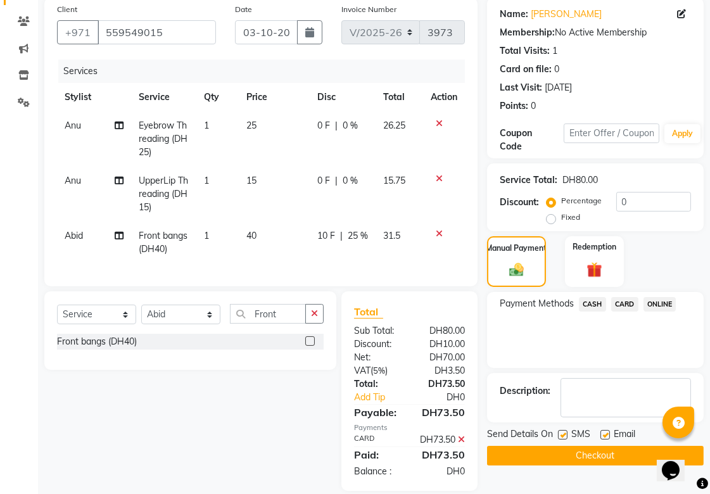
scroll to position [137, 0]
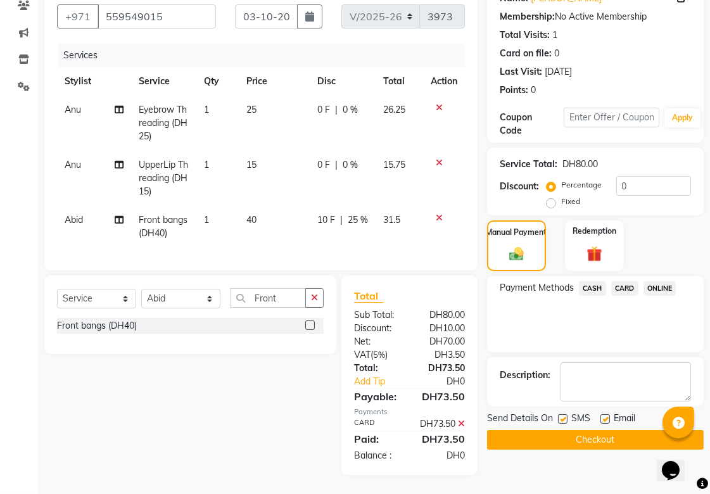
click at [609, 430] on button "Checkout" at bounding box center [595, 440] width 216 height 20
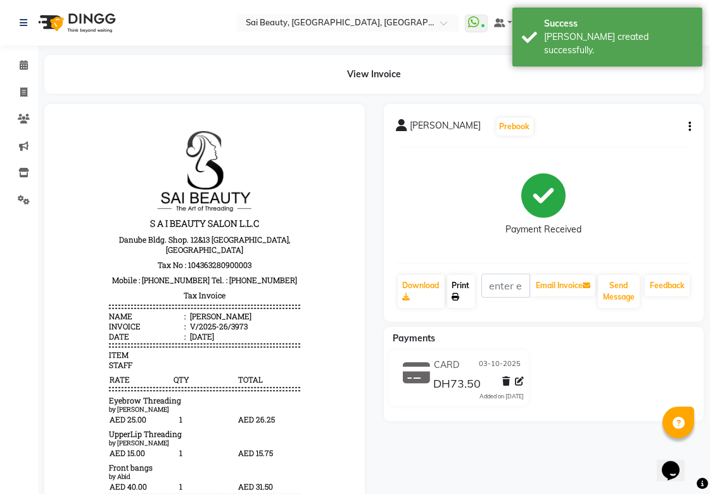
click at [458, 286] on link "Print" at bounding box center [461, 291] width 28 height 33
click at [24, 61] on icon at bounding box center [24, 64] width 8 height 9
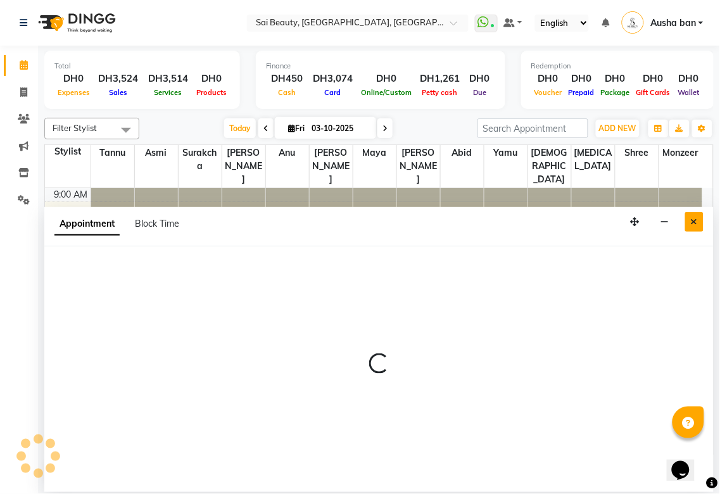
click at [692, 223] on icon "Close" at bounding box center [694, 221] width 7 height 9
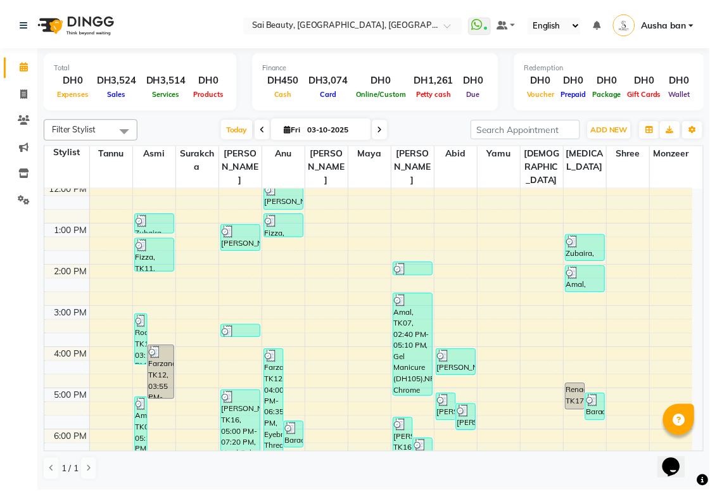
scroll to position [349, 0]
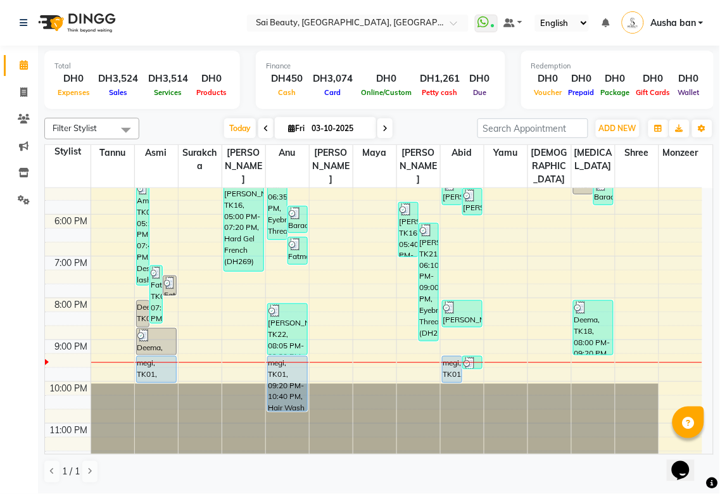
click at [166, 357] on div "megi, TK01, 09:20 PM-10:00 PM, Spa Pedicure (With Gelish)" at bounding box center [156, 369] width 39 height 26
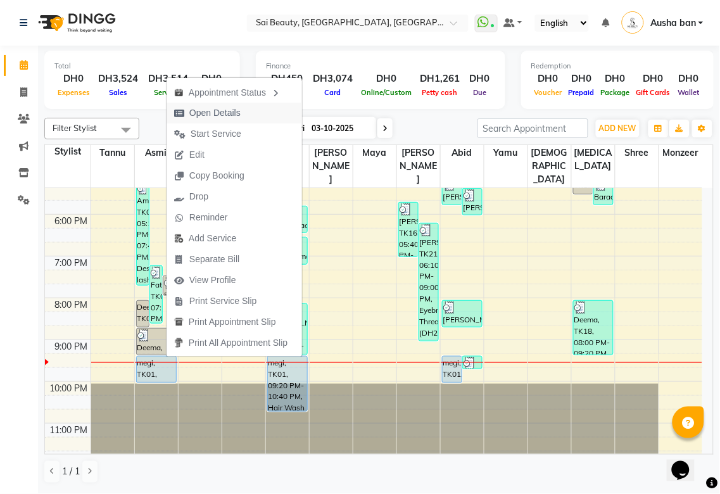
click at [235, 108] on span "Open Details" at bounding box center [214, 112] width 51 height 13
select select "5"
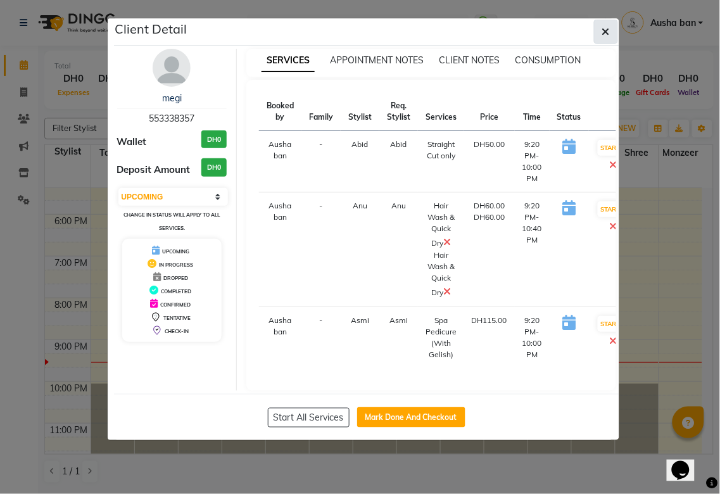
click at [608, 28] on icon "button" at bounding box center [606, 32] width 8 height 10
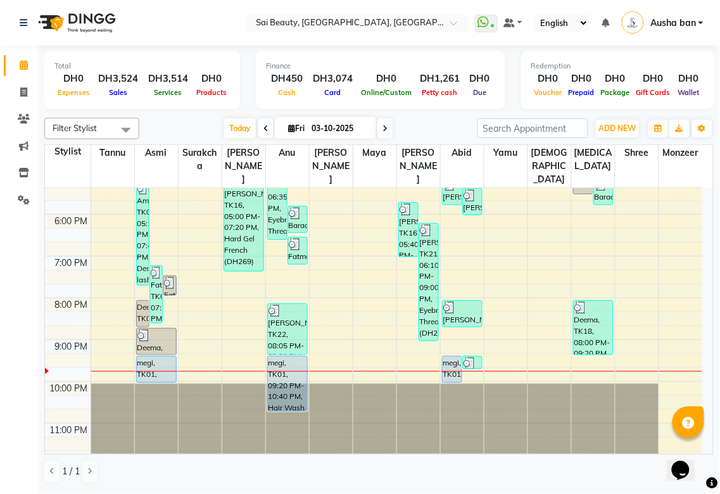
click at [387, 339] on td at bounding box center [396, 346] width 611 height 14
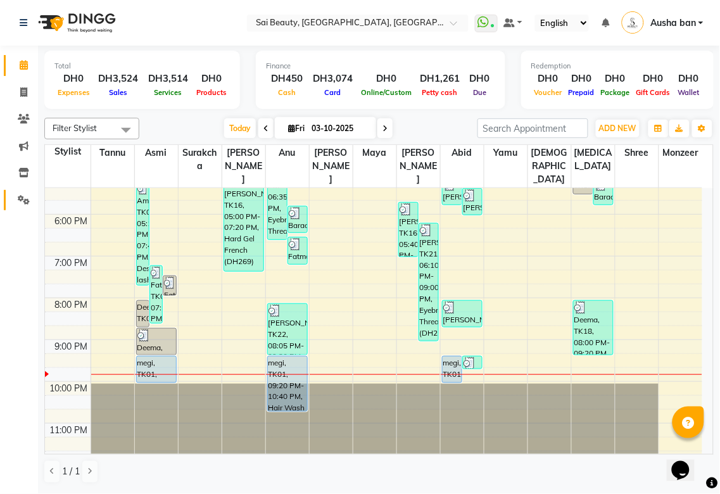
click at [20, 195] on icon at bounding box center [24, 199] width 12 height 9
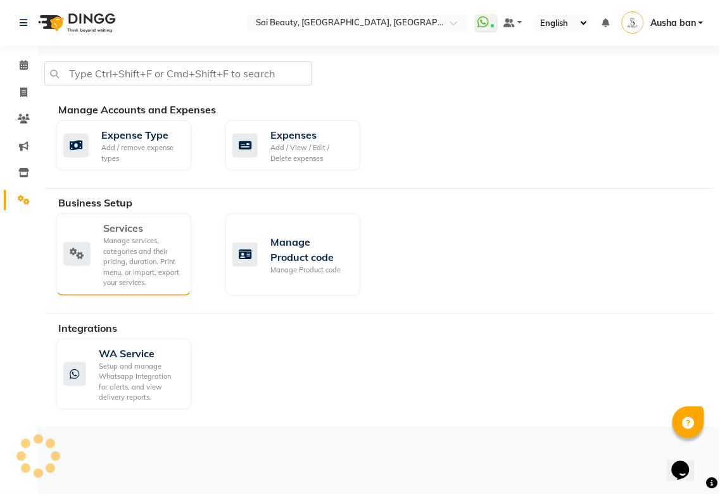
click at [83, 238] on div "Services Manage services, categories and their pricing, duration. Print menu, o…" at bounding box center [122, 254] width 118 height 68
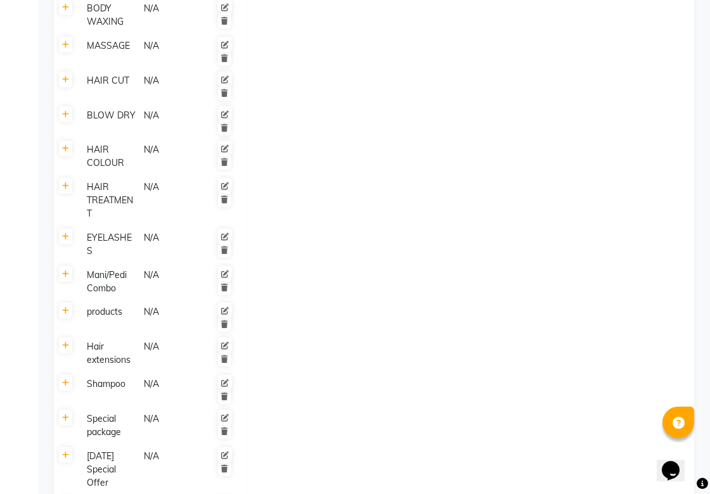
scroll to position [1323, 0]
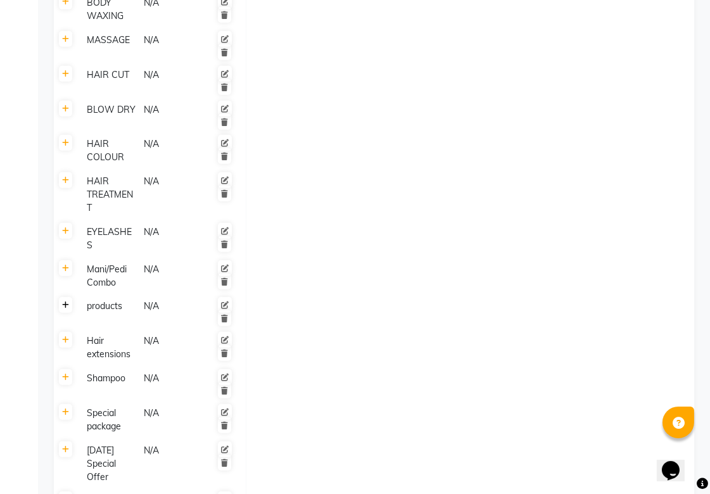
click at [63, 301] on icon at bounding box center [65, 305] width 7 height 8
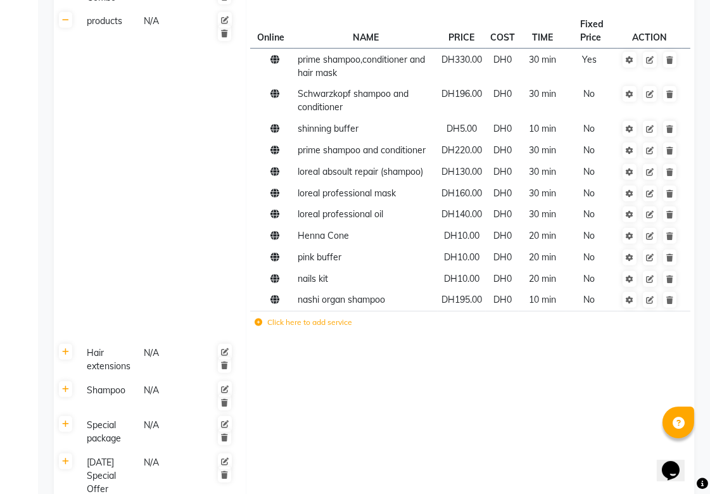
scroll to position [1608, 0]
click at [65, 420] on icon at bounding box center [65, 424] width 7 height 8
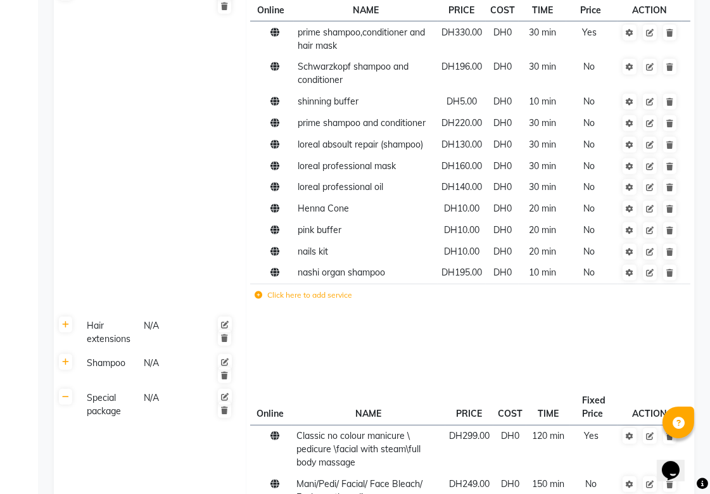
scroll to position [1653, 0]
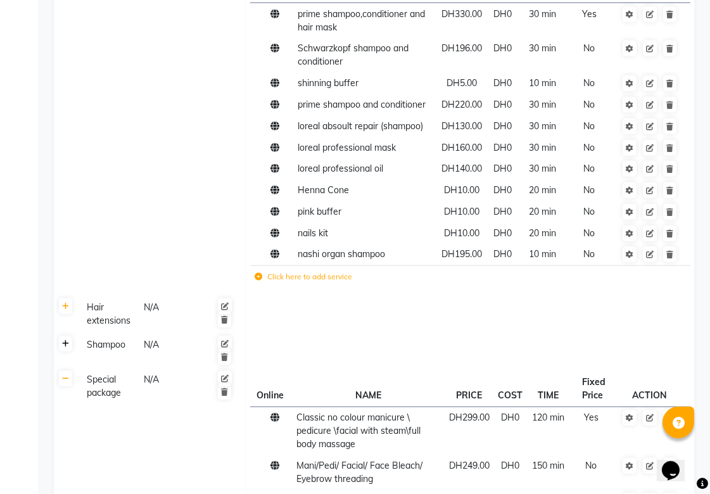
click at [63, 340] on icon at bounding box center [65, 344] width 7 height 8
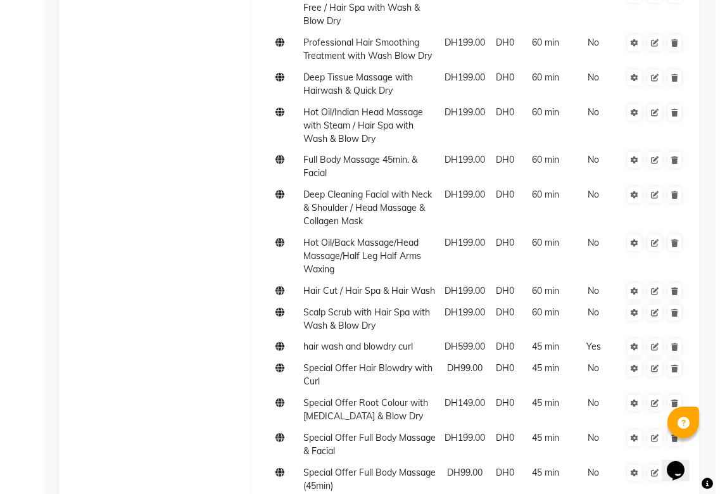
scroll to position [0, 0]
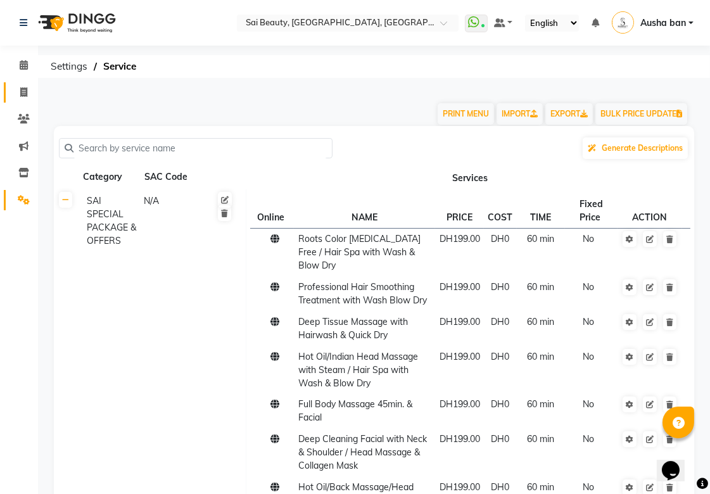
click at [25, 91] on icon at bounding box center [23, 91] width 7 height 9
select select "service"
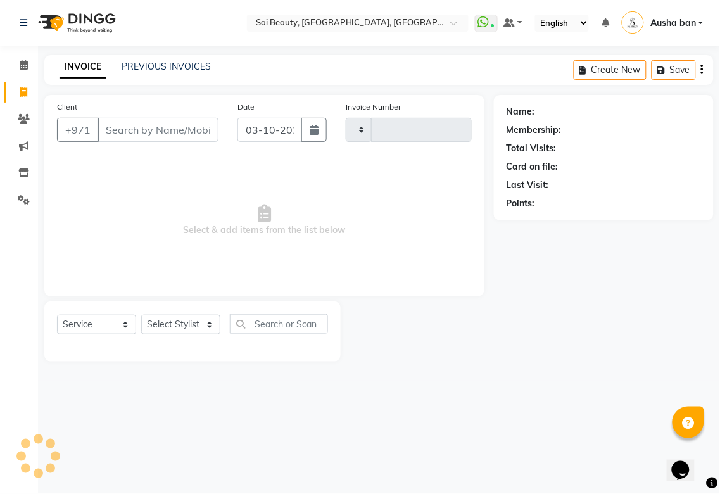
type input "3974"
select select "5352"
click at [22, 66] on icon at bounding box center [24, 64] width 8 height 9
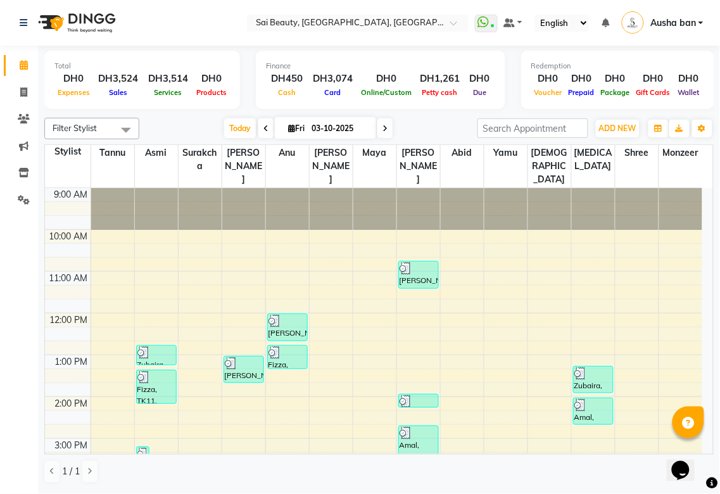
click at [382, 127] on icon at bounding box center [384, 129] width 5 height 8
type input "04-10-2025"
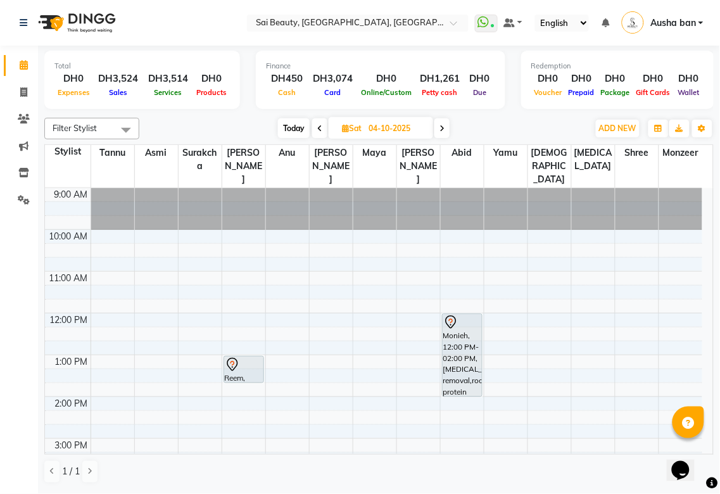
click at [226, 357] on icon at bounding box center [232, 364] width 15 height 15
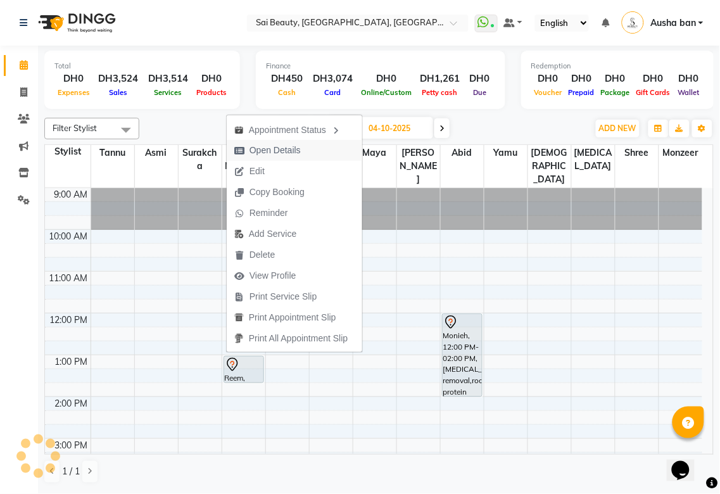
click at [299, 147] on span "Open Details" at bounding box center [274, 150] width 51 height 13
select select "7"
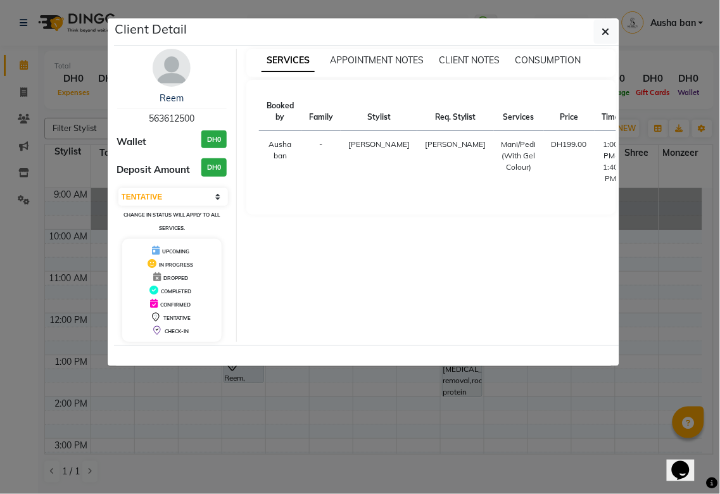
click at [282, 439] on ngb-modal-window "Client Detail Reem 563612500 Wallet DH0 Deposit Amount DH0 Select CONFIRMED TEN…" at bounding box center [360, 247] width 720 height 494
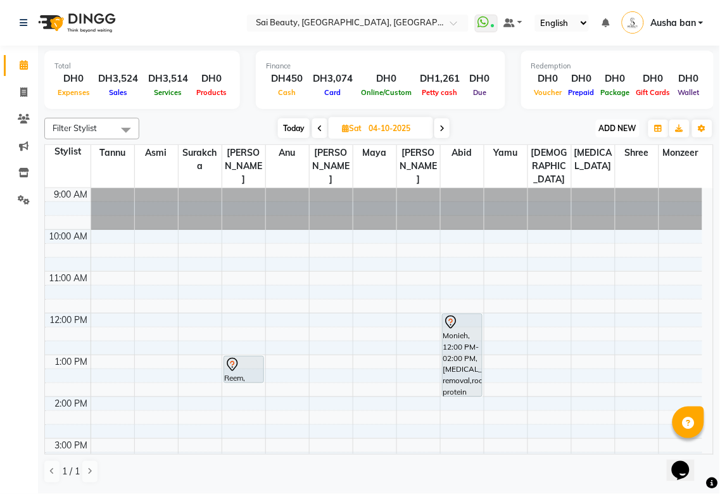
click at [615, 123] on span "ADD NEW" at bounding box center [617, 127] width 37 height 9
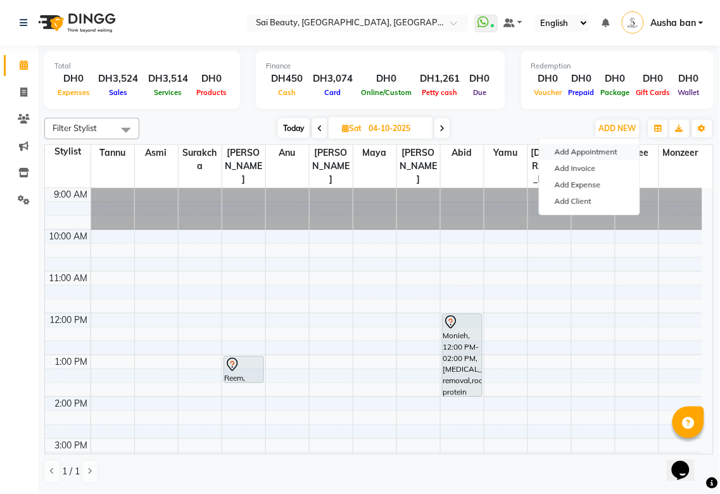
click at [589, 149] on button "Add Appointment" at bounding box center [589, 152] width 100 height 16
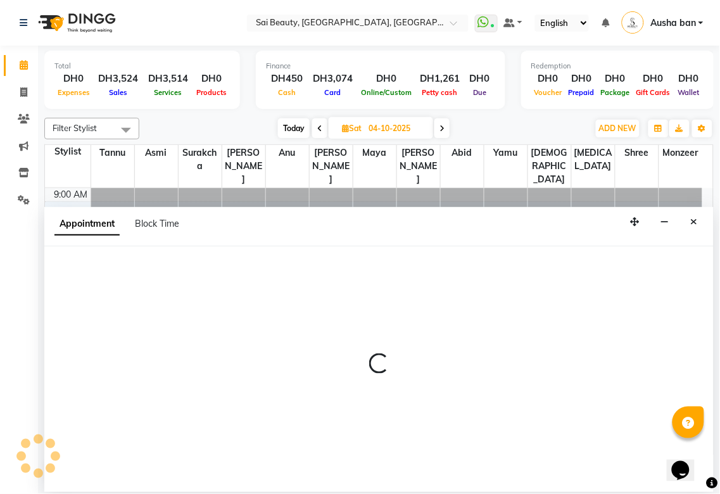
select select "tentative"
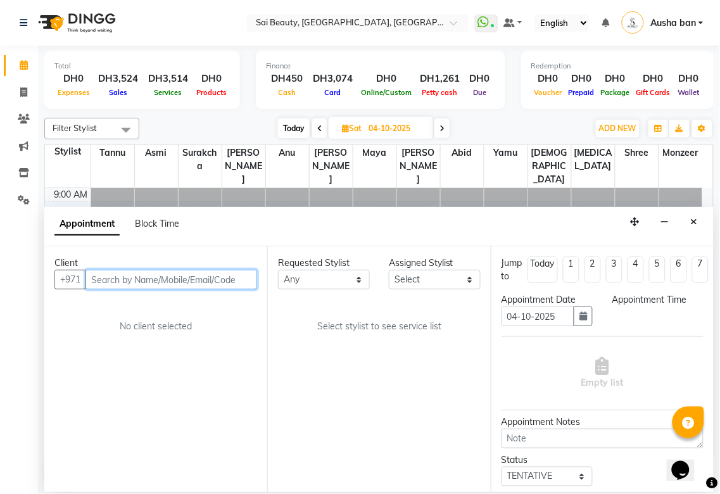
select select "600"
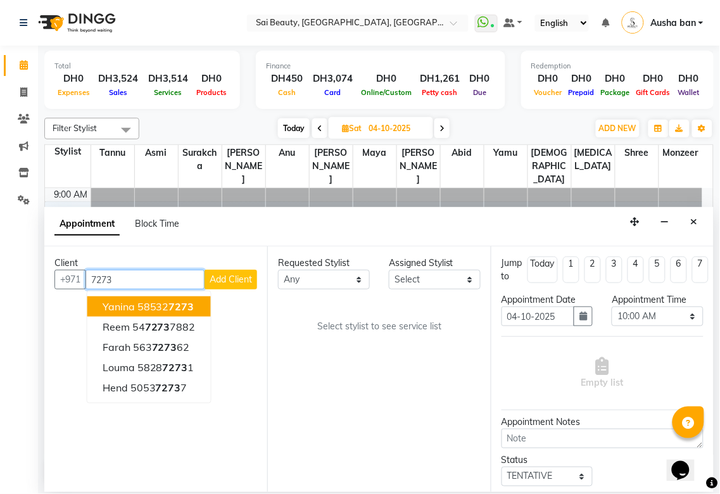
click at [176, 304] on span "7273" at bounding box center [181, 306] width 25 height 13
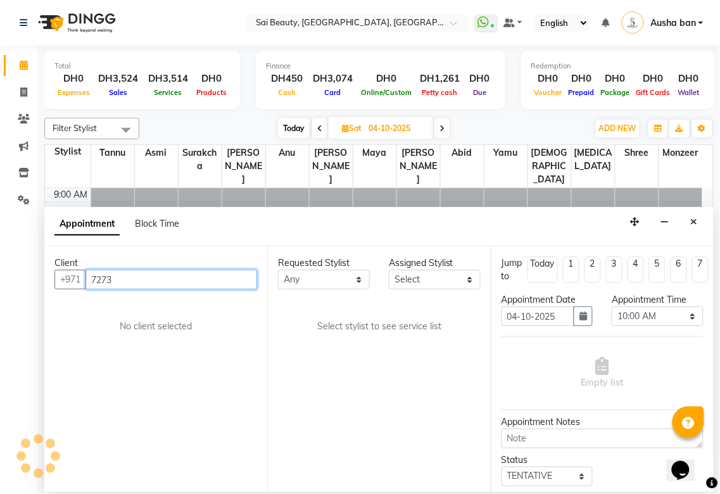
type input "585327273"
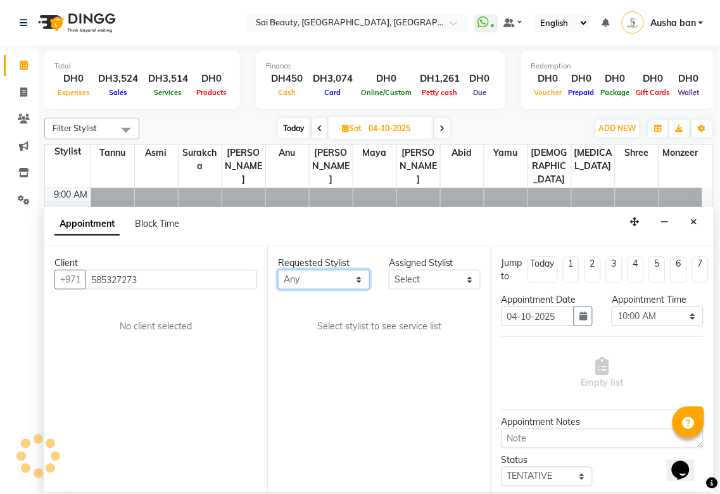
click at [317, 273] on select "Any [PERSON_NAME][MEDICAL_DATA] [PERSON_NAME] Asmi [PERSON_NAME] Gita [PERSON_N…" at bounding box center [324, 280] width 92 height 20
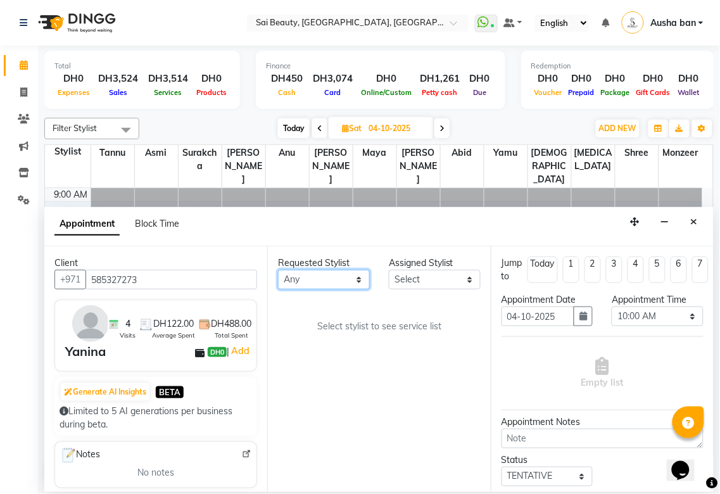
click at [355, 288] on select "Any [PERSON_NAME][MEDICAL_DATA] [PERSON_NAME] Asmi [PERSON_NAME] Gita [PERSON_N…" at bounding box center [324, 280] width 92 height 20
select select "43674"
click at [278, 270] on select "Any [PERSON_NAME][MEDICAL_DATA] [PERSON_NAME] Asmi [PERSON_NAME] Gita [PERSON_N…" at bounding box center [324, 280] width 92 height 20
select select "43674"
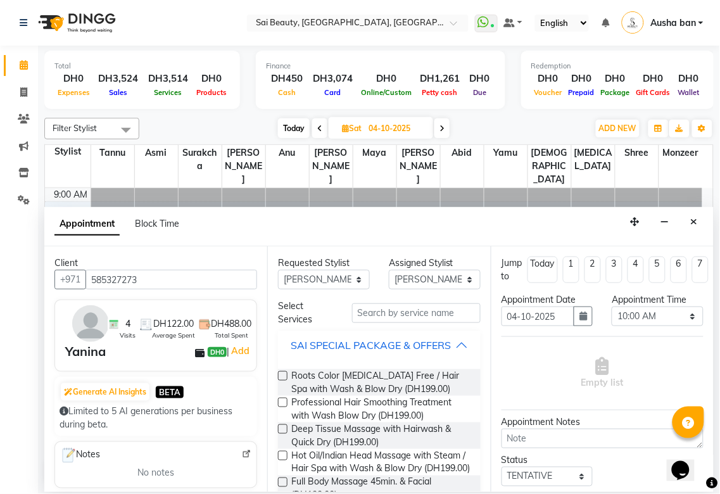
click at [435, 350] on div "SAI SPECIAL PACKAGE & OFFERS" at bounding box center [371, 344] width 160 height 15
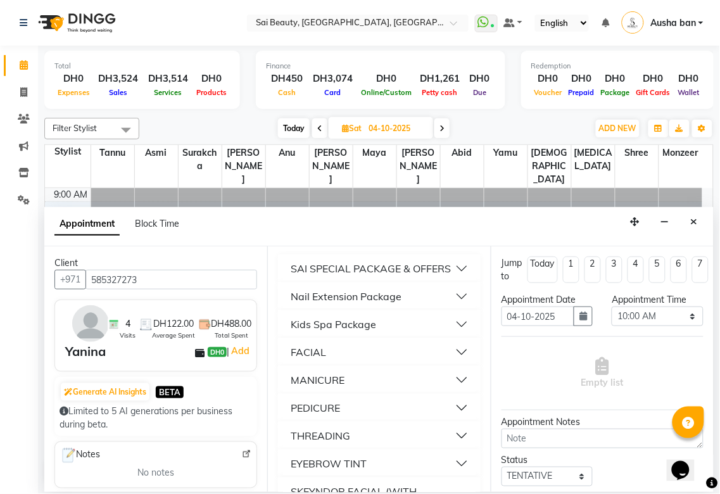
scroll to position [77, 0]
click at [360, 391] on button "MANICURE" at bounding box center [379, 379] width 192 height 23
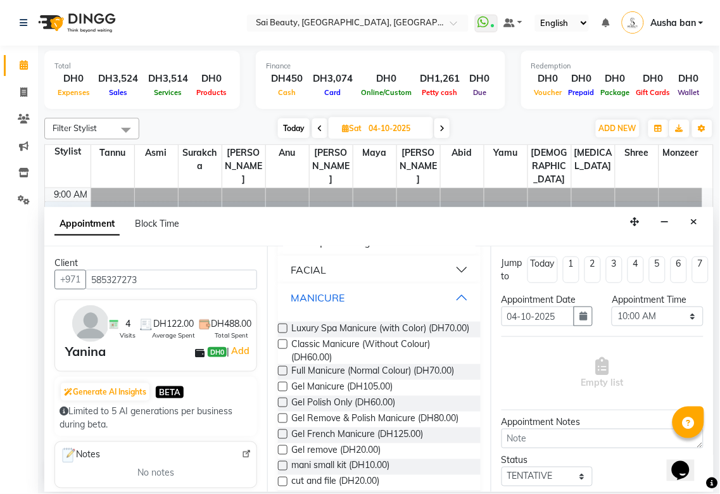
scroll to position [174, 0]
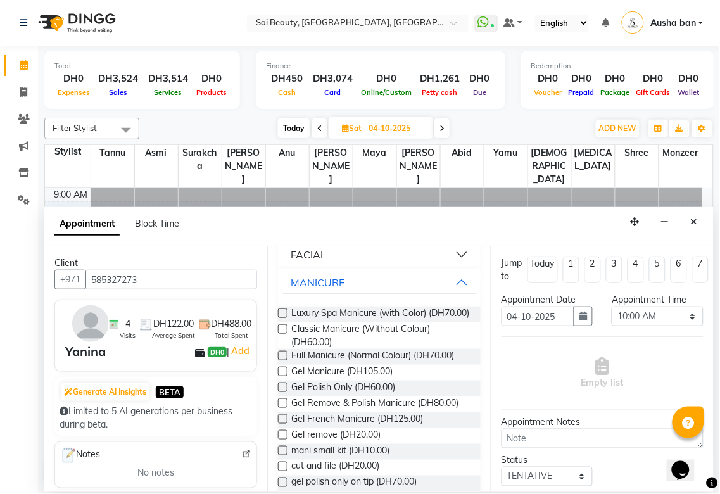
click at [284, 376] on label at bounding box center [282, 370] width 9 height 9
click at [284, 377] on input "checkbox" at bounding box center [282, 372] width 8 height 8
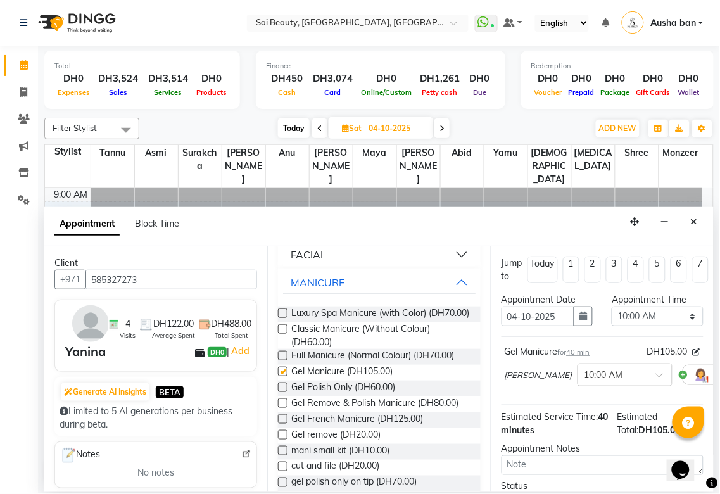
checkbox input "false"
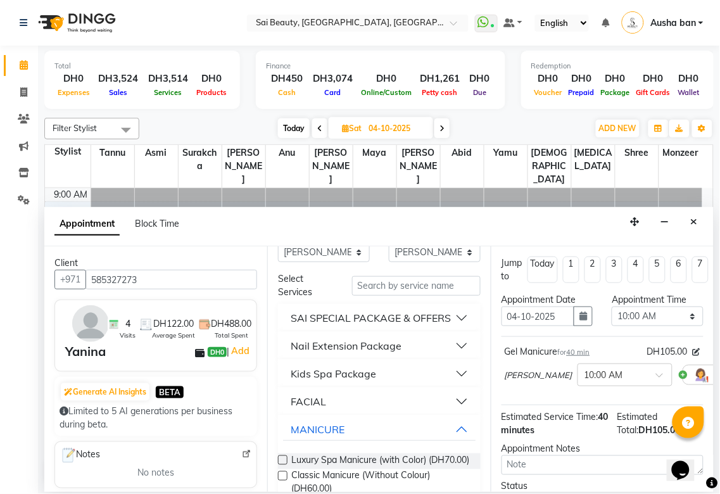
scroll to position [0, 0]
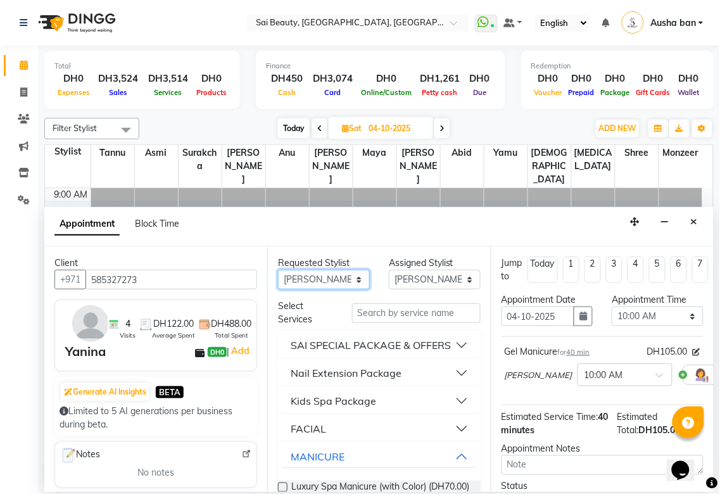
click at [349, 285] on select "Any [PERSON_NAME][MEDICAL_DATA] [PERSON_NAME] Asmi [PERSON_NAME] Gita [PERSON_N…" at bounding box center [324, 280] width 92 height 20
select select "63384"
click at [278, 270] on select "Any [PERSON_NAME][MEDICAL_DATA] [PERSON_NAME] Asmi [PERSON_NAME] Gita [PERSON_N…" at bounding box center [324, 280] width 92 height 20
select select "63384"
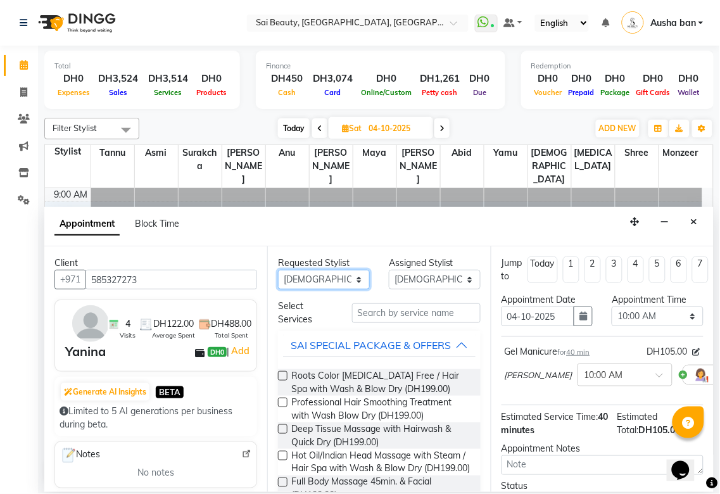
click at [341, 282] on select "Any [PERSON_NAME][MEDICAL_DATA] [PERSON_NAME] Asmi [PERSON_NAME] Gita [PERSON_N…" at bounding box center [324, 280] width 92 height 20
select select "57468"
click at [278, 270] on select "Any [PERSON_NAME][MEDICAL_DATA] [PERSON_NAME] Asmi [PERSON_NAME] Gita [PERSON_N…" at bounding box center [324, 280] width 92 height 20
select select "57468"
click at [444, 347] on button "SAI SPECIAL PACKAGE & OFFERS" at bounding box center [379, 345] width 192 height 23
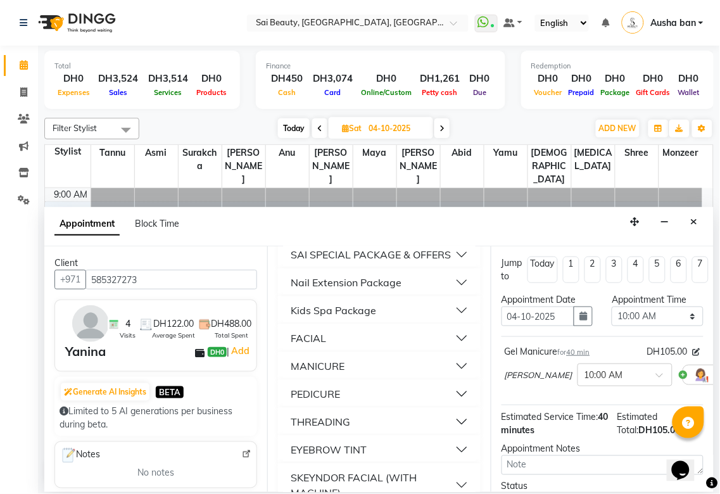
click at [353, 402] on button "PEDICURE" at bounding box center [379, 393] width 192 height 23
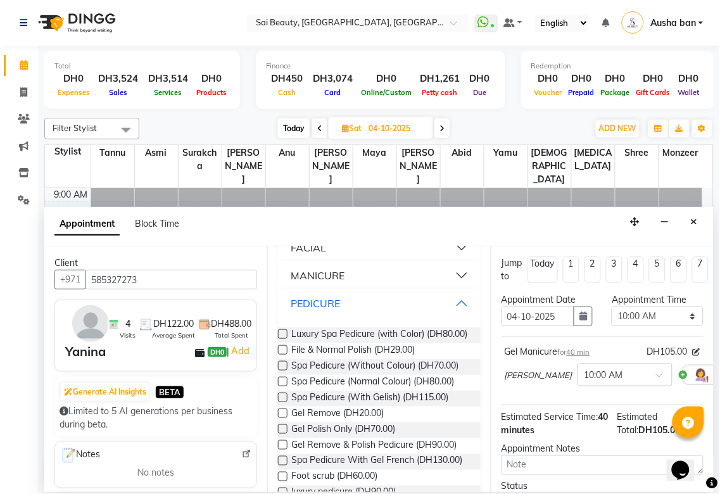
scroll to position [184, 0]
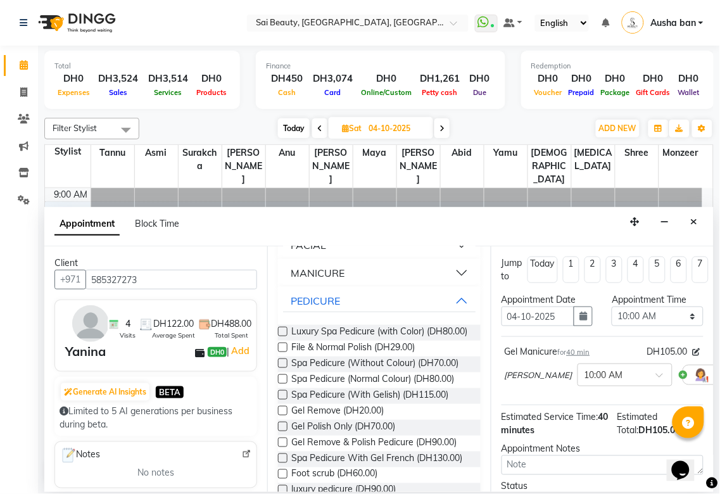
click at [284, 384] on label at bounding box center [282, 378] width 9 height 9
click at [284, 384] on input "checkbox" at bounding box center [282, 380] width 8 height 8
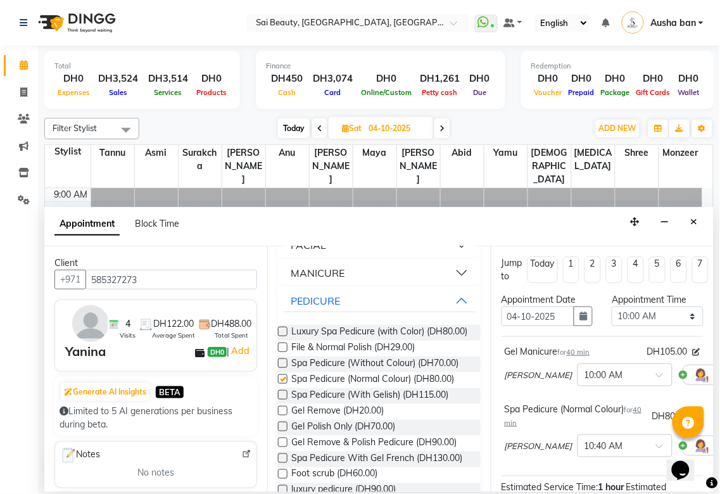
checkbox input "false"
click at [675, 322] on select "Select 10:00 AM 10:05 AM 10:10 AM 10:15 AM 10:20 AM 10:25 AM 10:30 AM 10:35 AM …" at bounding box center [657, 316] width 92 height 20
select select "870"
click at [611, 306] on select "Select 10:00 AM 10:05 AM 10:10 AM 10:15 AM 10:20 AM 10:25 AM 10:30 AM 10:35 AM …" at bounding box center [657, 316] width 92 height 20
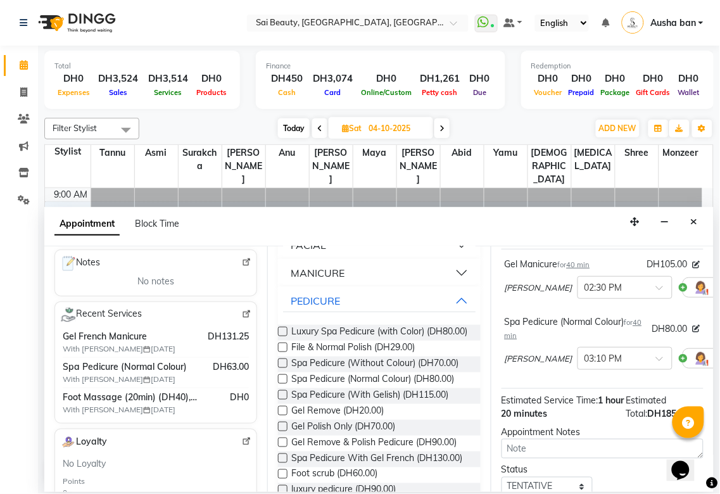
scroll to position [193, 0]
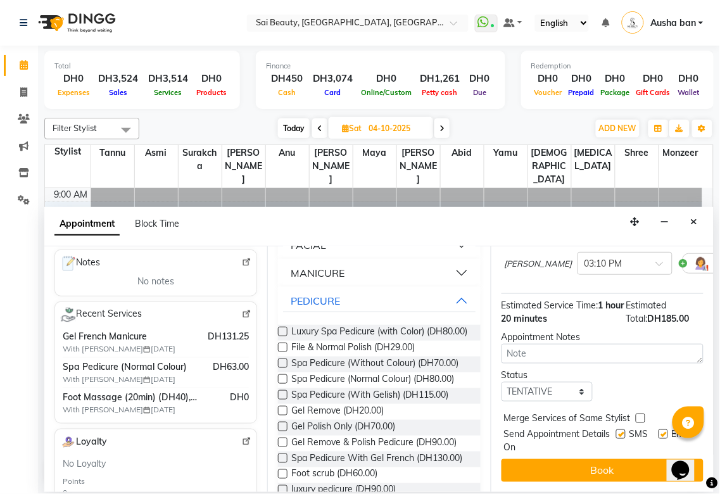
click at [639, 413] on label at bounding box center [639, 417] width 9 height 9
click at [639, 415] on input "checkbox" at bounding box center [639, 419] width 8 height 8
checkbox input "true"
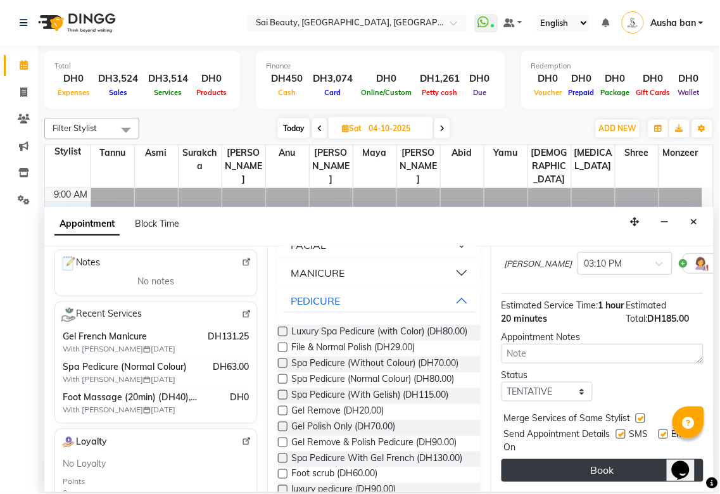
click at [610, 460] on button "Book" at bounding box center [602, 470] width 202 height 23
